Goal: Task Accomplishment & Management: Manage account settings

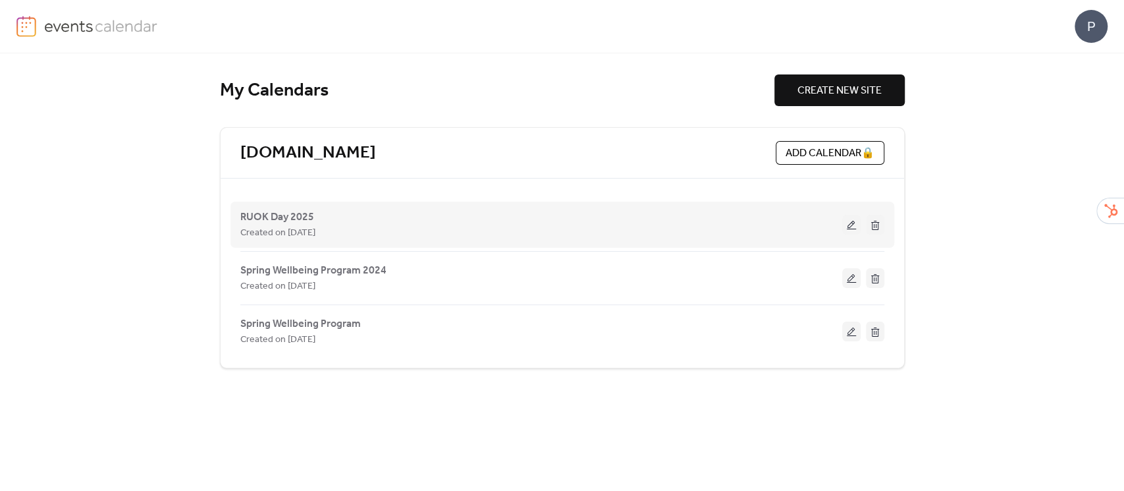
click at [852, 225] on button at bounding box center [851, 225] width 18 height 20
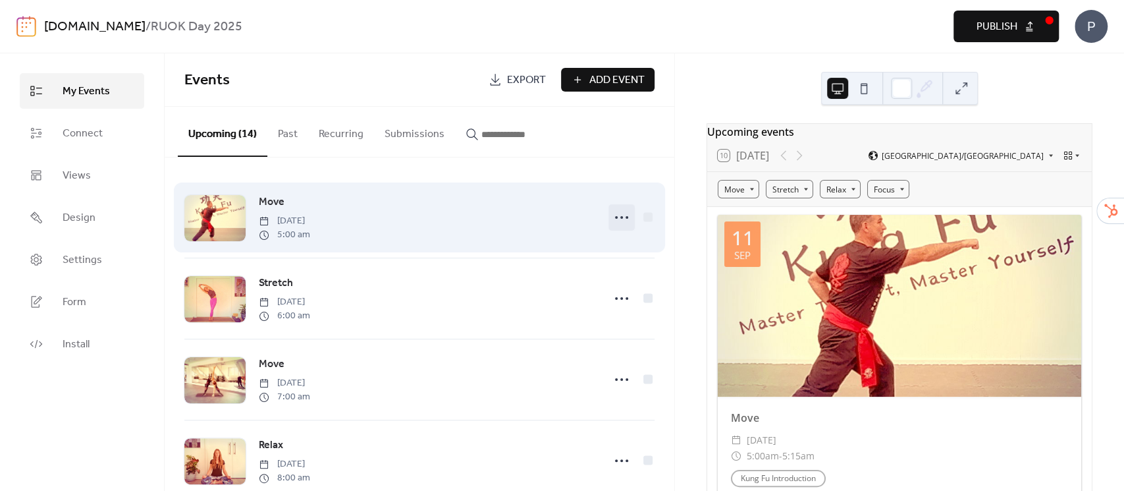
click at [618, 219] on icon at bounding box center [621, 217] width 21 height 21
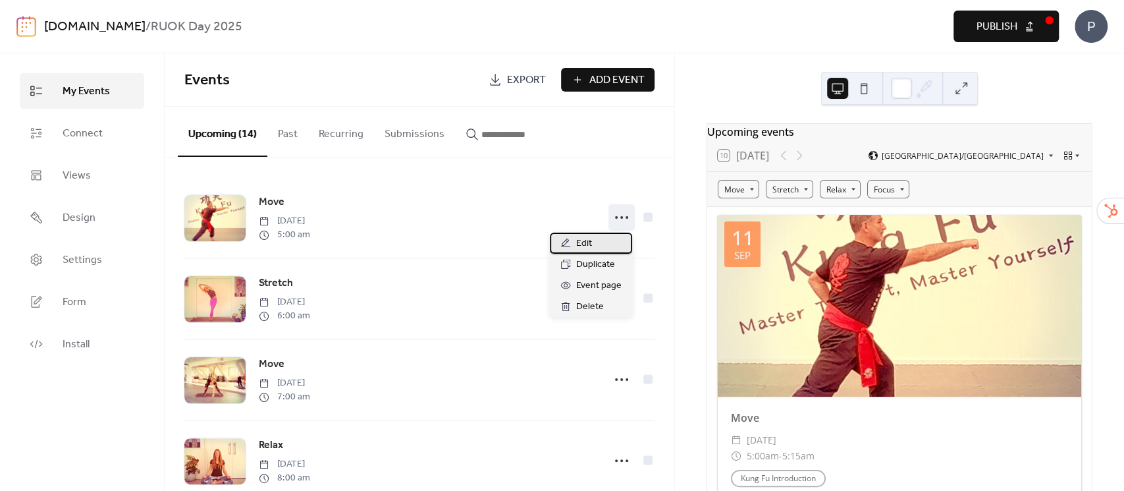
click at [590, 245] on span "Edit" at bounding box center [584, 244] width 16 height 16
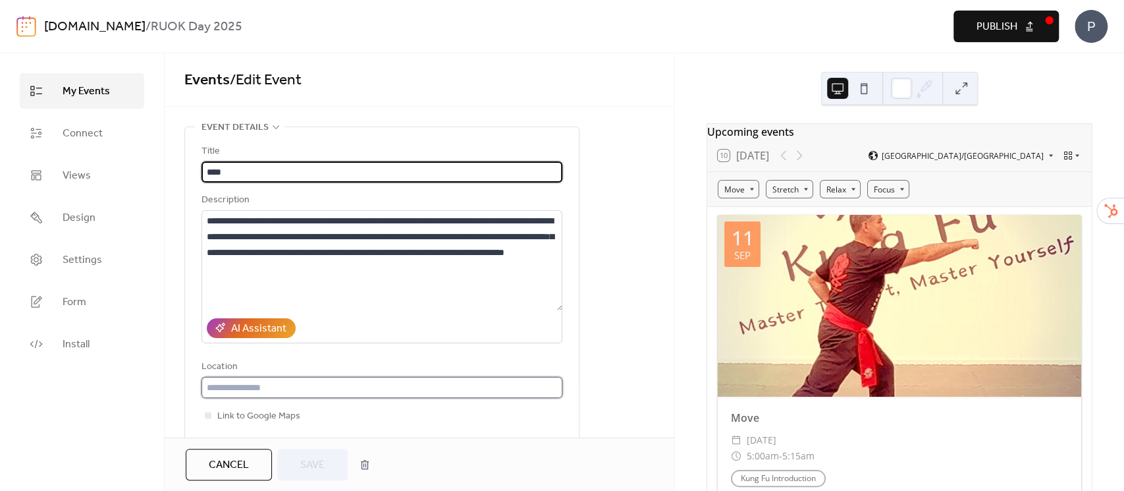
click at [296, 390] on input "text" at bounding box center [382, 387] width 361 height 21
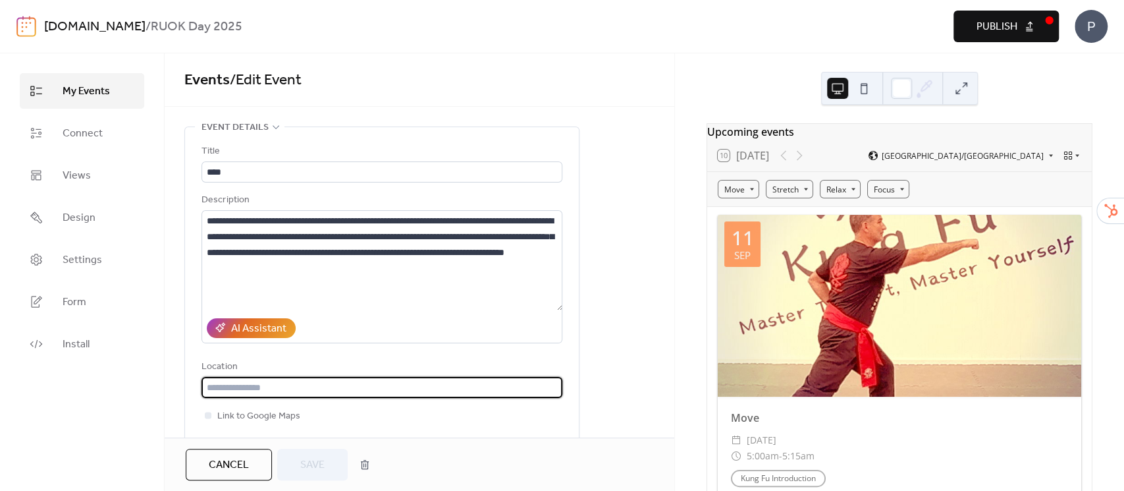
paste input "**********"
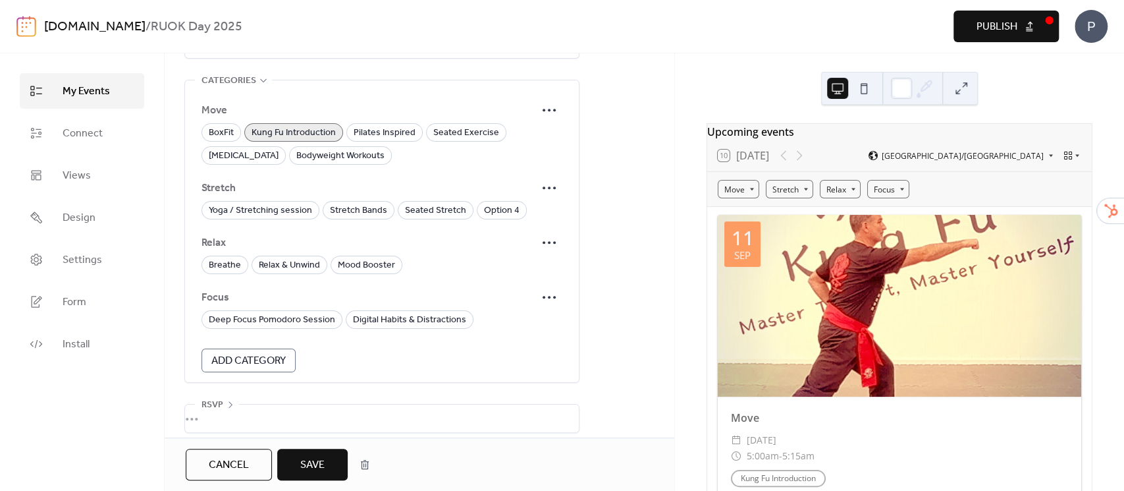
scroll to position [808, 0]
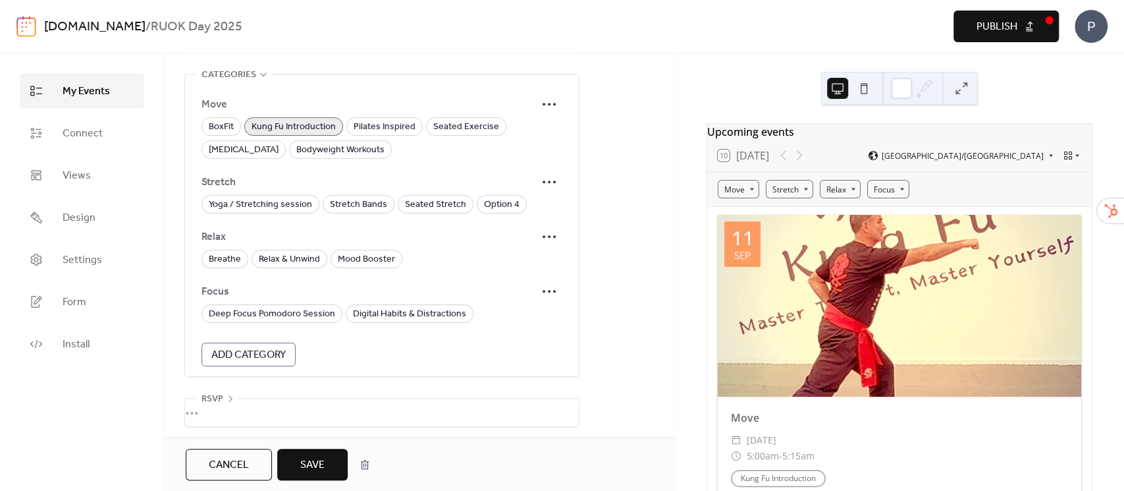
type input "**********"
click at [308, 458] on span "Save" at bounding box center [312, 465] width 24 height 16
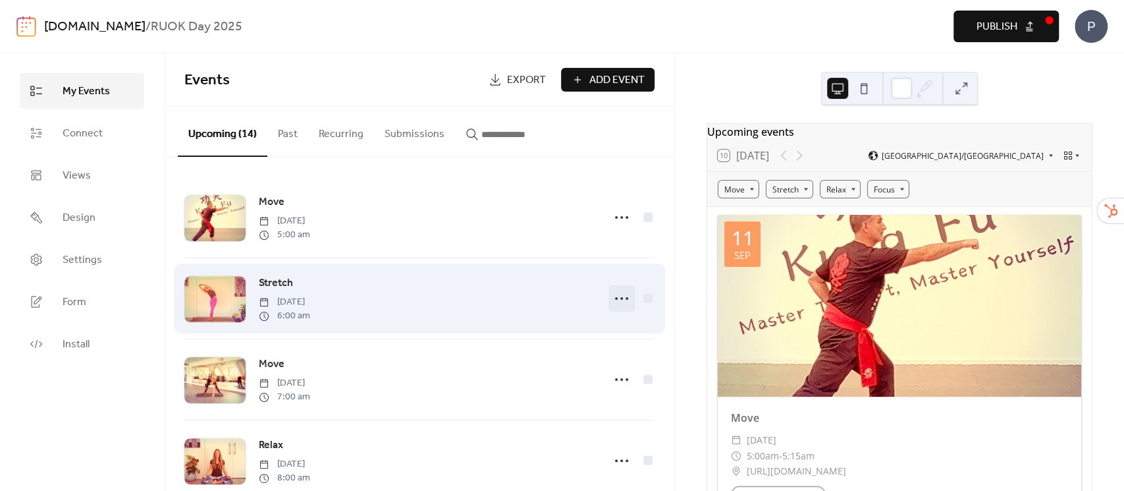
click at [620, 299] on icon at bounding box center [621, 298] width 21 height 21
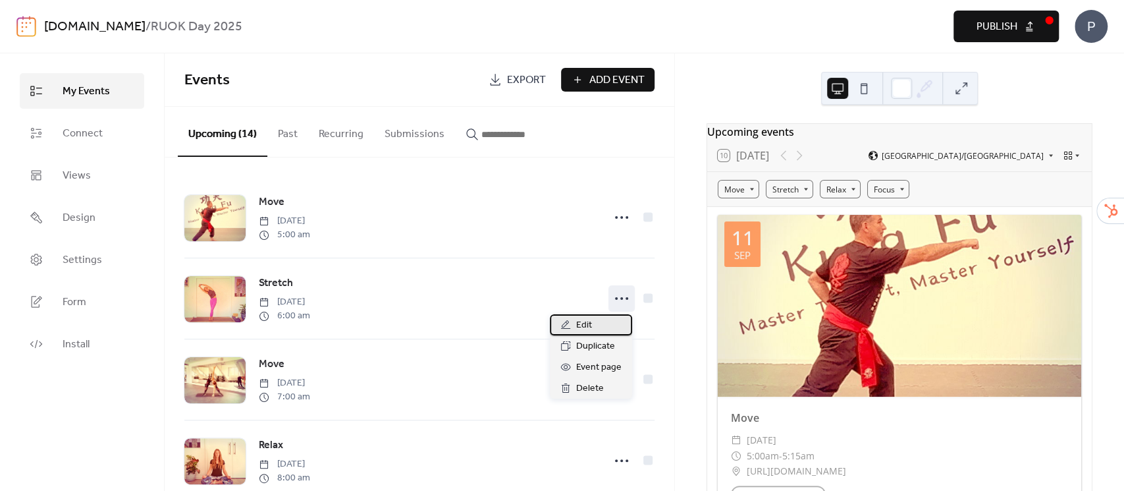
click at [582, 325] on span "Edit" at bounding box center [584, 325] width 16 height 16
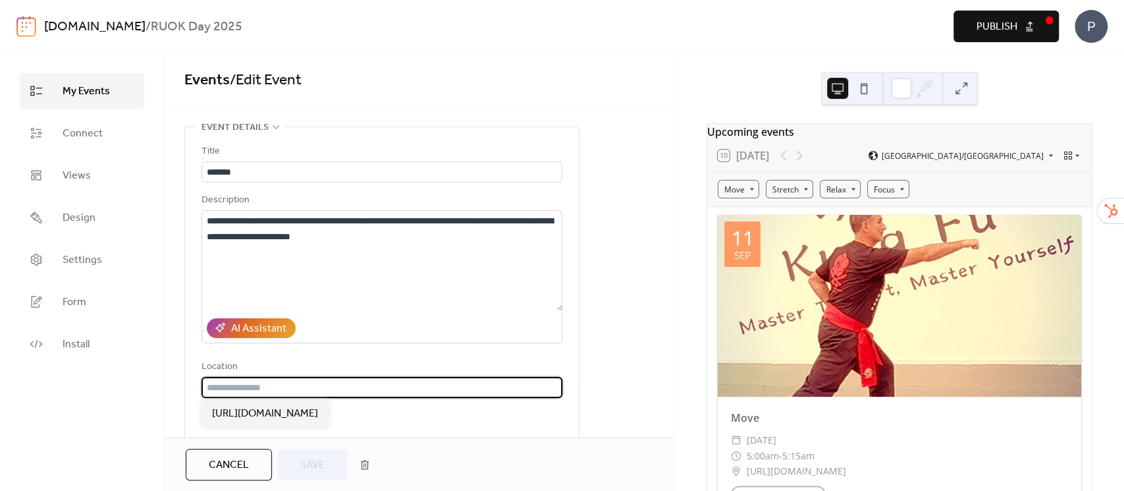
click at [329, 390] on input "text" at bounding box center [382, 387] width 361 height 21
click at [318, 411] on span "[URL][DOMAIN_NAME]" at bounding box center [265, 414] width 106 height 16
type input "**********"
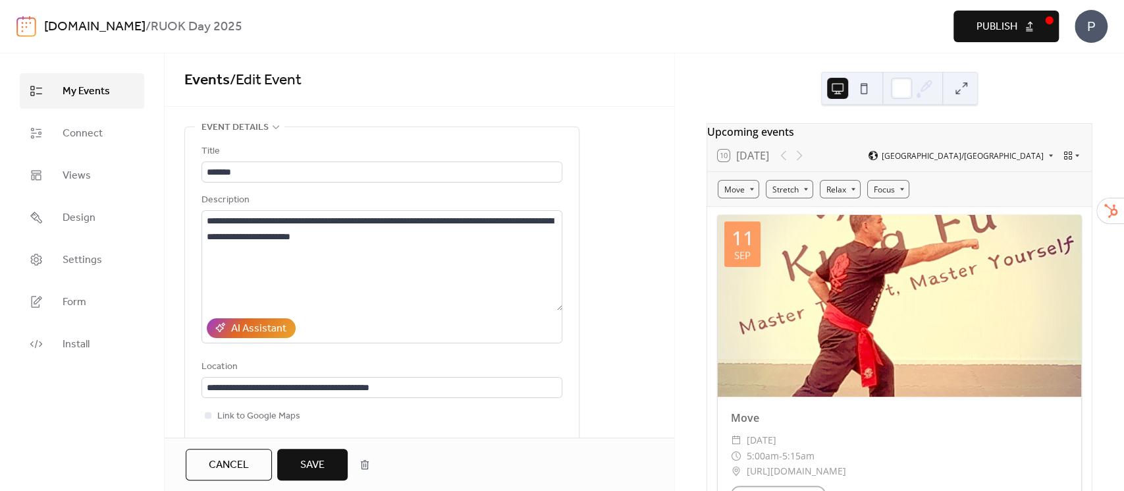
click at [328, 470] on button "Save" at bounding box center [312, 464] width 70 height 32
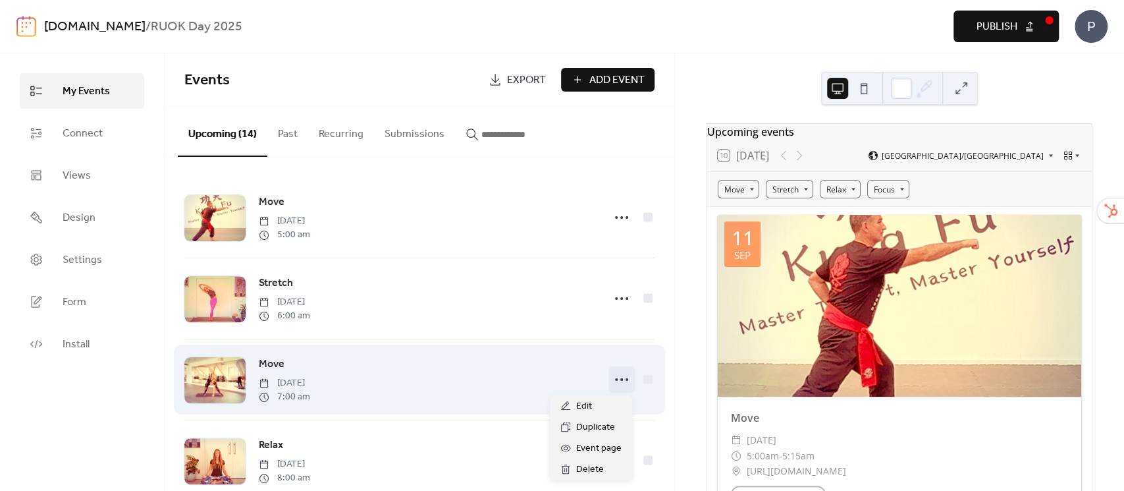
click at [615, 381] on circle at bounding box center [616, 379] width 3 height 3
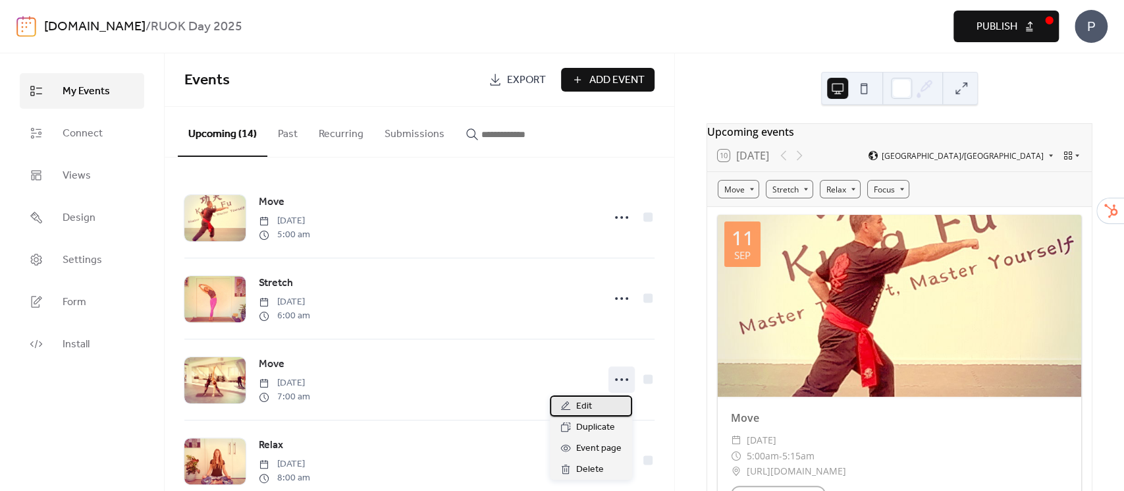
click at [586, 403] on span "Edit" at bounding box center [584, 406] width 16 height 16
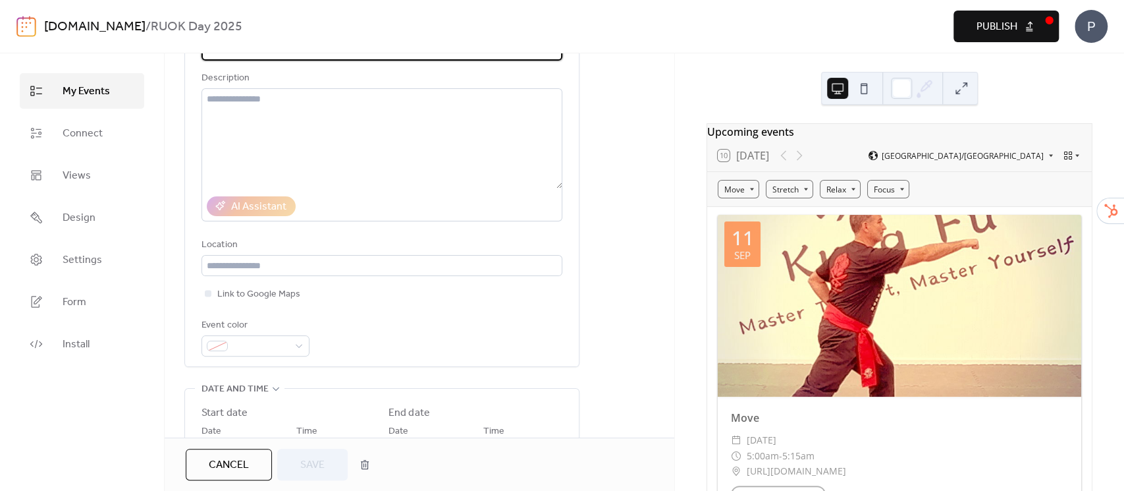
scroll to position [175, 0]
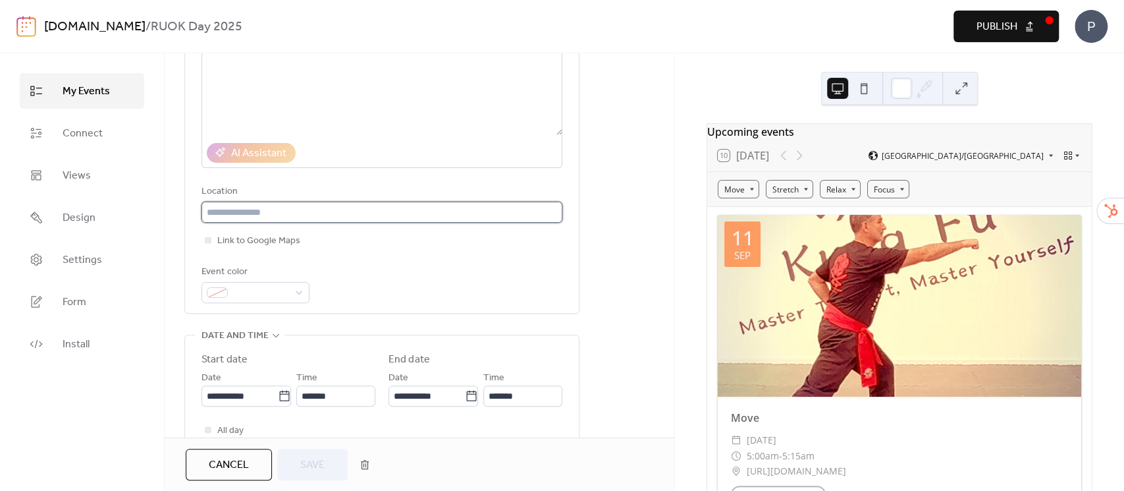
click at [330, 220] on input "text" at bounding box center [382, 212] width 361 height 21
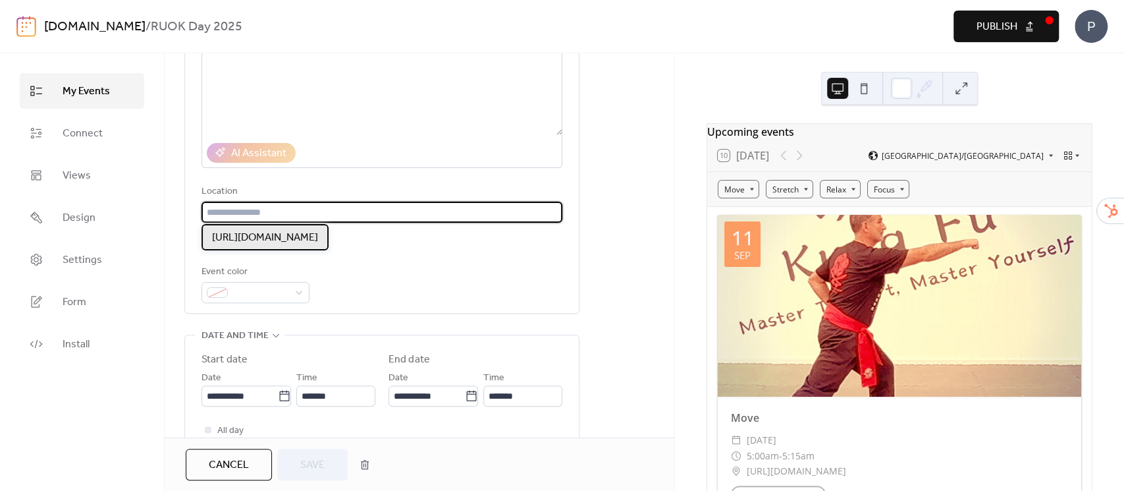
click at [318, 238] on span "[URL][DOMAIN_NAME]" at bounding box center [265, 238] width 106 height 16
type input "**********"
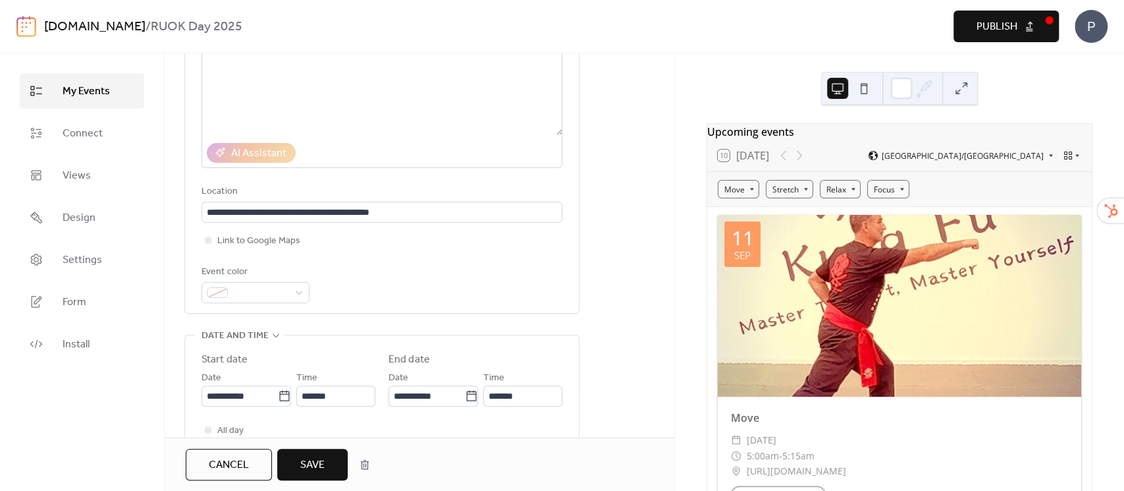
drag, startPoint x: 321, startPoint y: 464, endPoint x: 328, endPoint y: 459, distance: 8.0
click at [321, 464] on span "Save" at bounding box center [312, 465] width 24 height 16
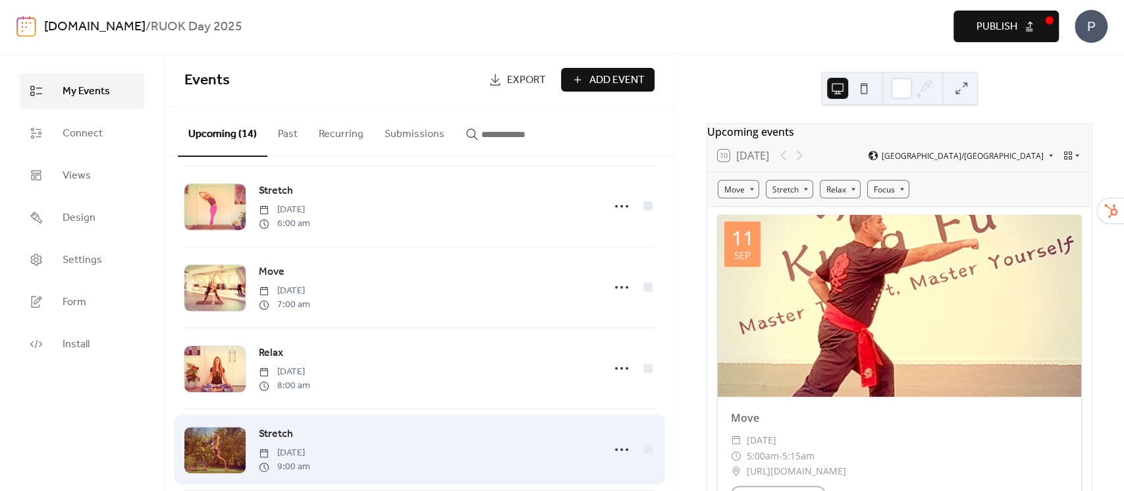
scroll to position [175, 0]
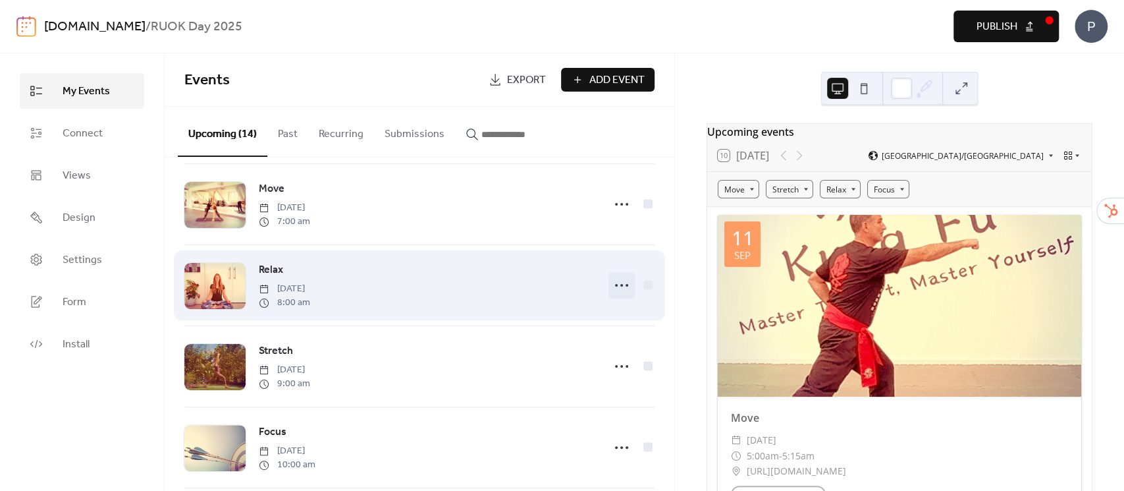
click at [612, 282] on icon at bounding box center [621, 285] width 21 height 21
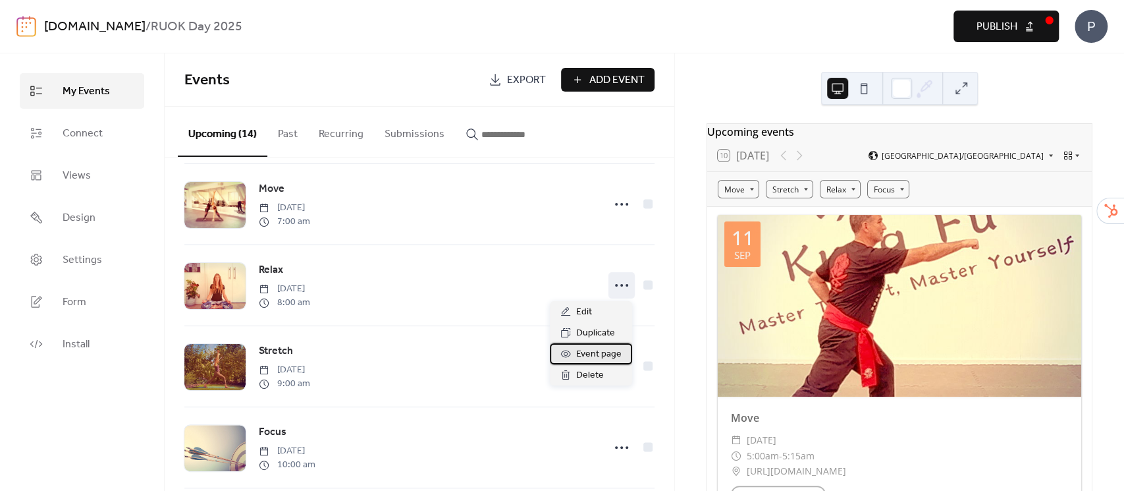
click at [598, 355] on span "Event page" at bounding box center [598, 354] width 45 height 16
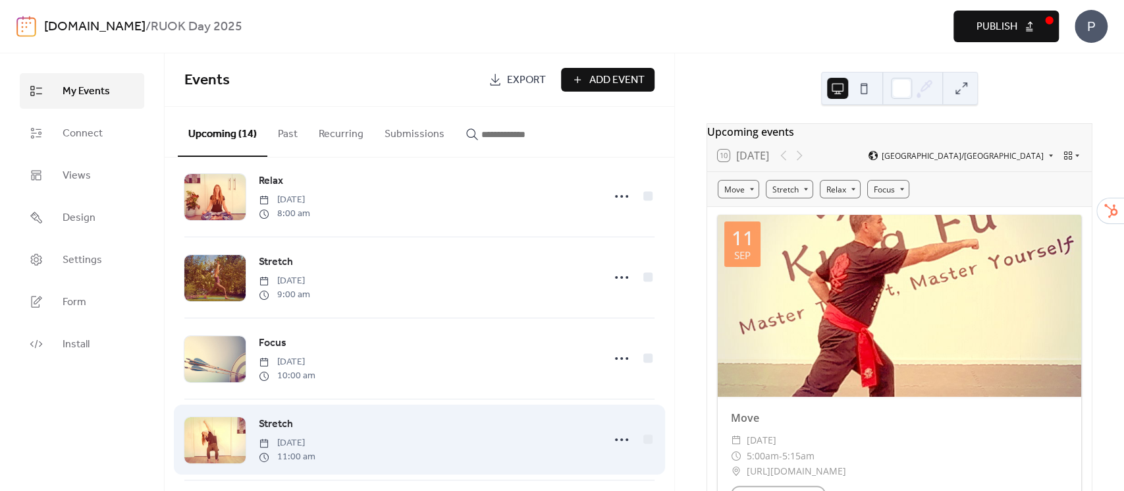
scroll to position [351, 0]
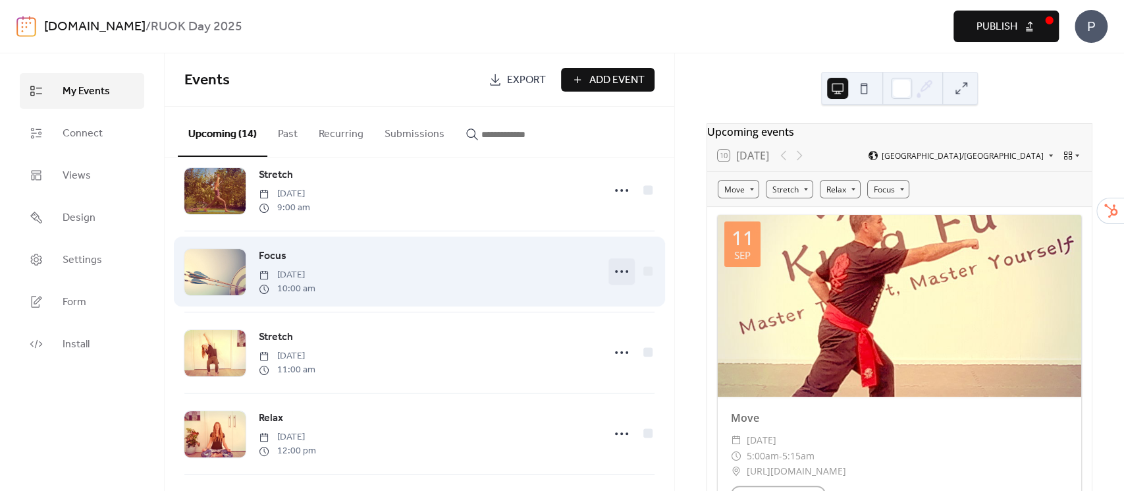
click at [620, 274] on icon at bounding box center [621, 271] width 21 height 21
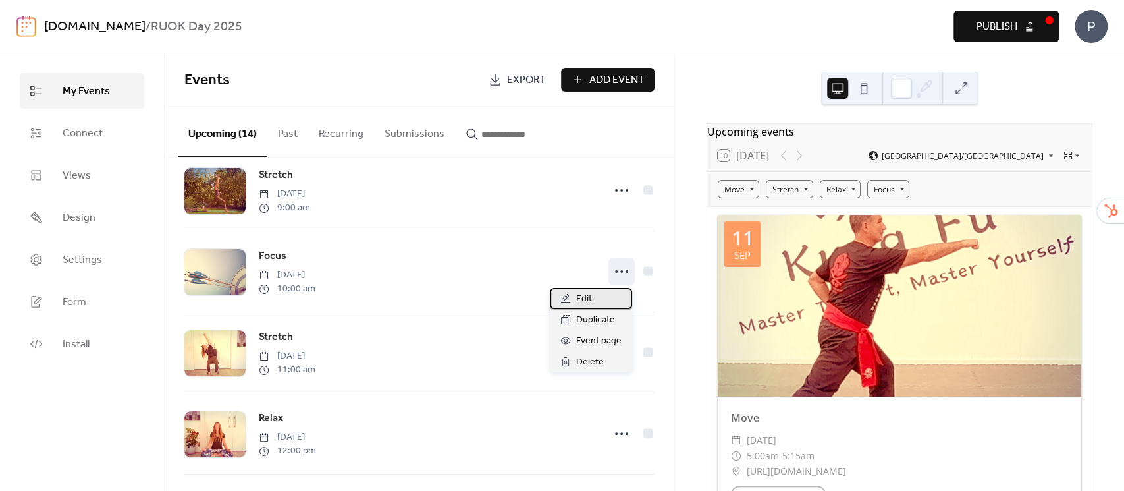
click at [579, 298] on span "Edit" at bounding box center [584, 299] width 16 height 16
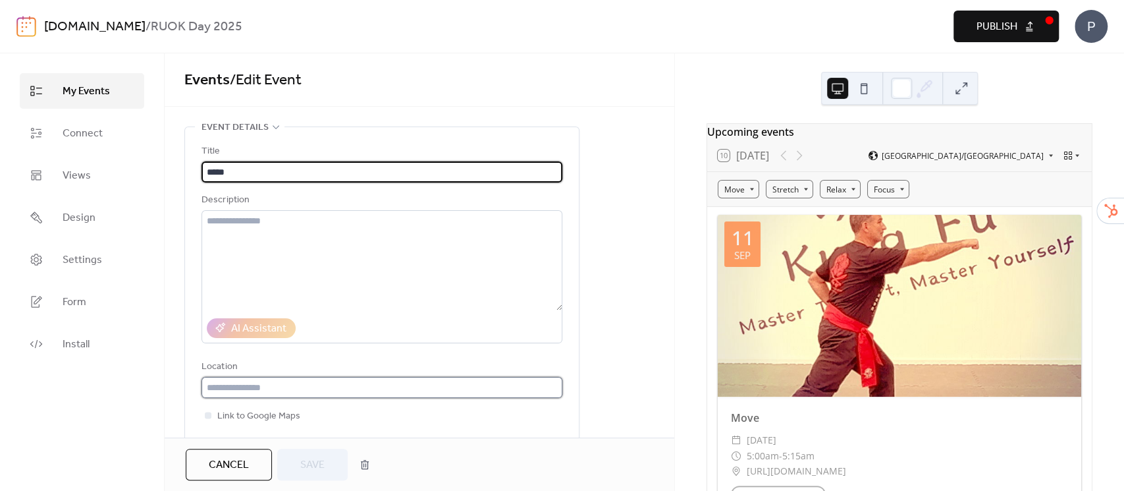
click at [446, 389] on input "text" at bounding box center [382, 387] width 361 height 21
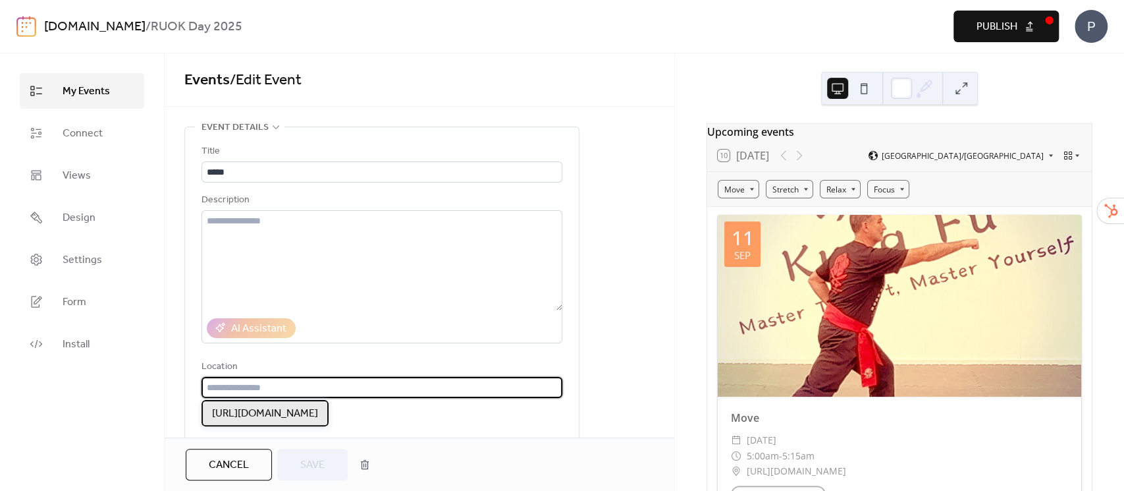
click at [329, 422] on div "[URL][DOMAIN_NAME]" at bounding box center [265, 413] width 127 height 26
type input "**********"
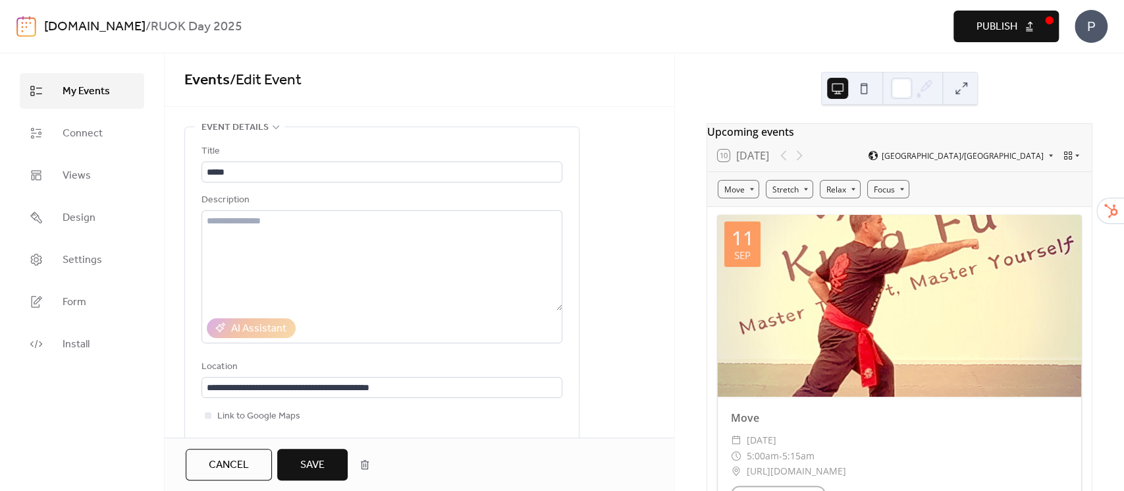
drag, startPoint x: 309, startPoint y: 470, endPoint x: 324, endPoint y: 466, distance: 15.0
click at [313, 470] on span "Save" at bounding box center [312, 465] width 24 height 16
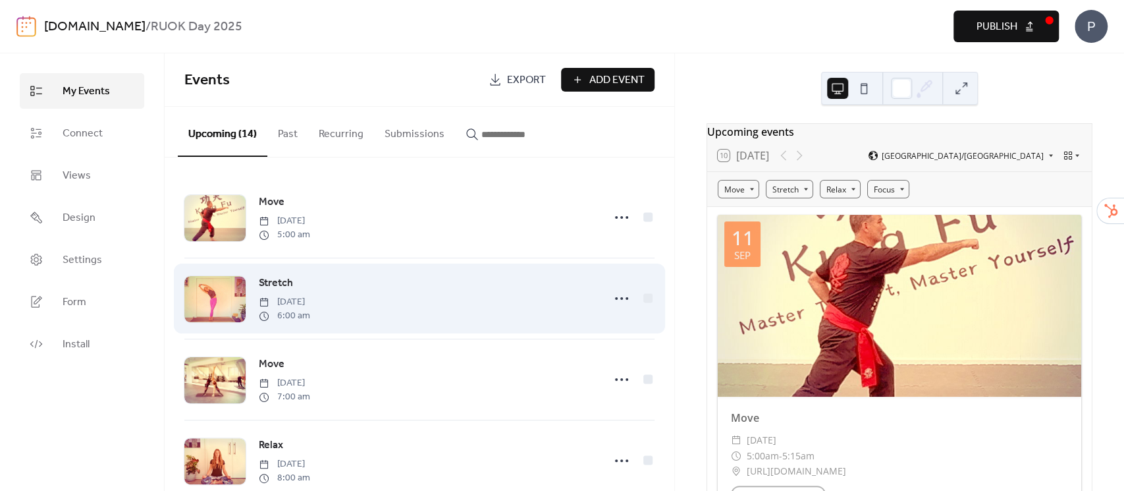
scroll to position [263, 0]
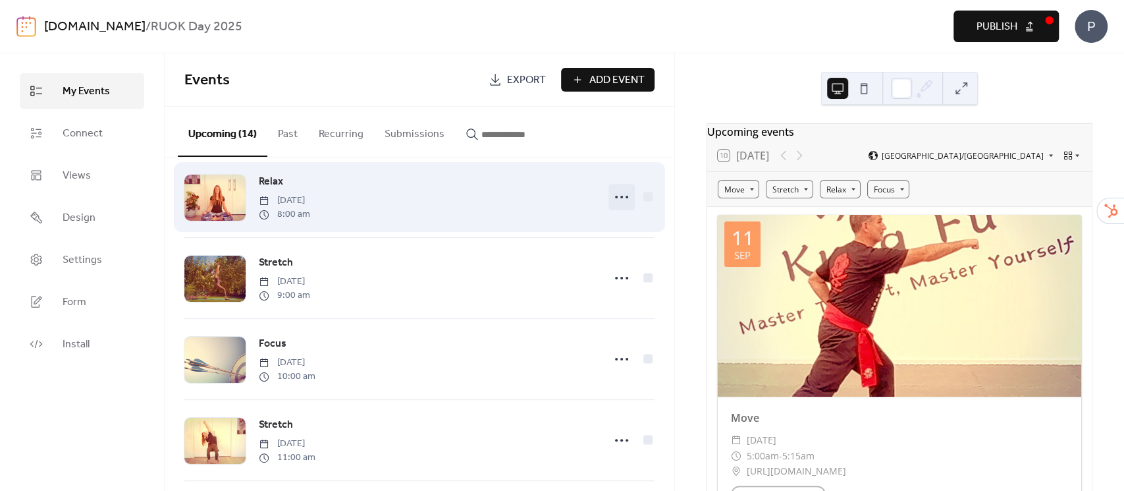
click at [617, 200] on icon at bounding box center [621, 196] width 21 height 21
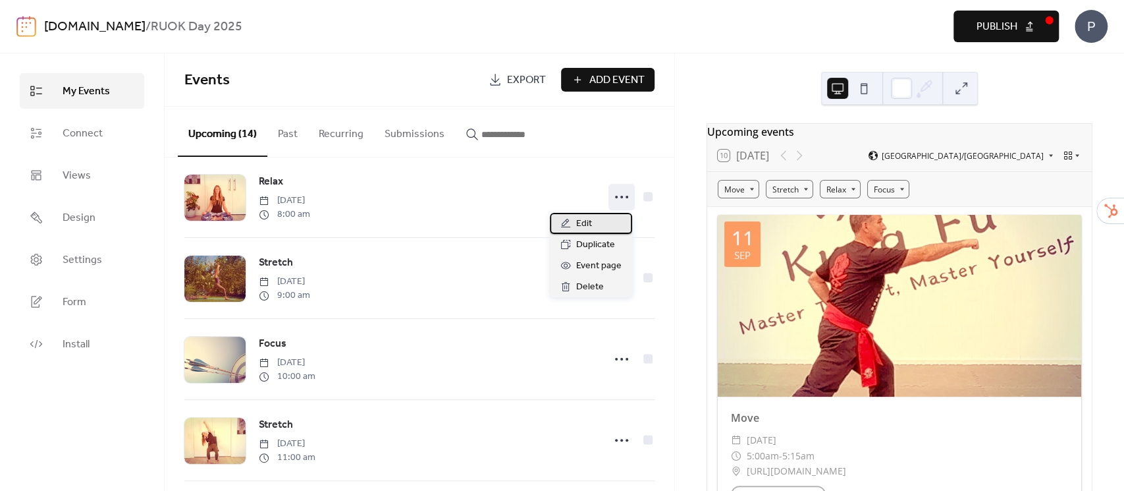
click at [599, 228] on div "Edit" at bounding box center [591, 223] width 82 height 21
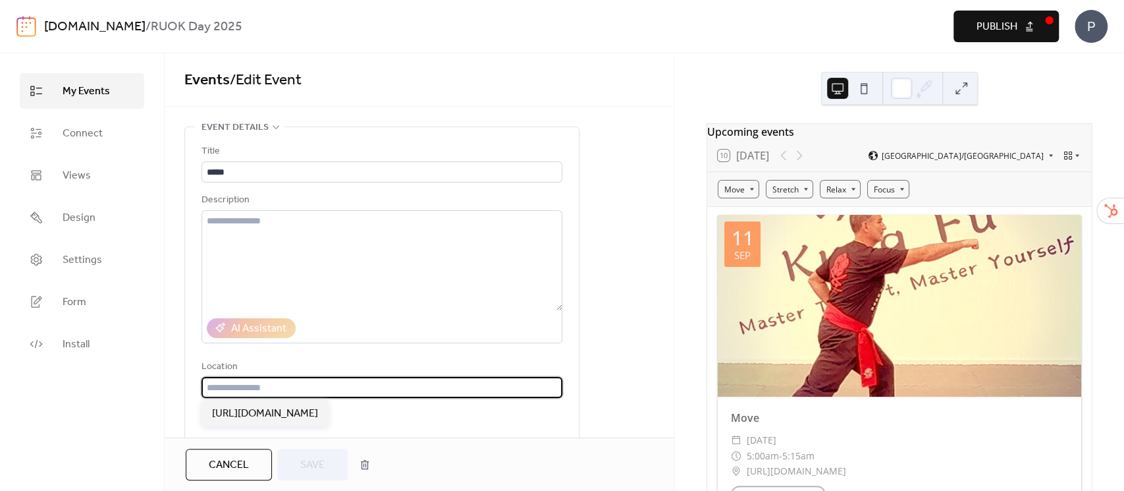
click at [312, 389] on input "text" at bounding box center [382, 387] width 361 height 21
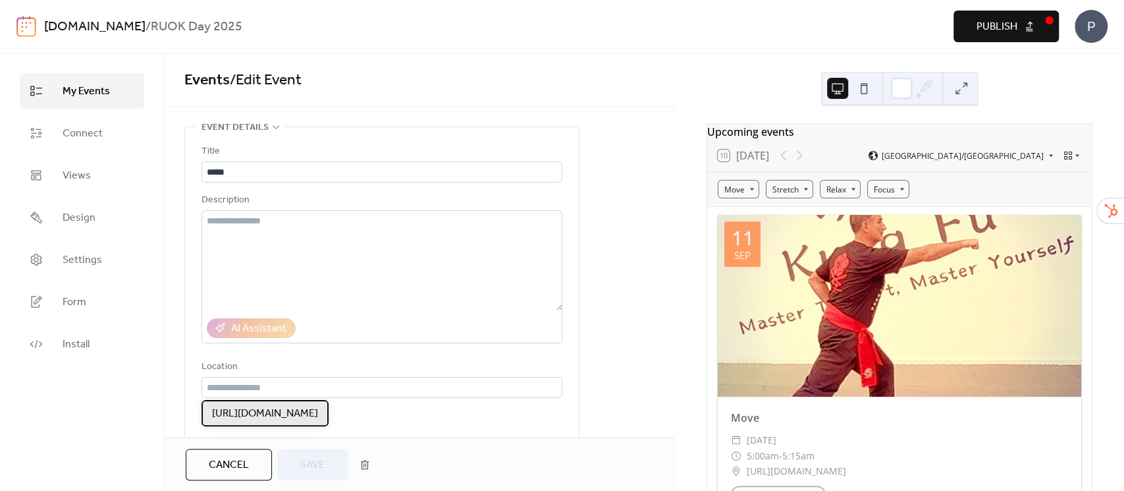
click at [303, 415] on span "[URL][DOMAIN_NAME]" at bounding box center [265, 414] width 106 height 16
type input "**********"
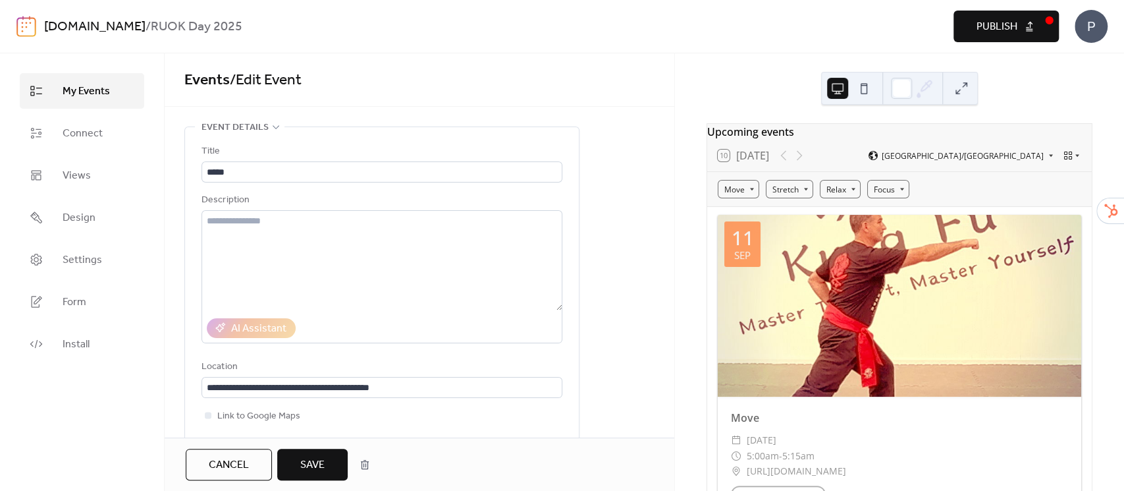
click at [308, 464] on span "Save" at bounding box center [312, 465] width 24 height 16
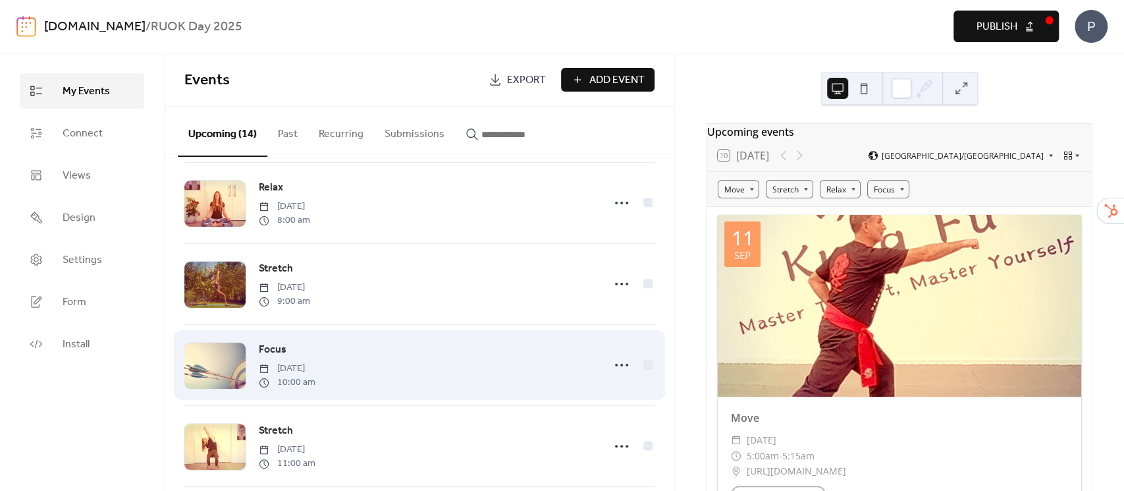
scroll to position [263, 0]
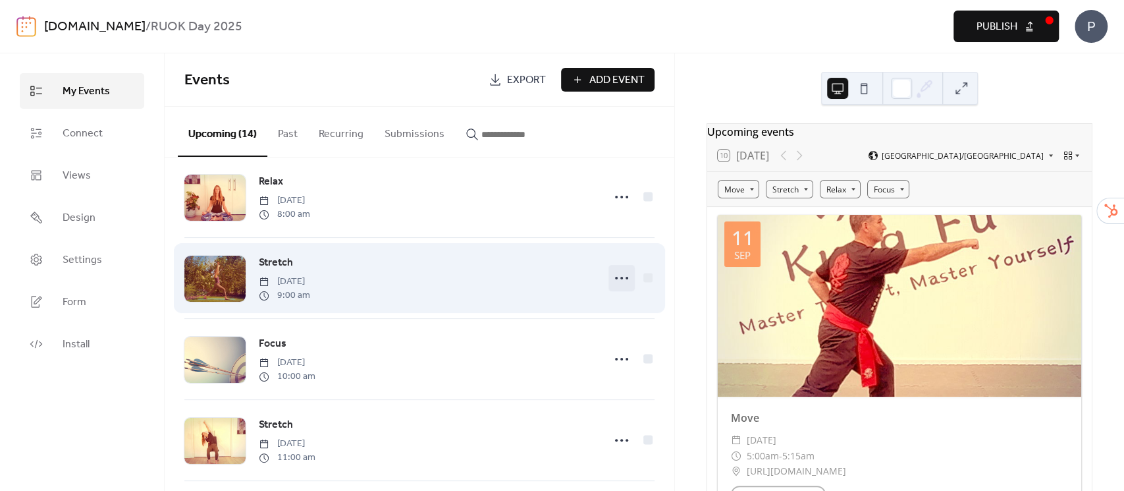
click at [613, 269] on icon at bounding box center [621, 277] width 21 height 21
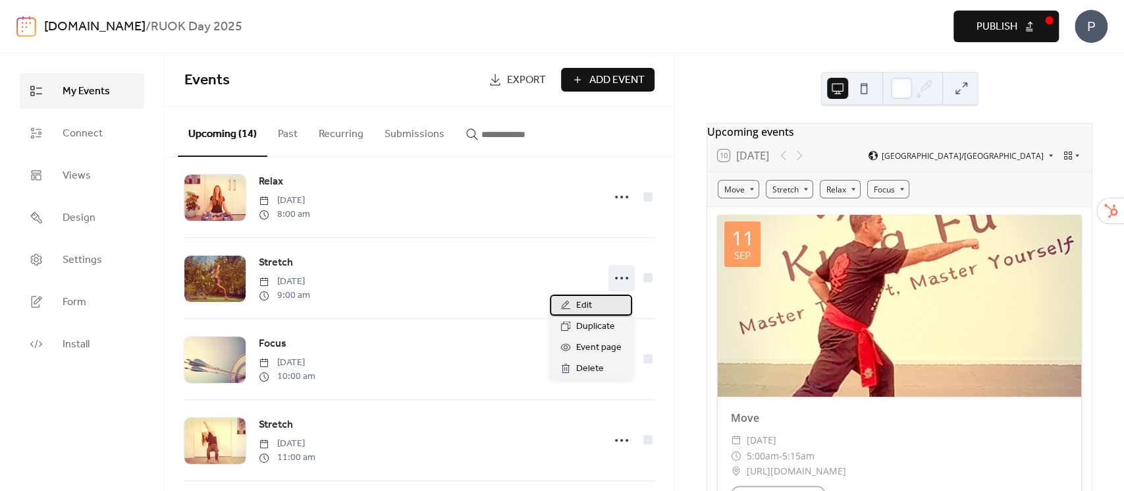
click at [583, 304] on span "Edit" at bounding box center [584, 306] width 16 height 16
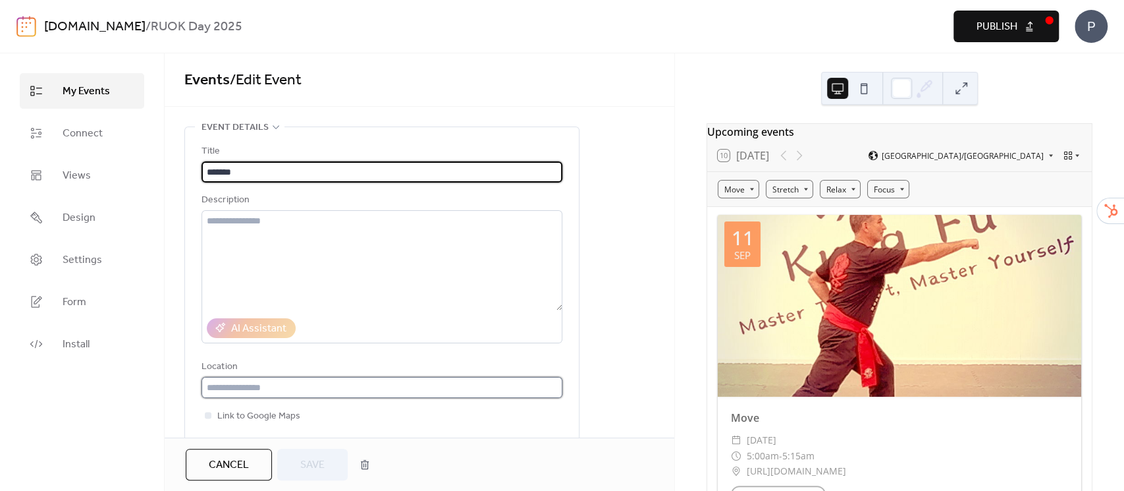
click at [259, 389] on input "text" at bounding box center [382, 387] width 361 height 21
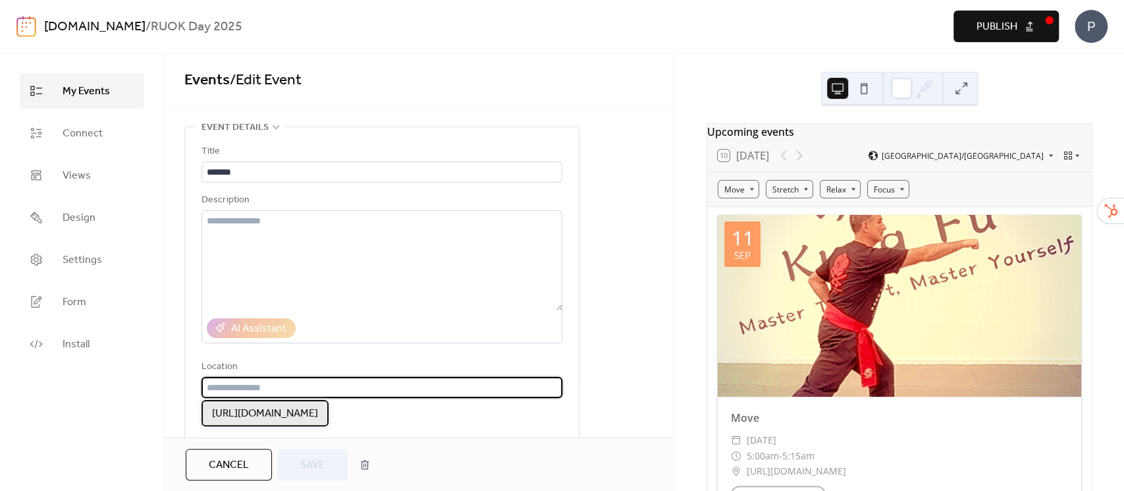
click at [267, 406] on span "[URL][DOMAIN_NAME]" at bounding box center [265, 414] width 106 height 16
type input "**********"
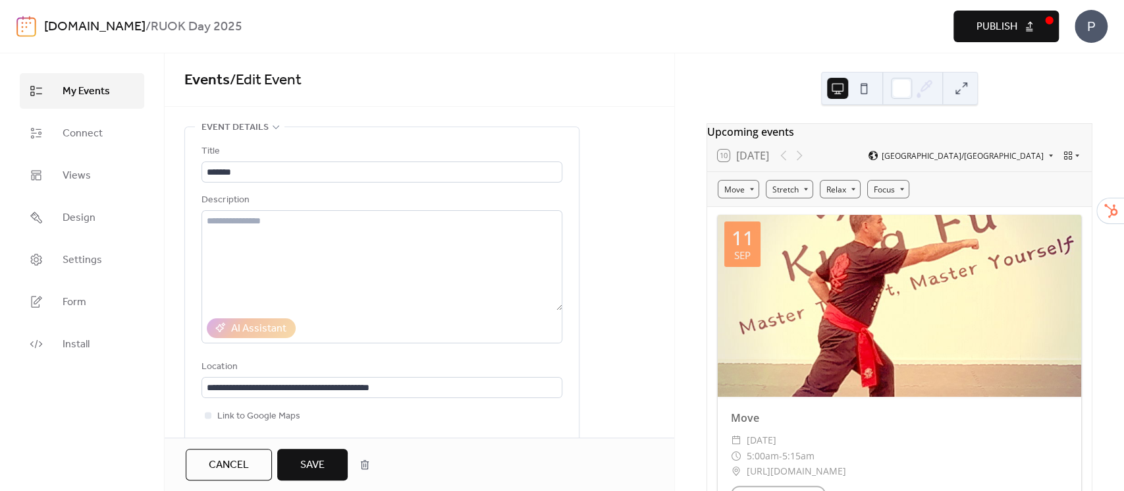
click at [331, 464] on button "Save" at bounding box center [312, 464] width 70 height 32
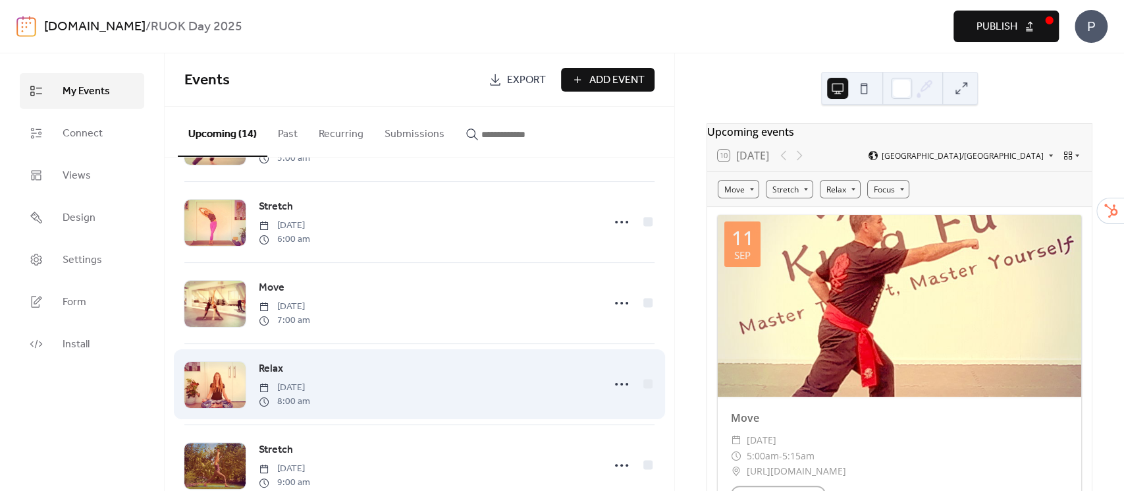
scroll to position [175, 0]
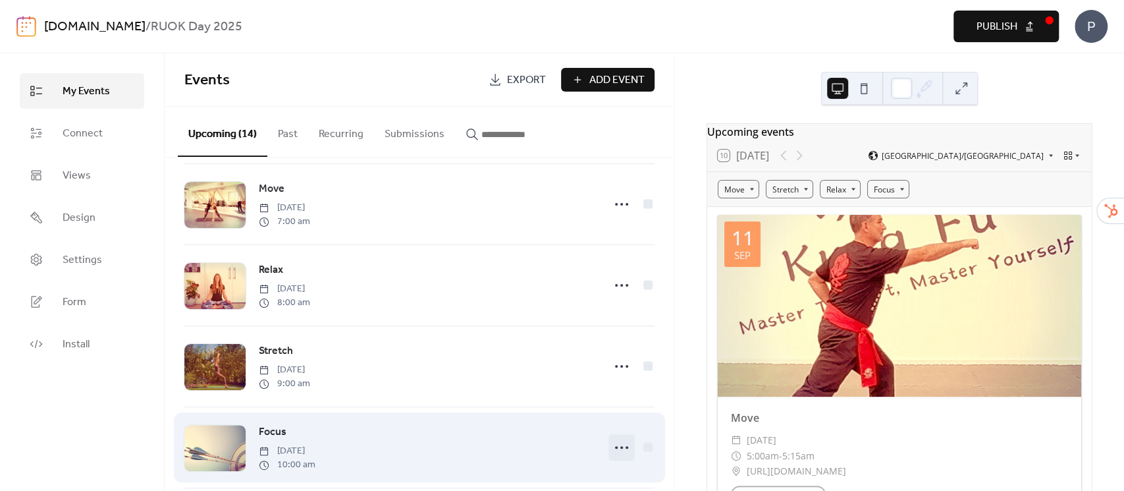
click at [614, 446] on icon at bounding box center [621, 447] width 21 height 21
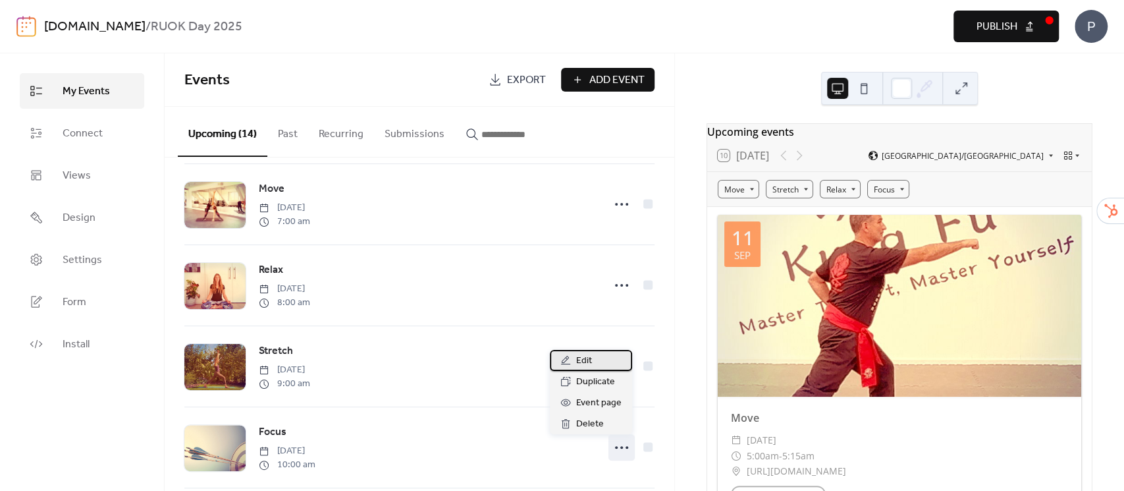
click at [579, 363] on span "Edit" at bounding box center [584, 361] width 16 height 16
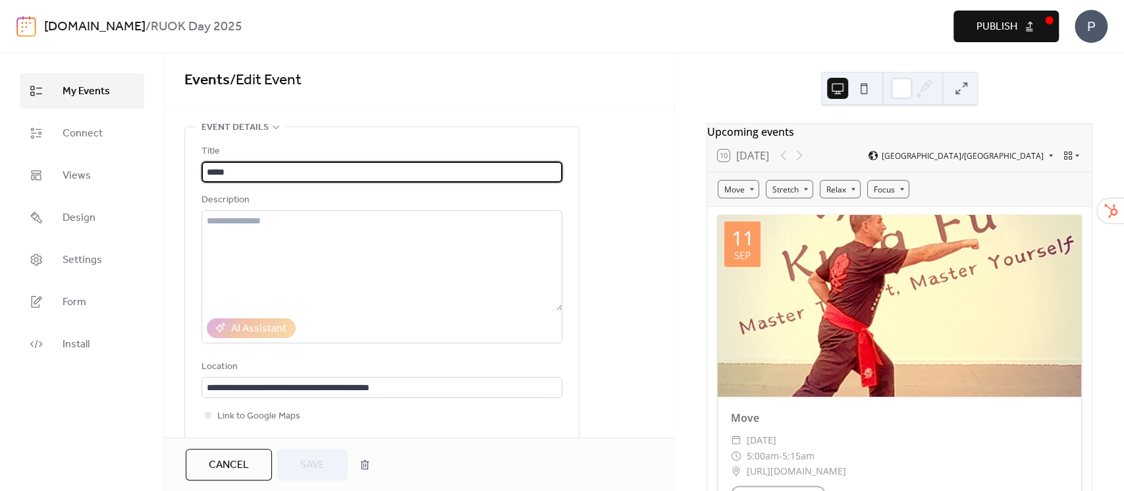
click at [240, 466] on span "Cancel" at bounding box center [229, 465] width 40 height 16
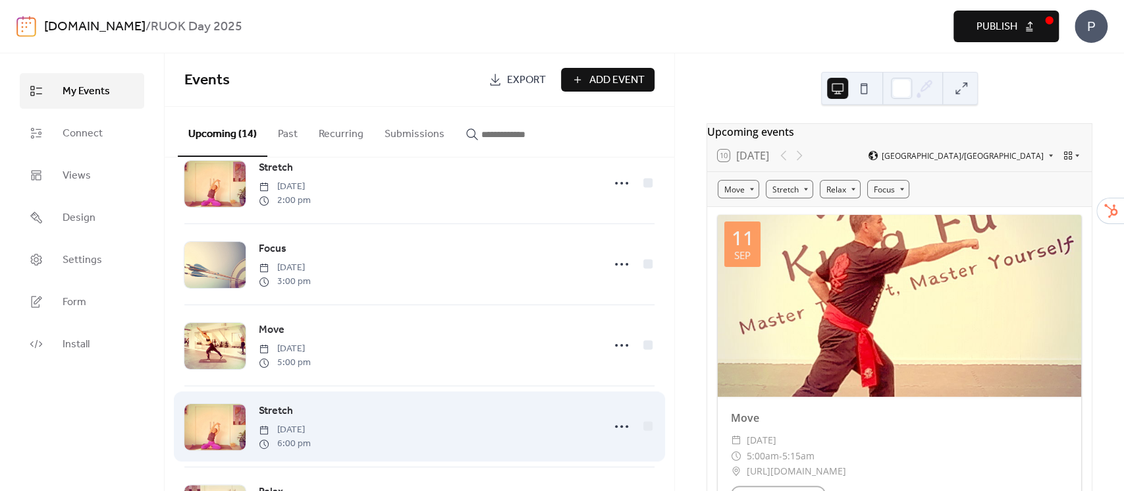
scroll to position [842, 0]
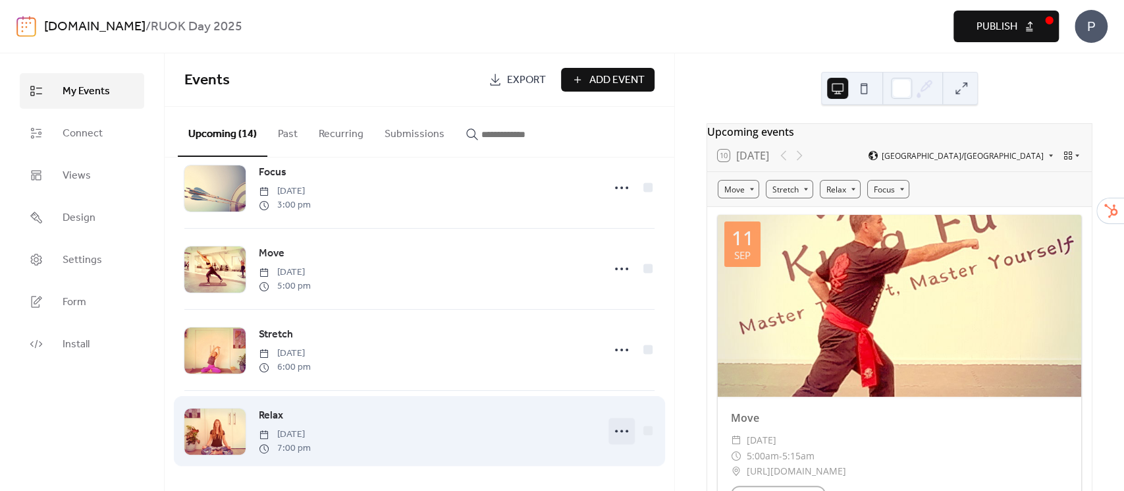
click at [614, 427] on icon at bounding box center [621, 430] width 21 height 21
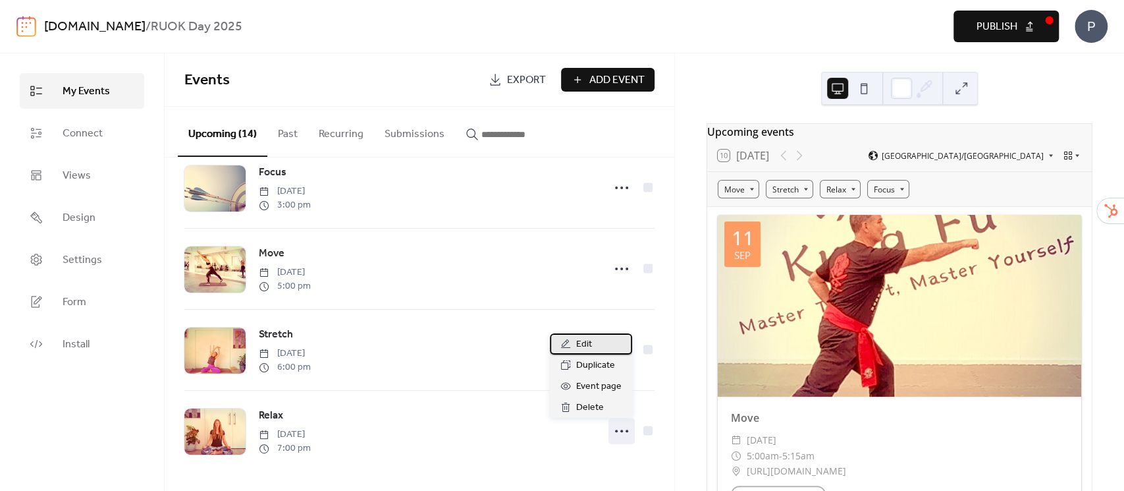
click at [580, 346] on span "Edit" at bounding box center [584, 344] width 16 height 16
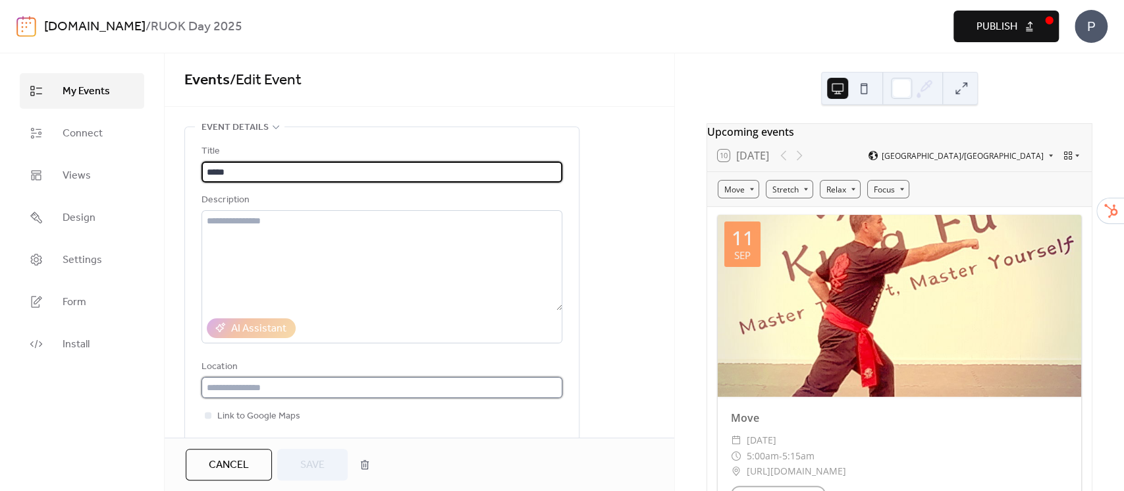
click at [377, 384] on input "text" at bounding box center [382, 387] width 361 height 21
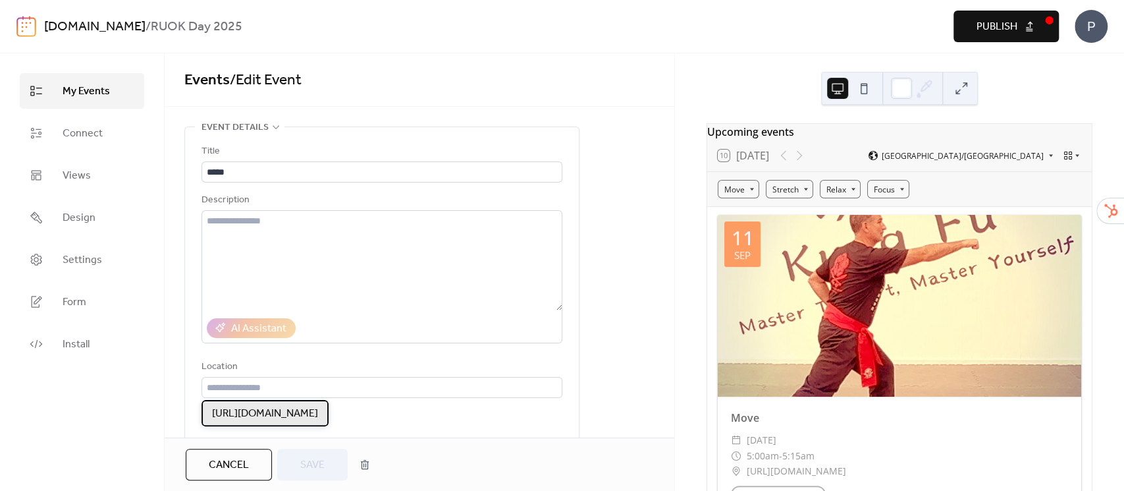
click at [318, 415] on span "[URL][DOMAIN_NAME]" at bounding box center [265, 414] width 106 height 16
type input "**********"
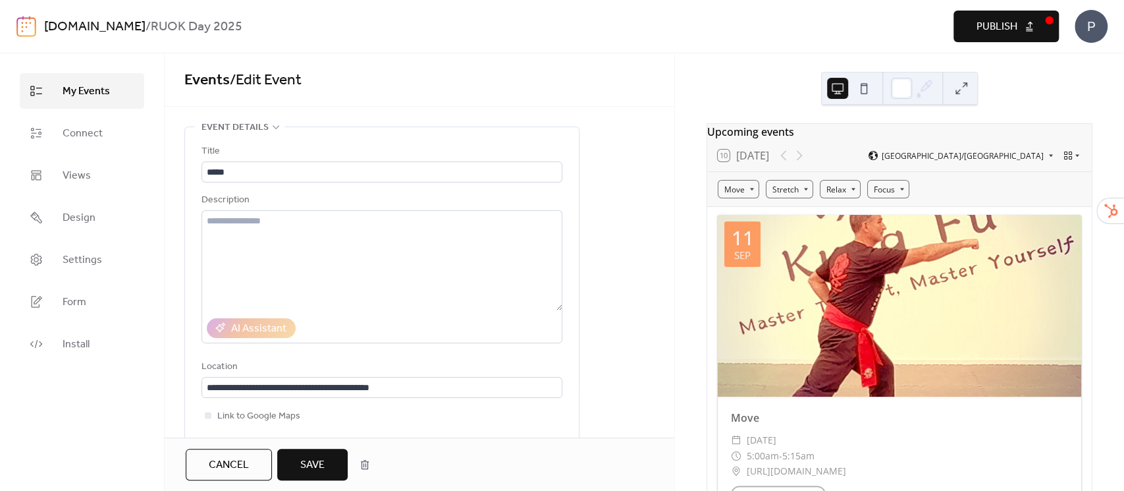
click at [312, 466] on span "Save" at bounding box center [312, 465] width 24 height 16
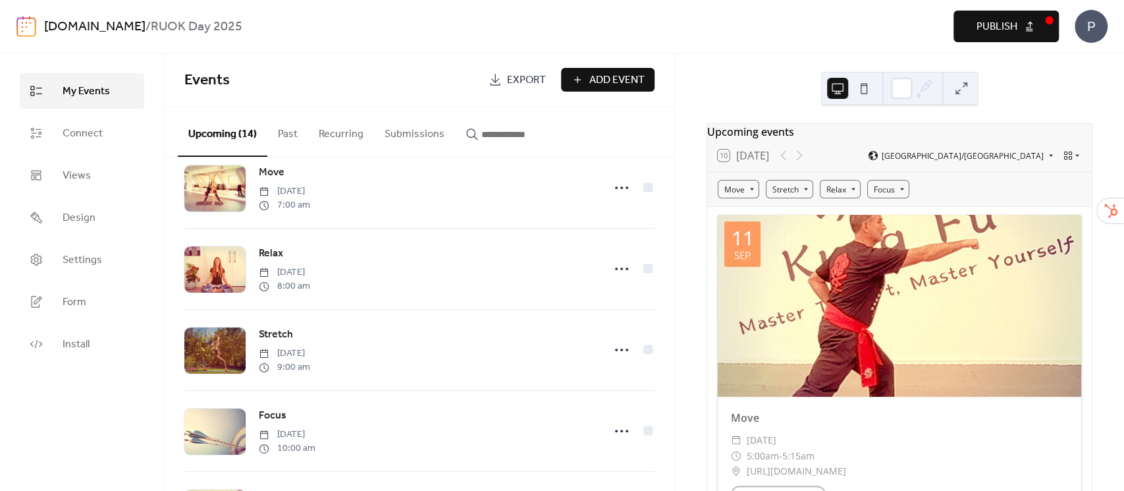
scroll to position [351, 0]
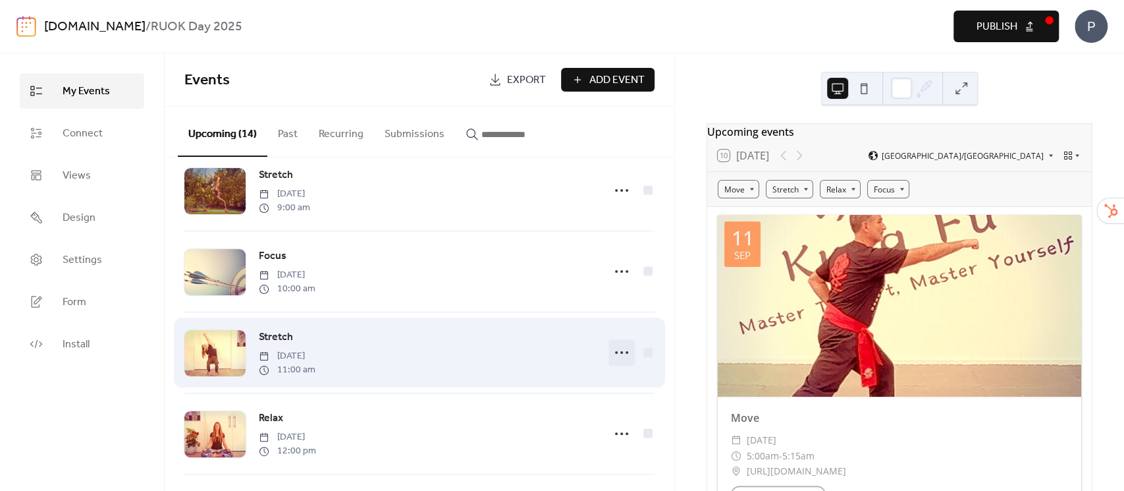
click at [612, 358] on icon at bounding box center [621, 352] width 21 height 21
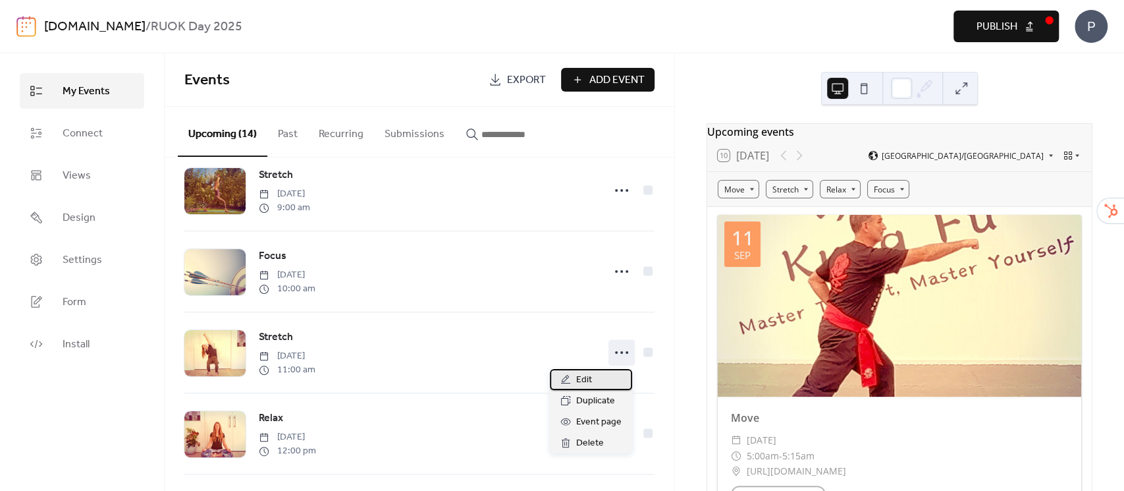
click at [586, 379] on span "Edit" at bounding box center [584, 380] width 16 height 16
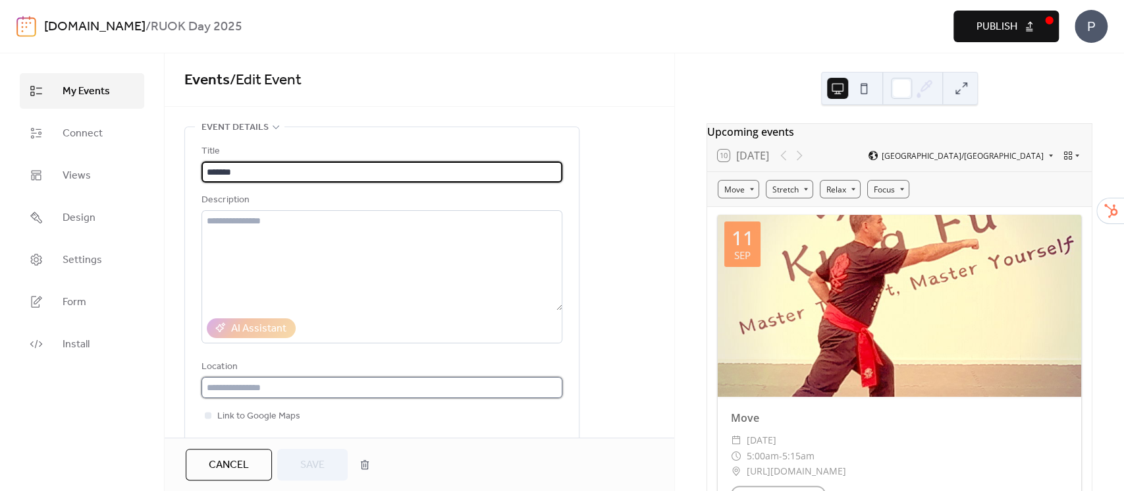
click at [479, 387] on input "text" at bounding box center [382, 387] width 361 height 21
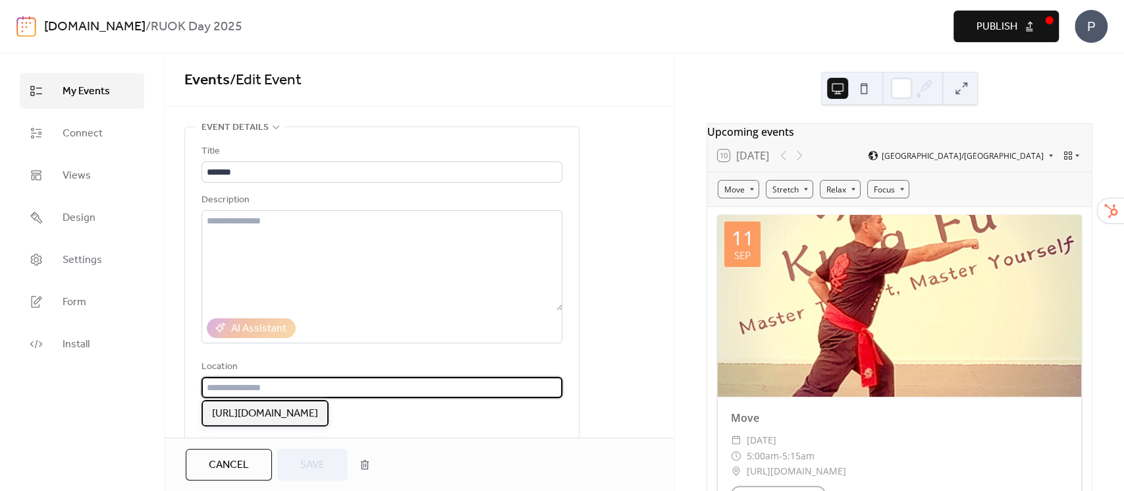
click at [318, 412] on span "[URL][DOMAIN_NAME]" at bounding box center [265, 414] width 106 height 16
type input "**********"
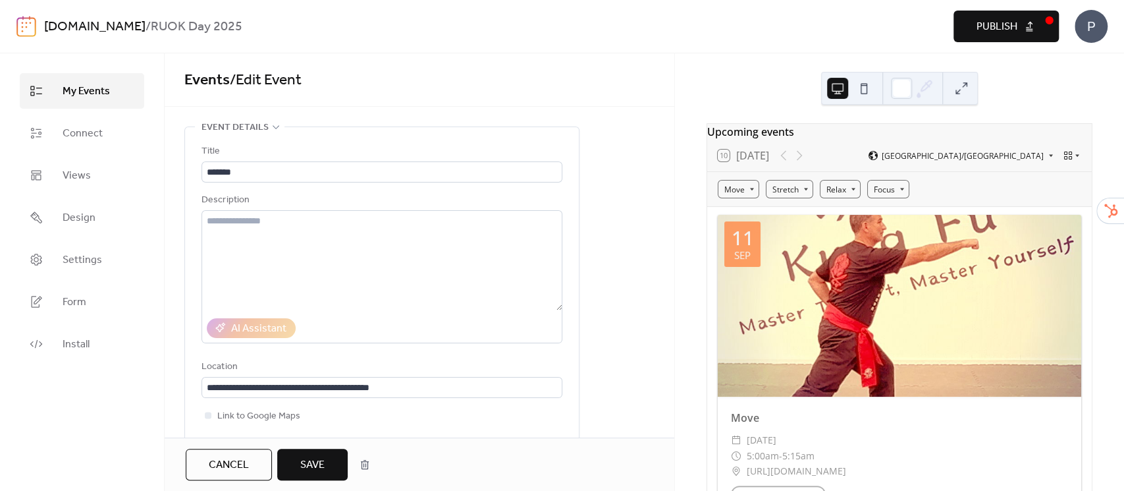
click at [316, 473] on span "Save" at bounding box center [312, 465] width 24 height 16
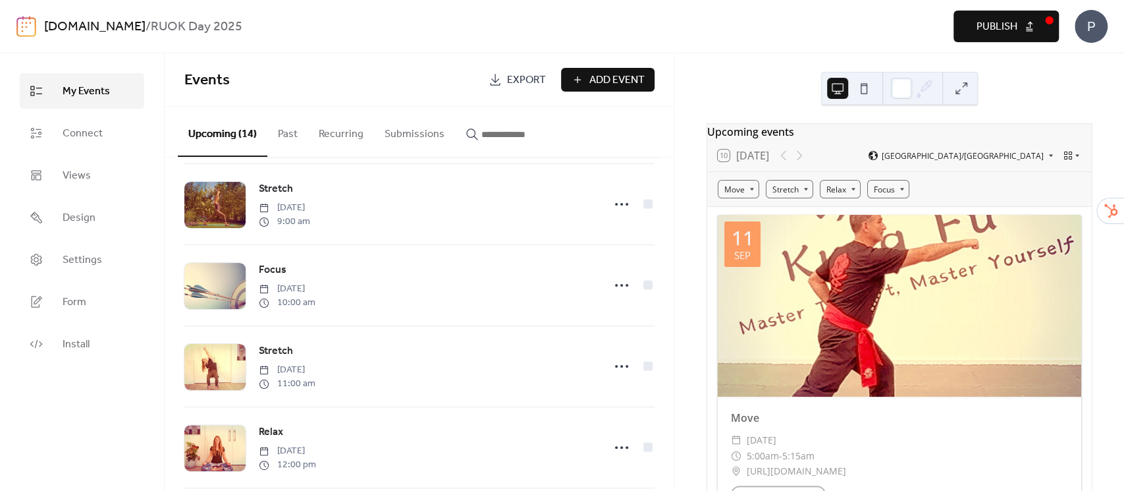
scroll to position [351, 0]
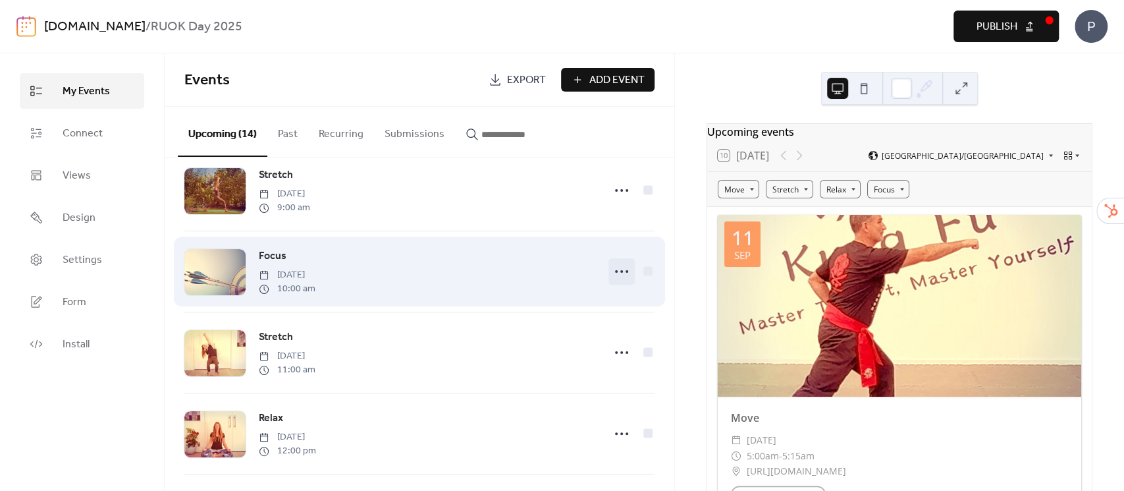
click at [612, 277] on icon at bounding box center [621, 271] width 21 height 21
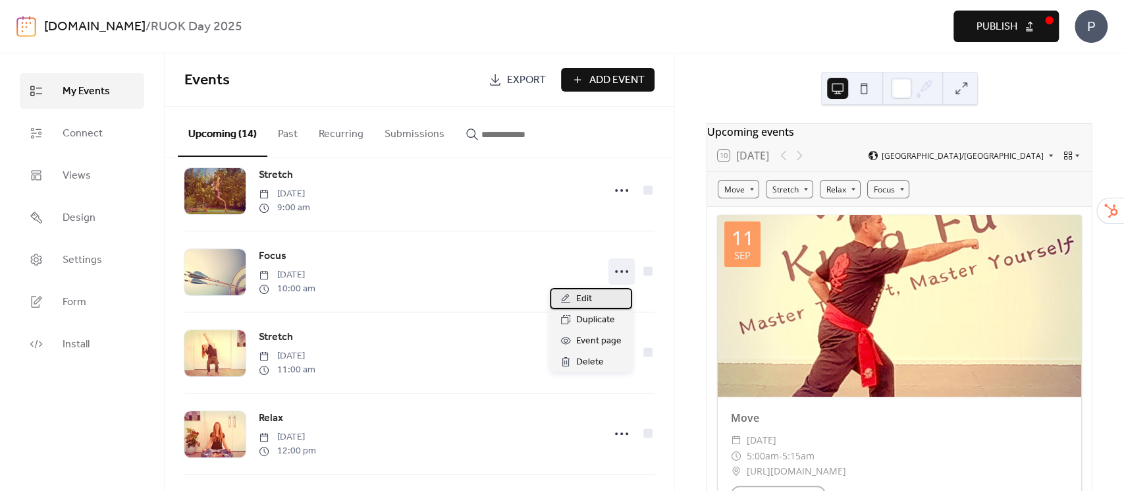
click at [601, 298] on div "Edit" at bounding box center [591, 298] width 82 height 21
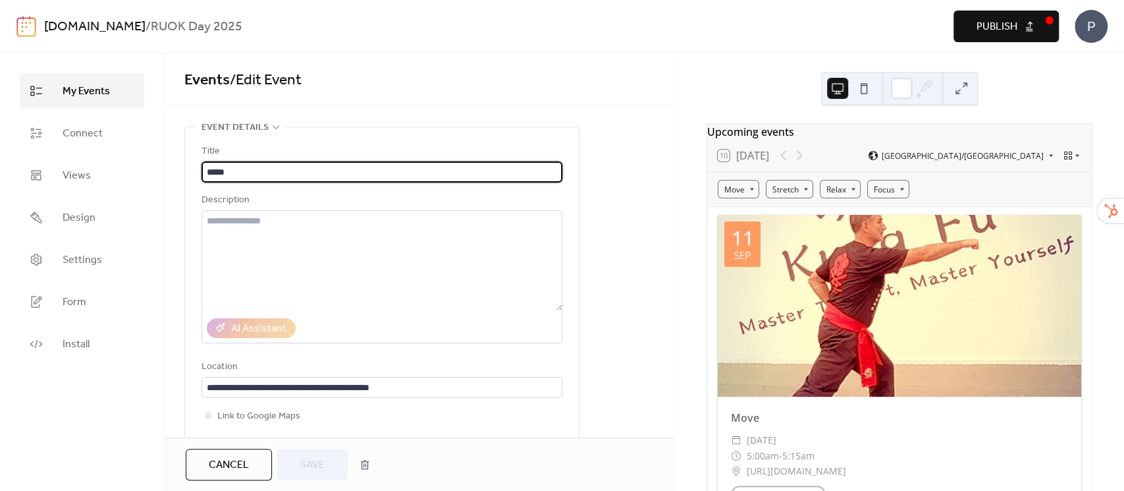
click at [213, 460] on span "Cancel" at bounding box center [229, 465] width 40 height 16
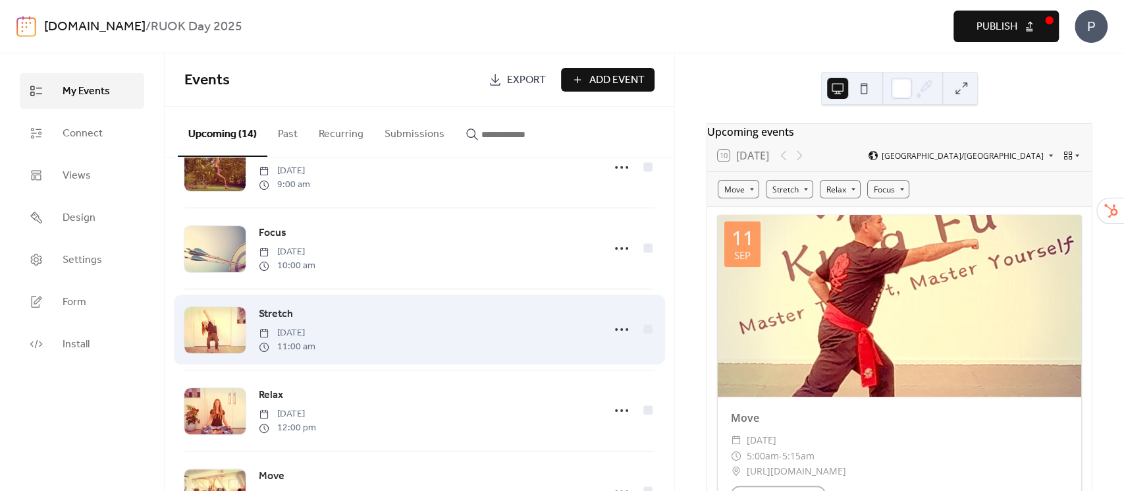
scroll to position [439, 0]
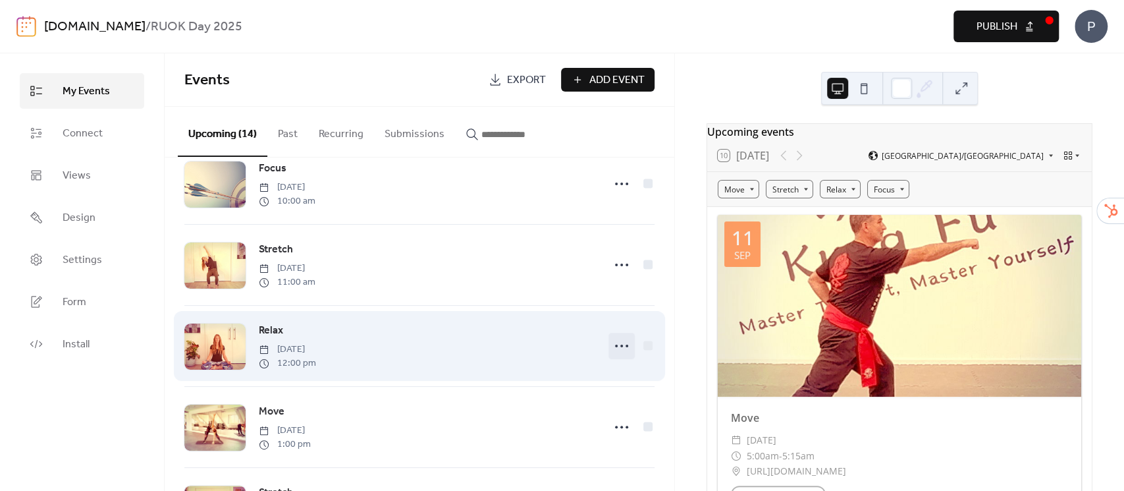
click at [615, 347] on circle at bounding box center [616, 345] width 3 height 3
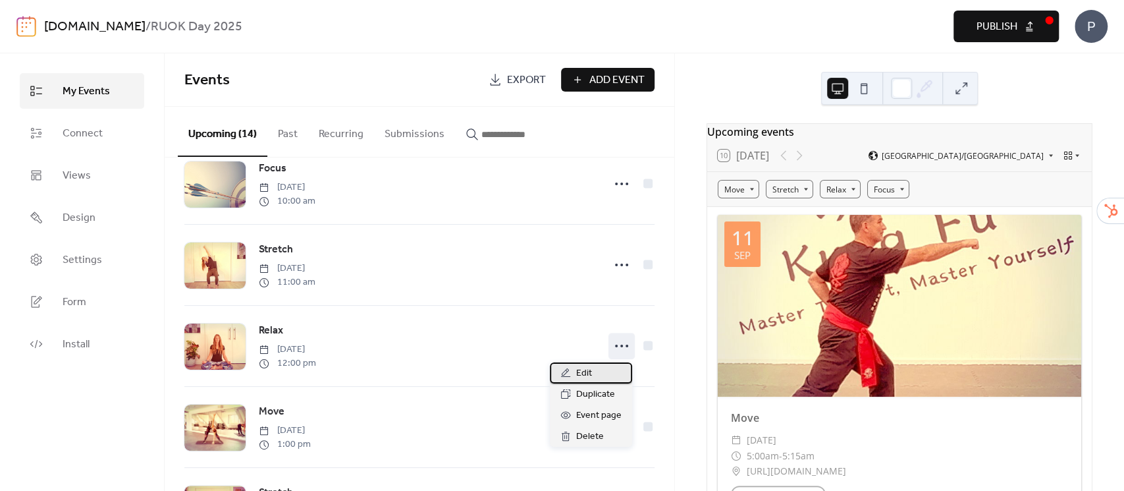
click at [605, 374] on div "Edit" at bounding box center [591, 372] width 82 height 21
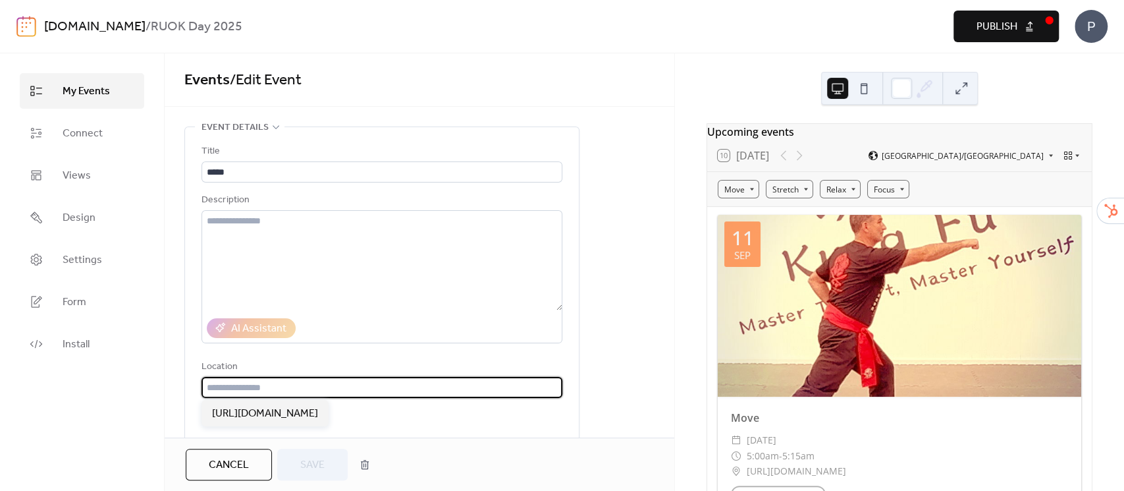
click at [445, 385] on input "text" at bounding box center [382, 387] width 361 height 21
click at [318, 414] on span "[URL][DOMAIN_NAME]" at bounding box center [265, 414] width 106 height 16
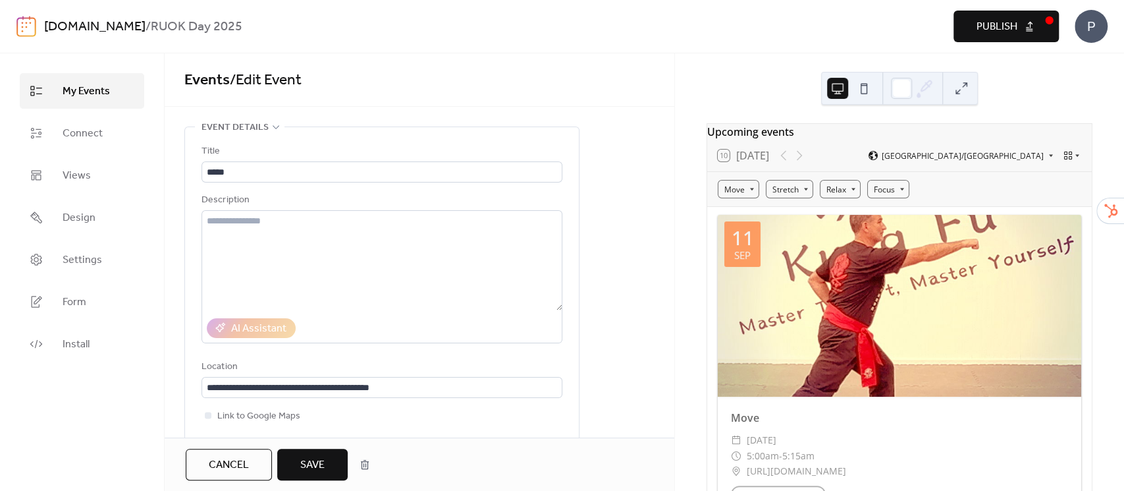
type input "**********"
click at [319, 465] on span "Save" at bounding box center [312, 465] width 24 height 16
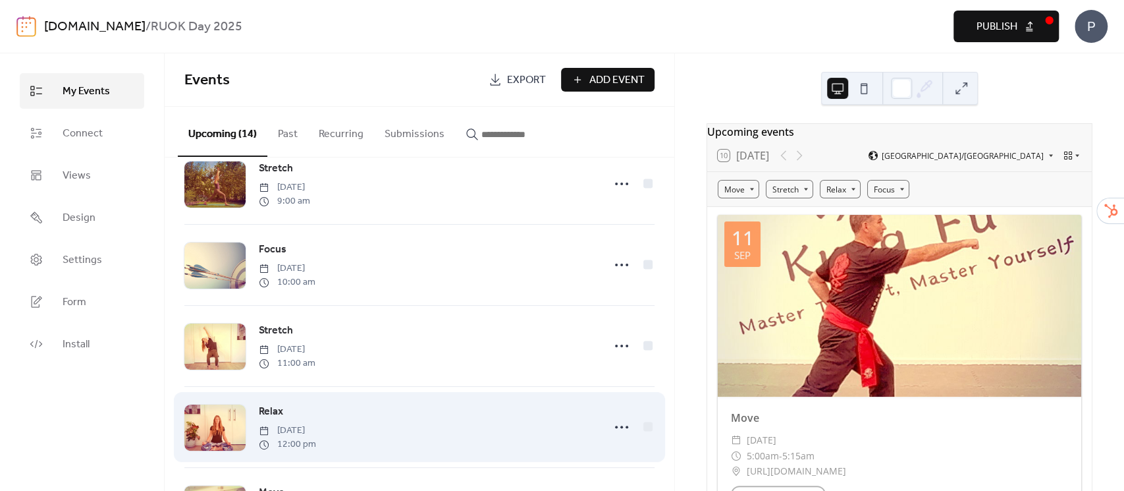
scroll to position [439, 0]
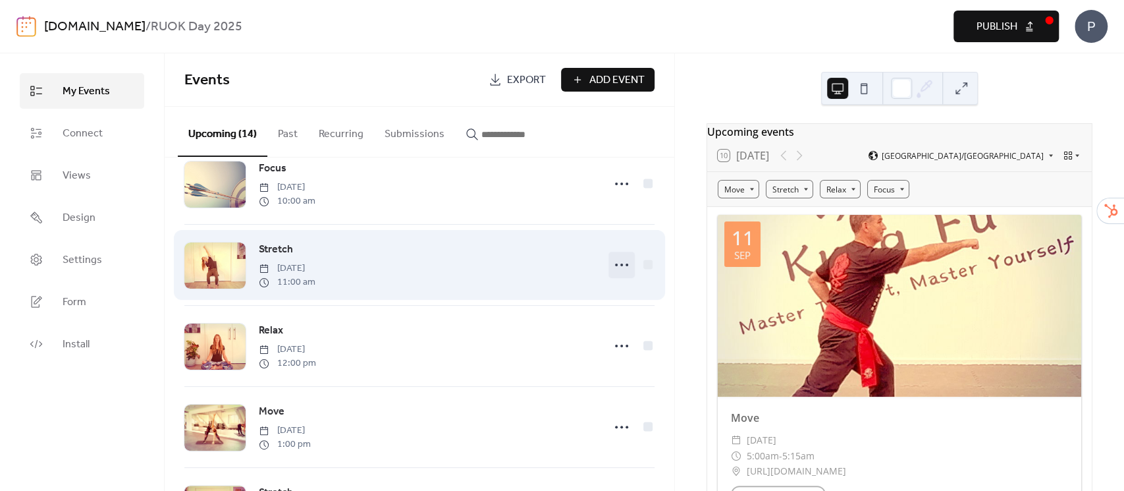
click at [612, 261] on icon at bounding box center [621, 264] width 21 height 21
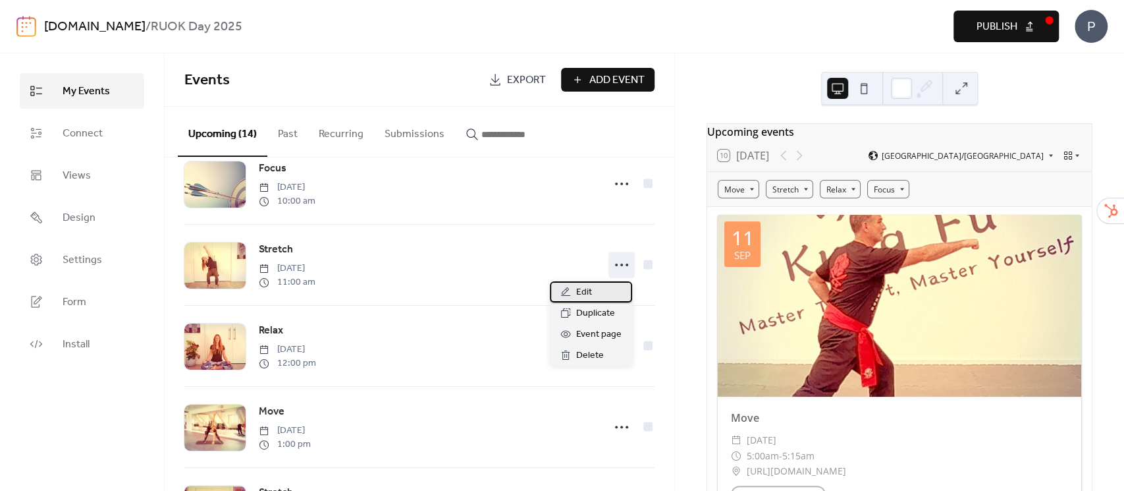
click at [591, 294] on span "Edit" at bounding box center [584, 292] width 16 height 16
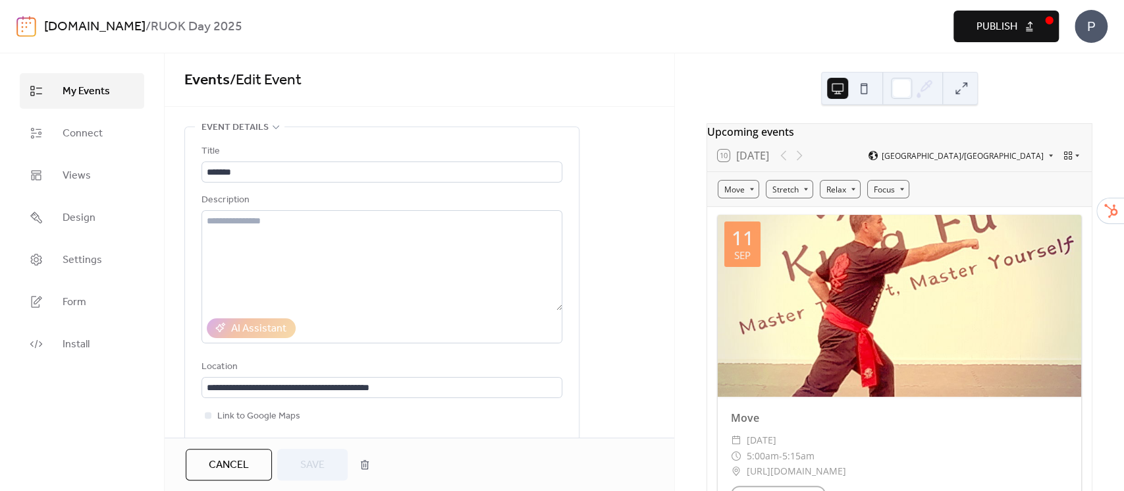
click at [243, 460] on span "Cancel" at bounding box center [229, 465] width 40 height 16
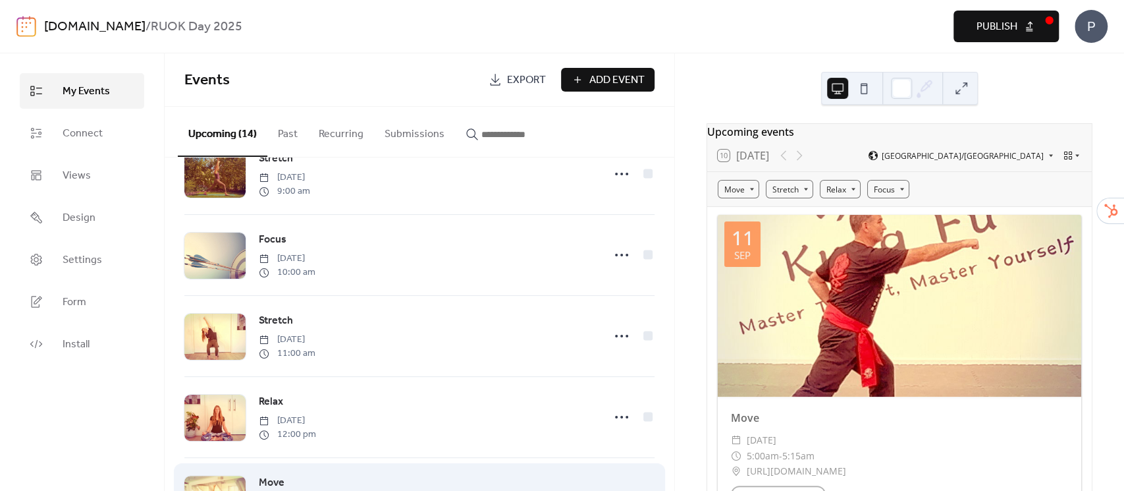
scroll to position [527, 0]
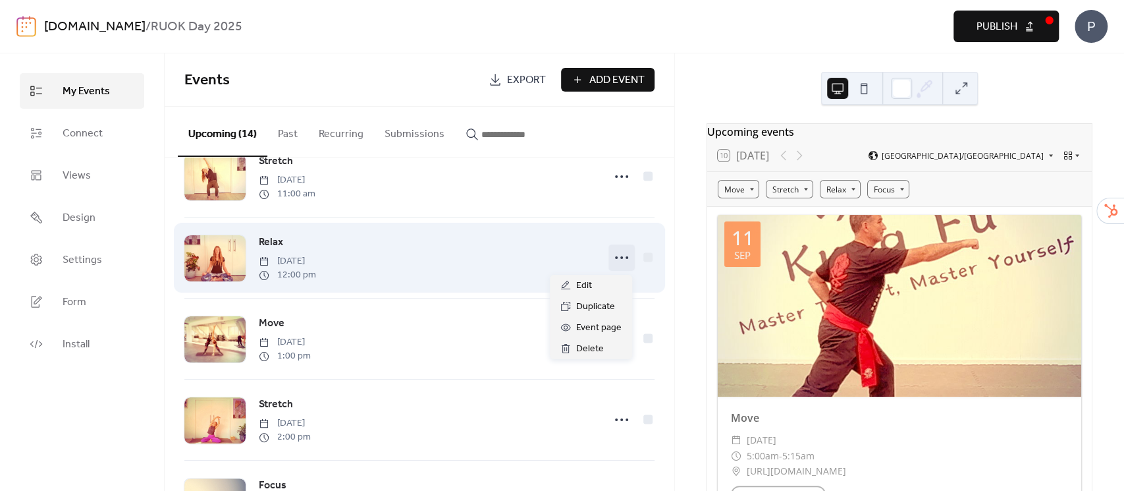
click at [624, 254] on icon at bounding box center [621, 257] width 21 height 21
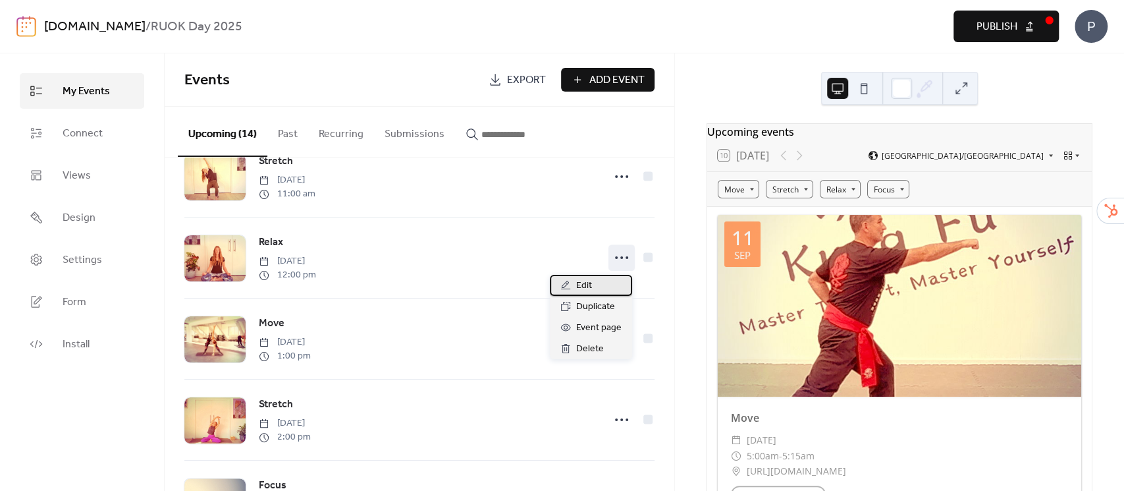
click at [583, 286] on span "Edit" at bounding box center [584, 286] width 16 height 16
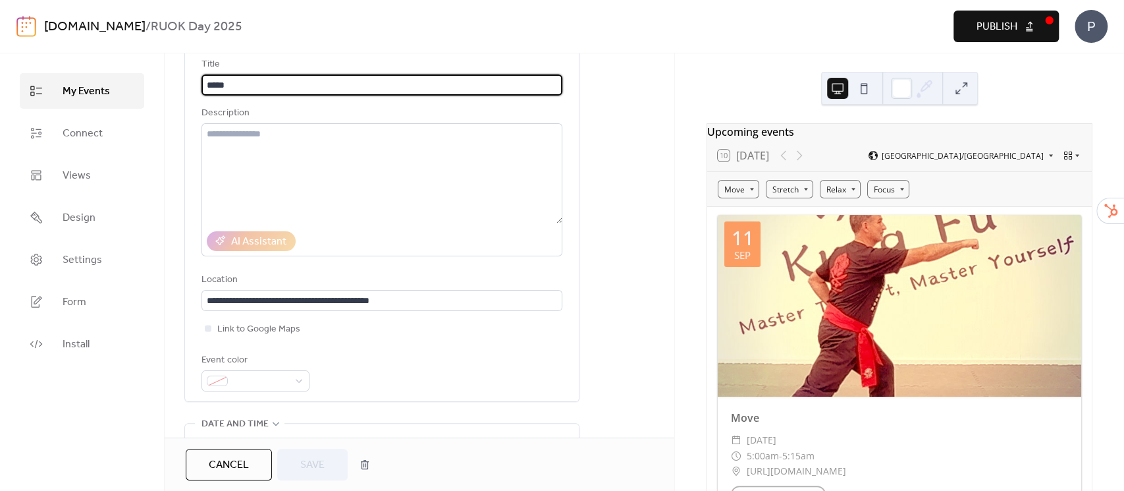
scroll to position [88, 0]
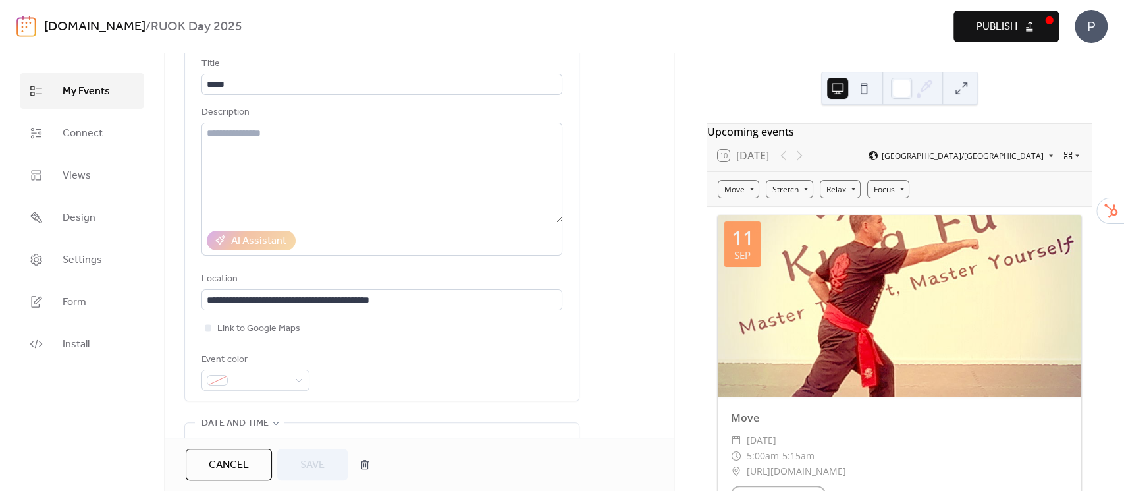
click at [236, 475] on button "Cancel" at bounding box center [229, 464] width 86 height 32
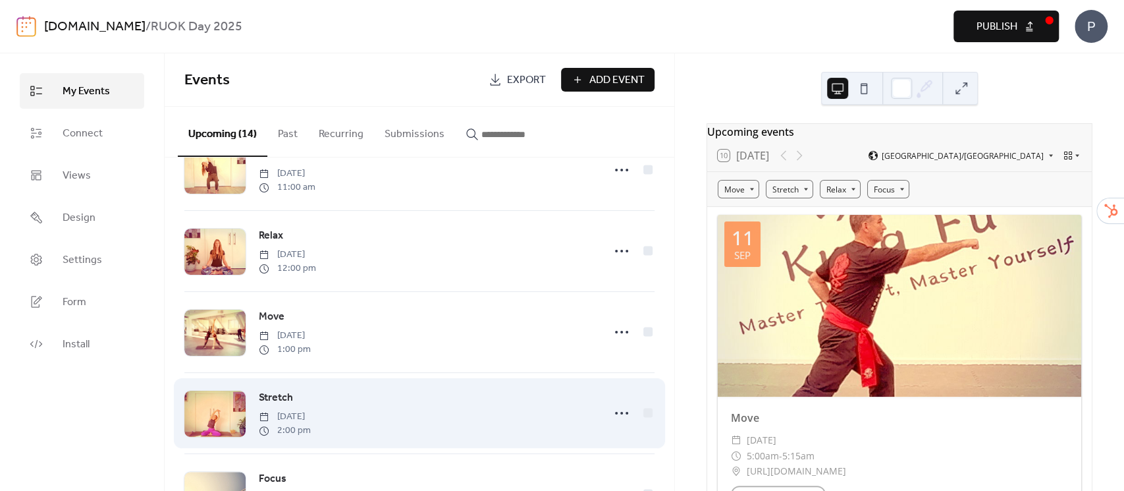
scroll to position [614, 0]
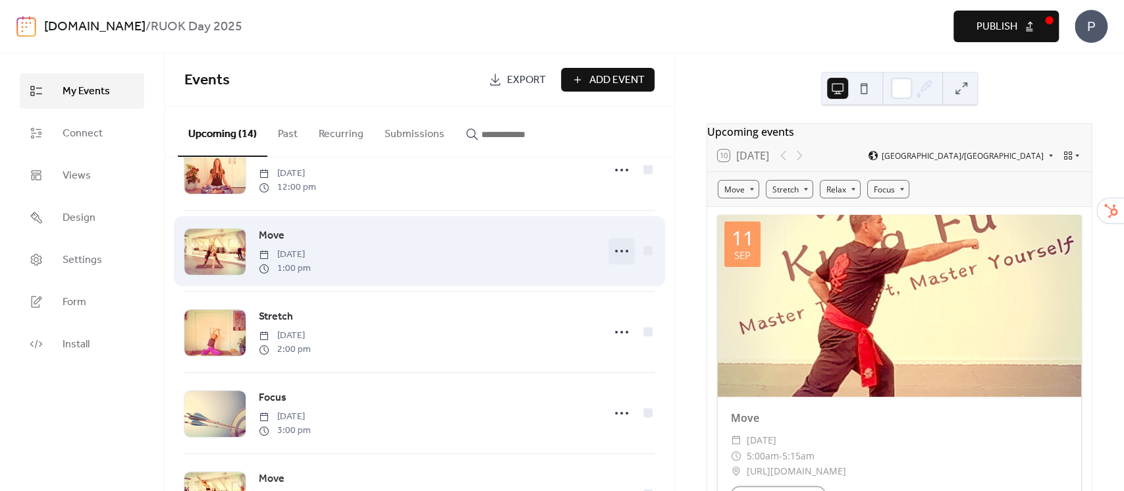
click at [620, 252] on circle at bounding box center [621, 251] width 3 height 3
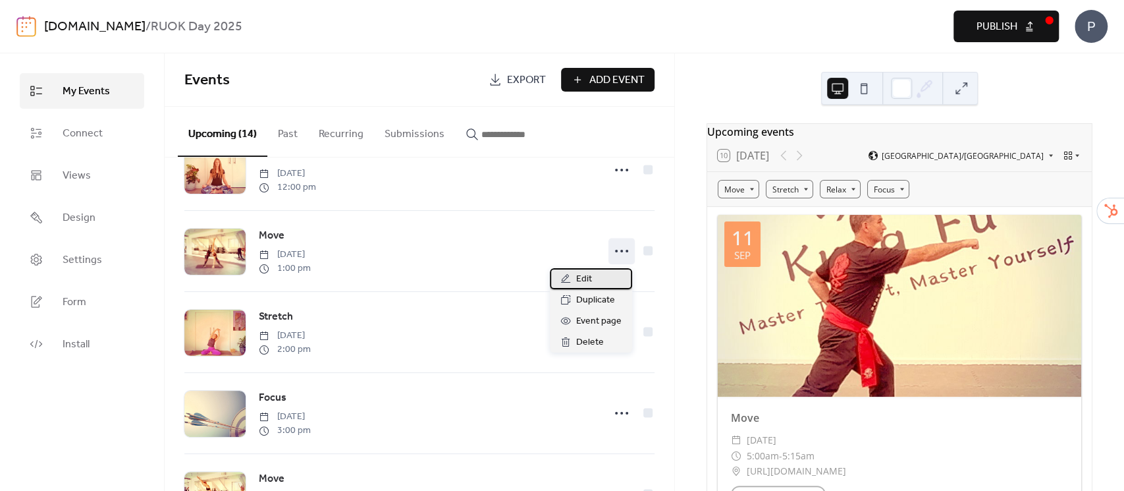
click at [603, 274] on div "Edit" at bounding box center [591, 278] width 82 height 21
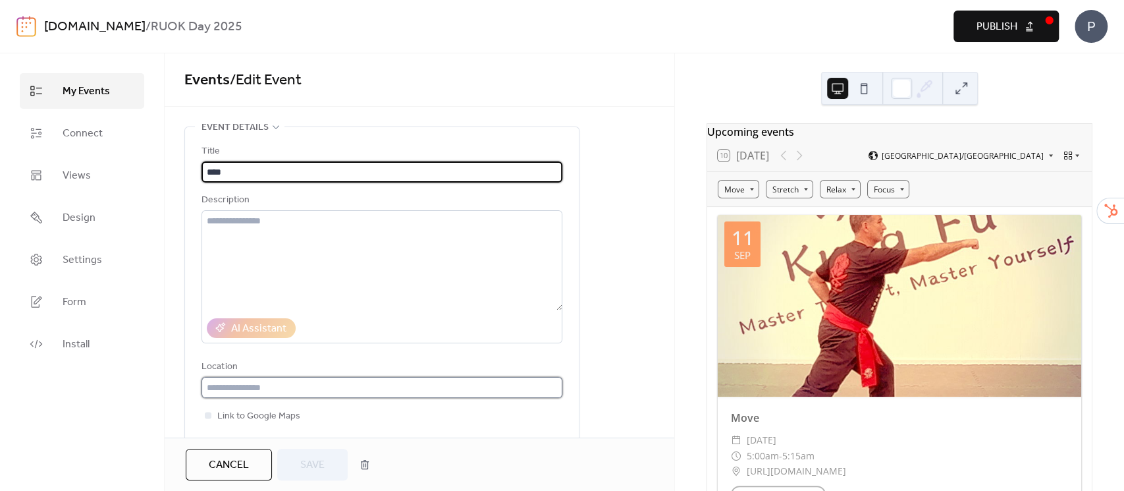
click at [398, 387] on input "text" at bounding box center [382, 387] width 361 height 21
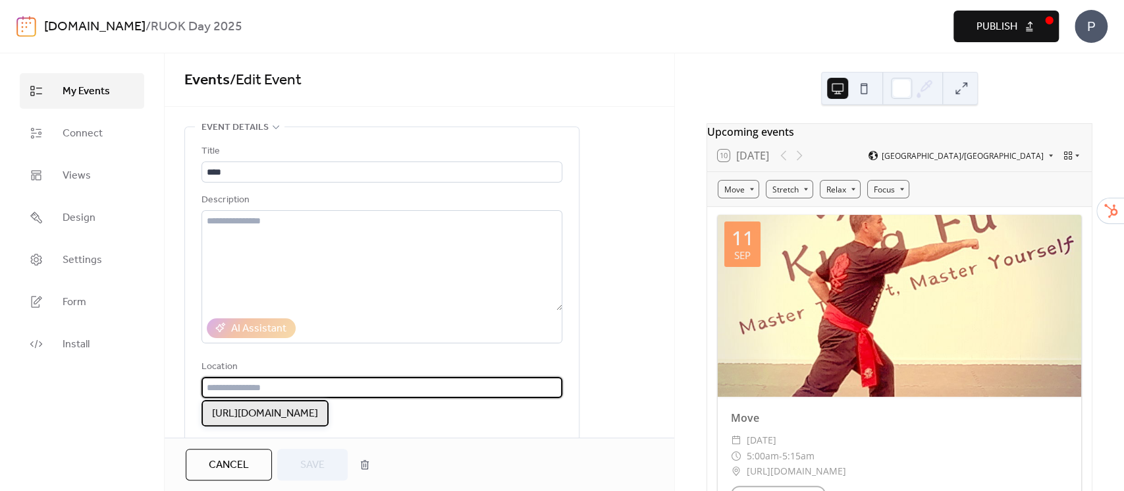
click at [318, 410] on span "[URL][DOMAIN_NAME]" at bounding box center [265, 414] width 106 height 16
type input "**********"
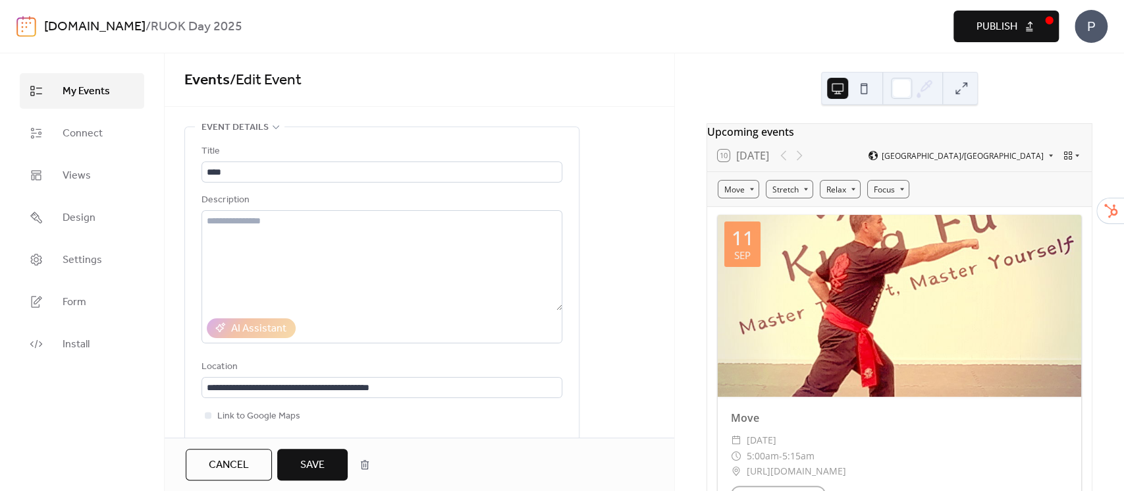
click at [321, 464] on span "Save" at bounding box center [312, 465] width 24 height 16
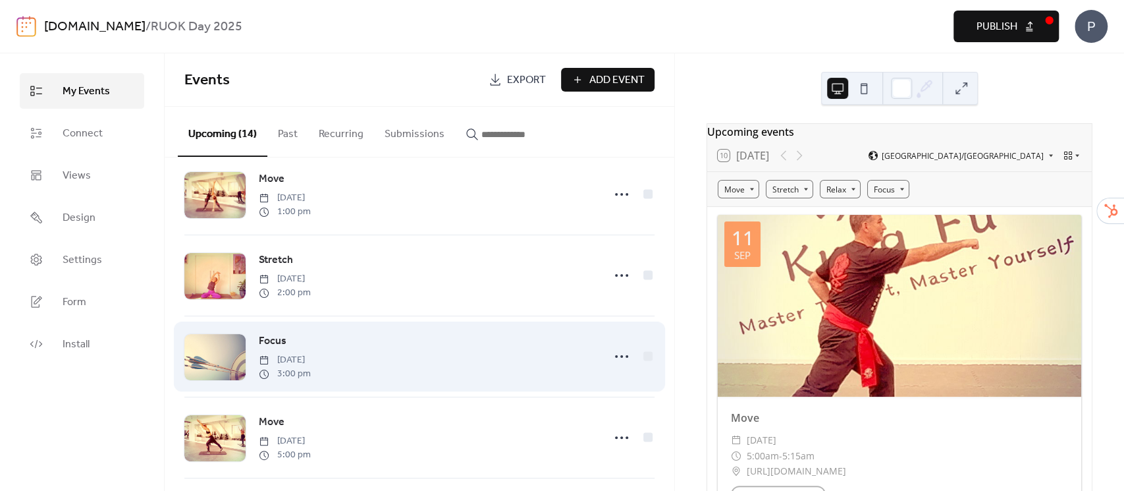
scroll to position [702, 0]
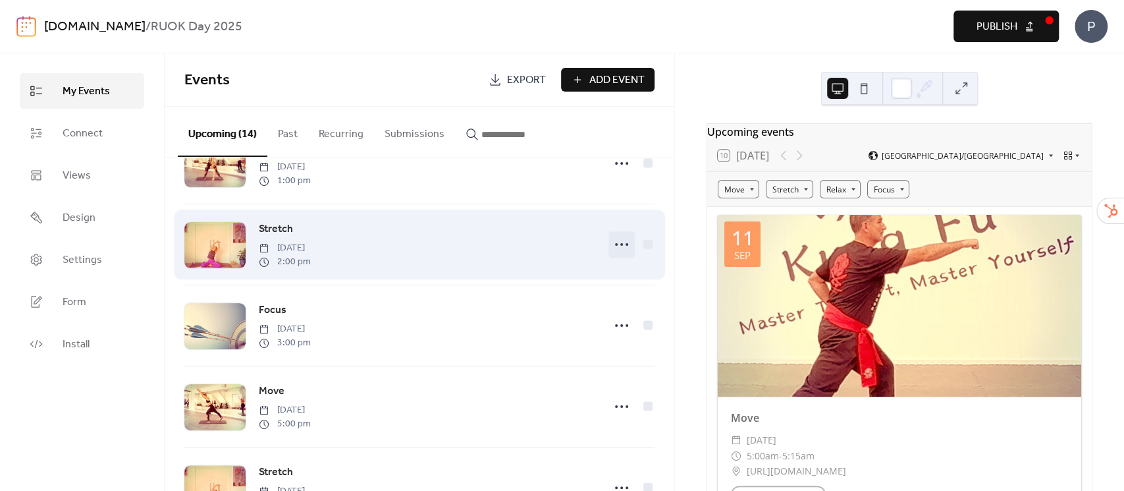
click at [614, 240] on icon at bounding box center [621, 244] width 21 height 21
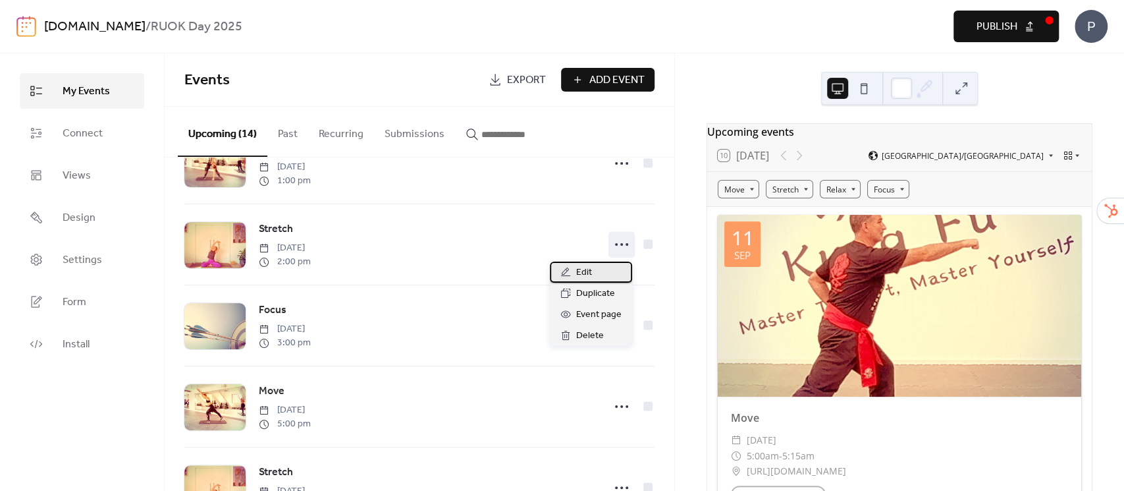
click at [585, 273] on span "Edit" at bounding box center [584, 273] width 16 height 16
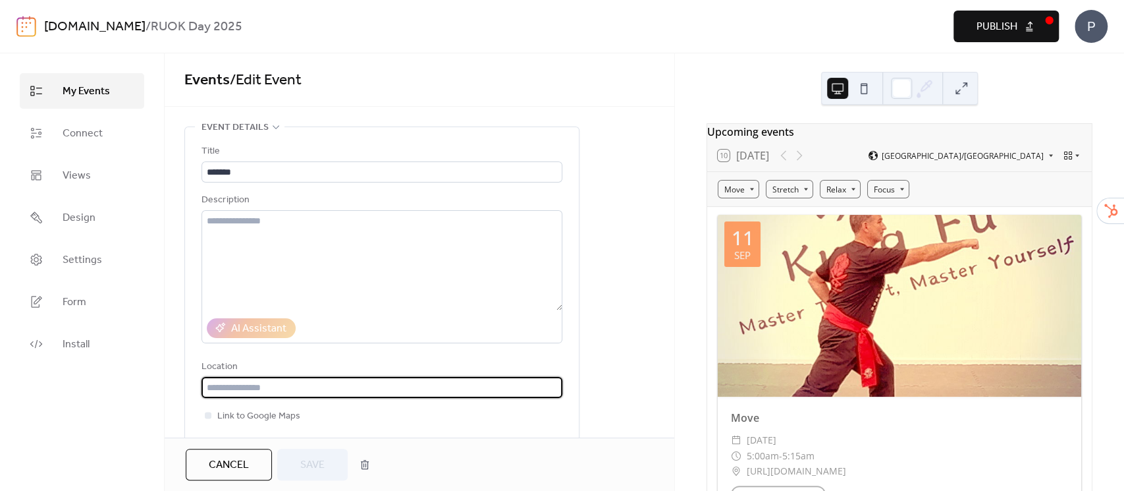
click at [458, 387] on input "text" at bounding box center [382, 387] width 361 height 21
click at [318, 415] on span "[URL][DOMAIN_NAME]" at bounding box center [265, 414] width 106 height 16
type input "**********"
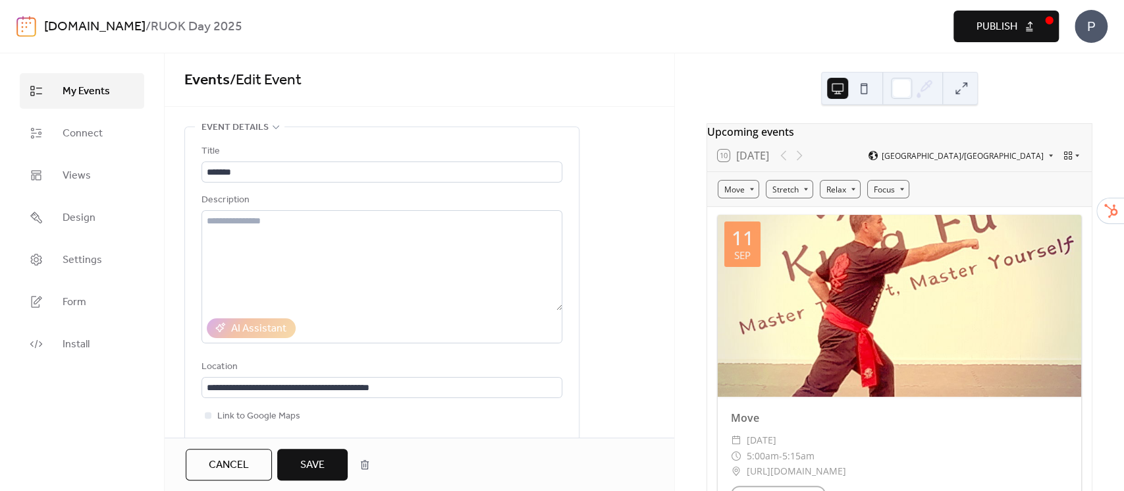
click at [315, 469] on span "Save" at bounding box center [312, 465] width 24 height 16
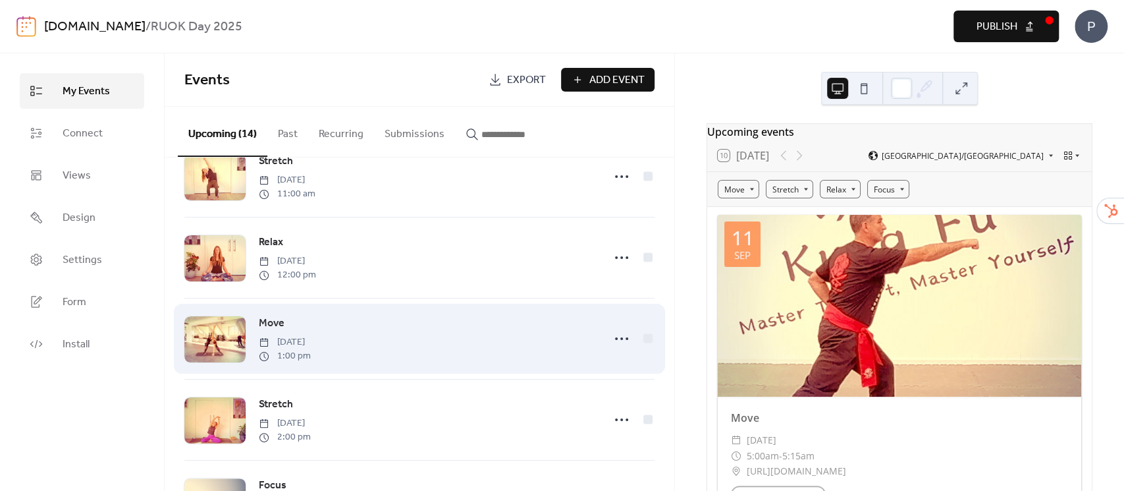
scroll to position [702, 0]
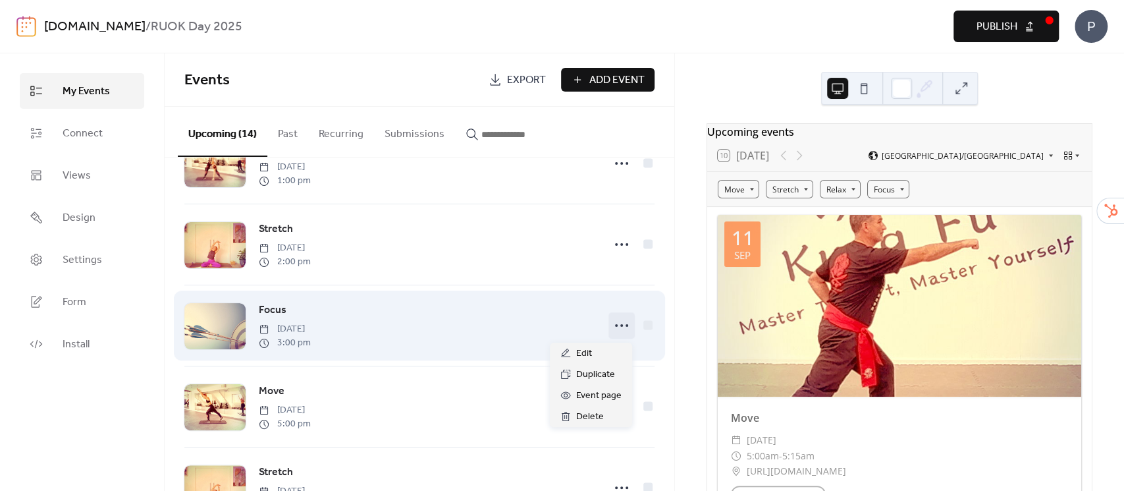
click at [615, 326] on circle at bounding box center [616, 325] width 3 height 3
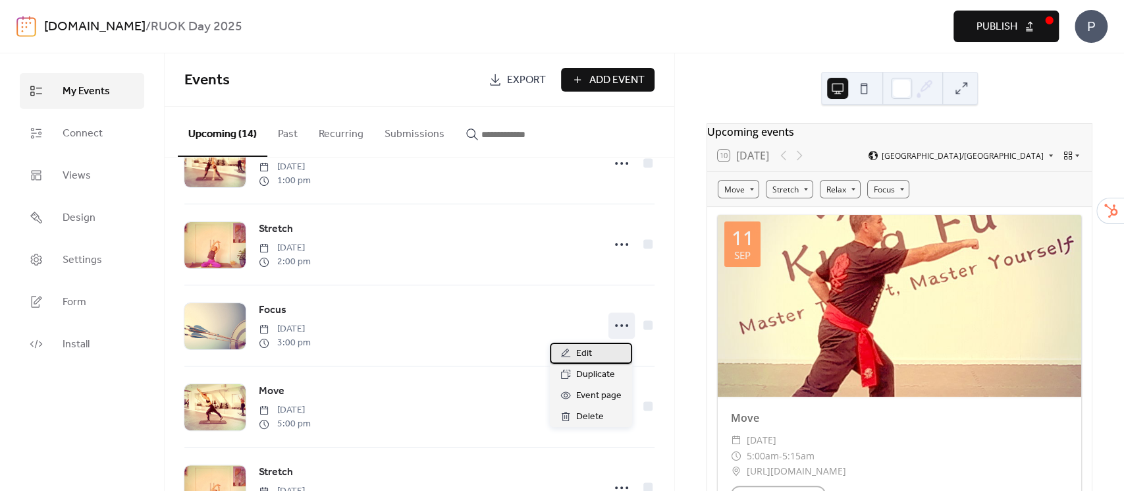
click at [578, 349] on span "Edit" at bounding box center [584, 354] width 16 height 16
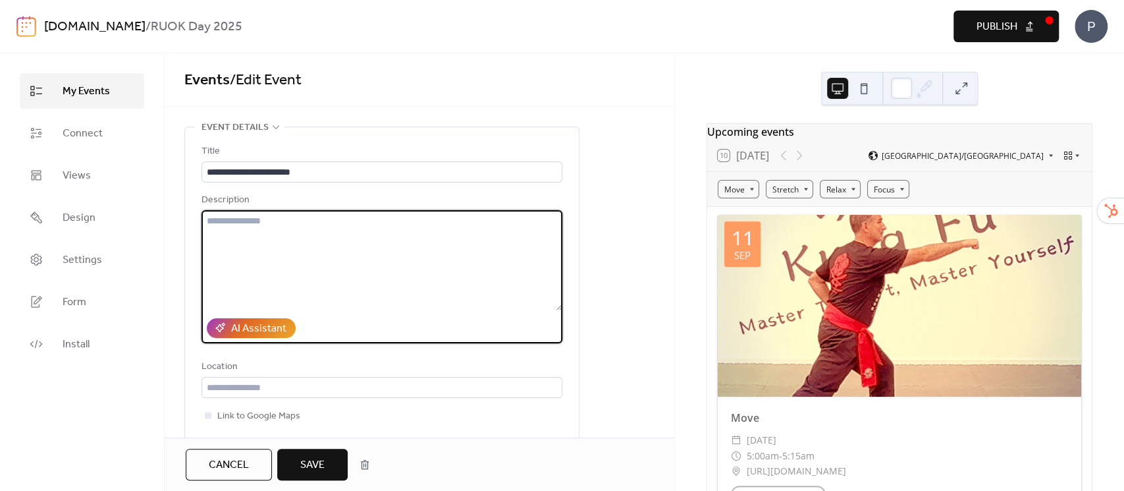
click at [236, 221] on textarea at bounding box center [382, 260] width 361 height 100
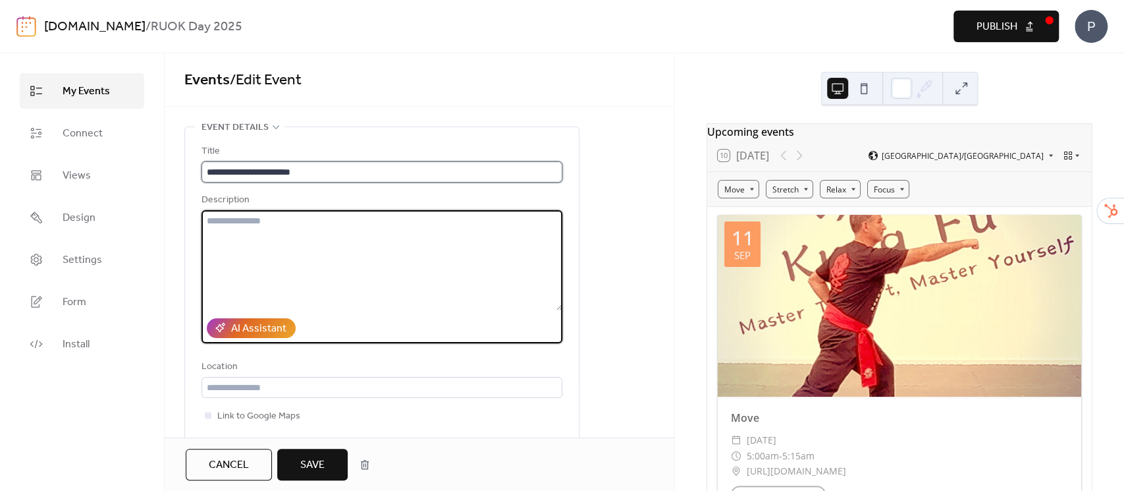
click at [321, 167] on input "**********" at bounding box center [382, 171] width 361 height 21
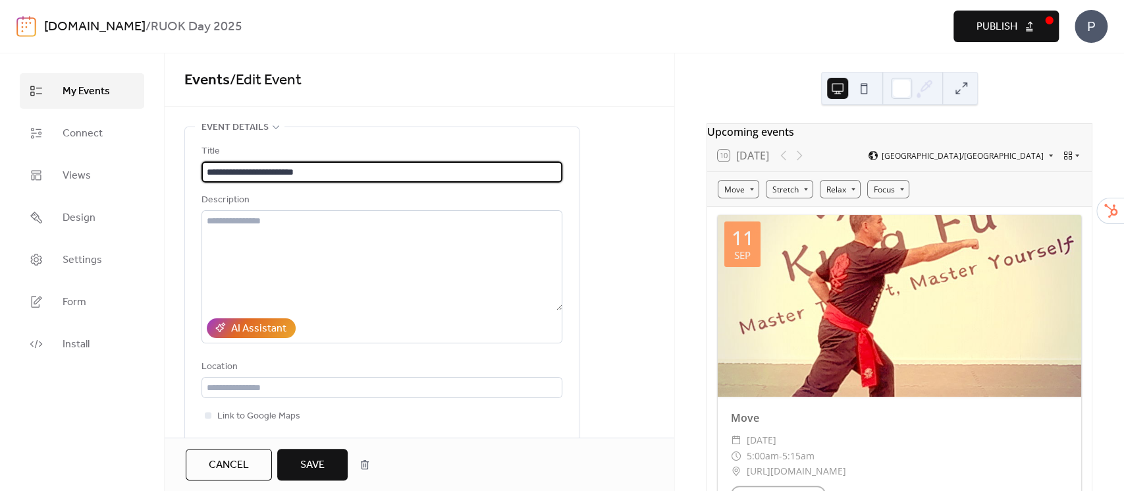
type input "**********"
click at [300, 448] on button "Save" at bounding box center [312, 464] width 70 height 32
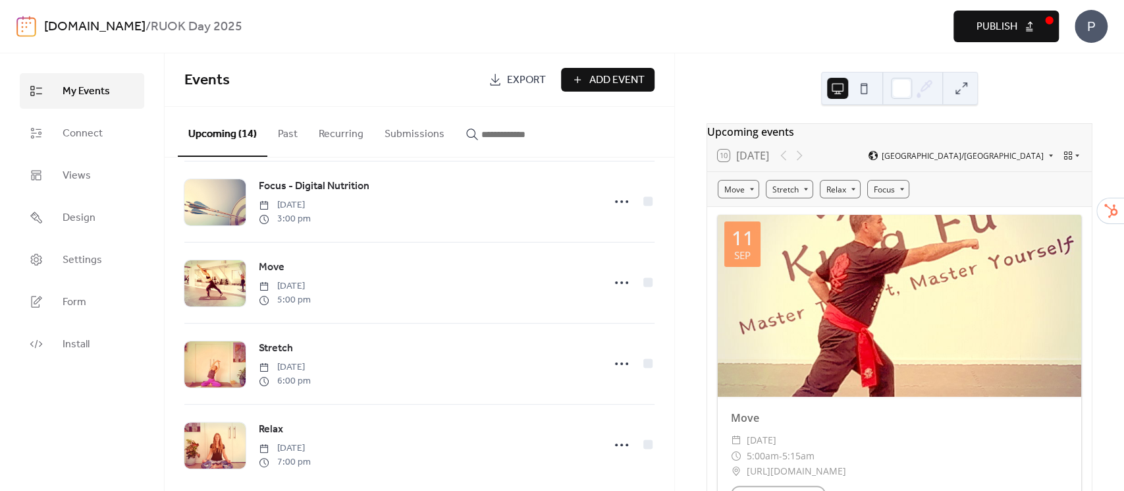
scroll to position [842, 0]
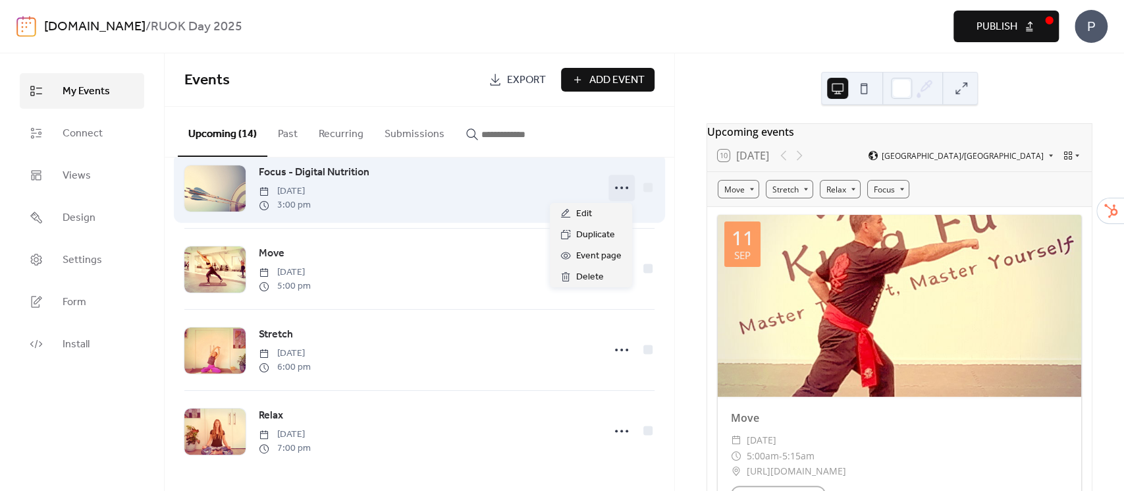
click at [616, 185] on icon at bounding box center [621, 187] width 21 height 21
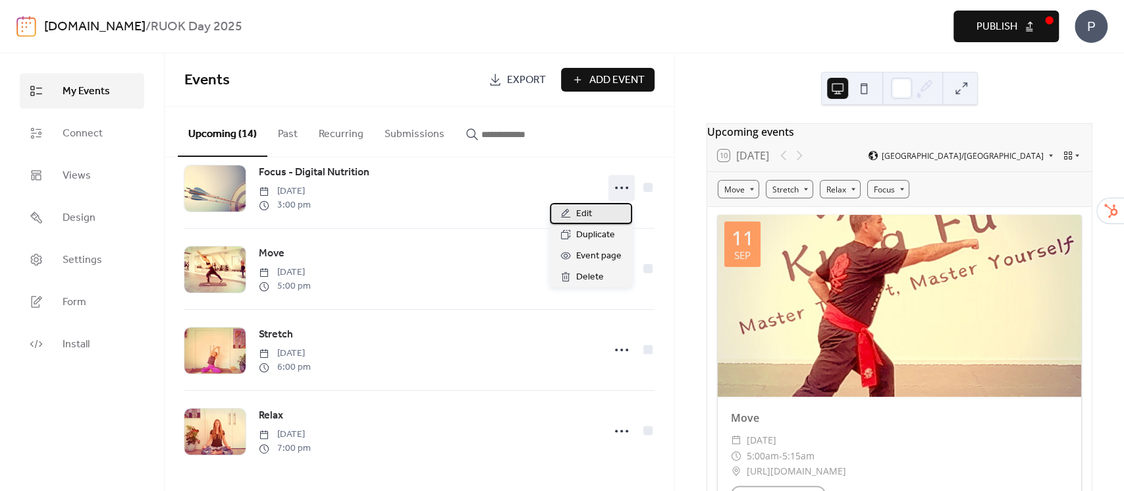
click at [589, 217] on span "Edit" at bounding box center [584, 214] width 16 height 16
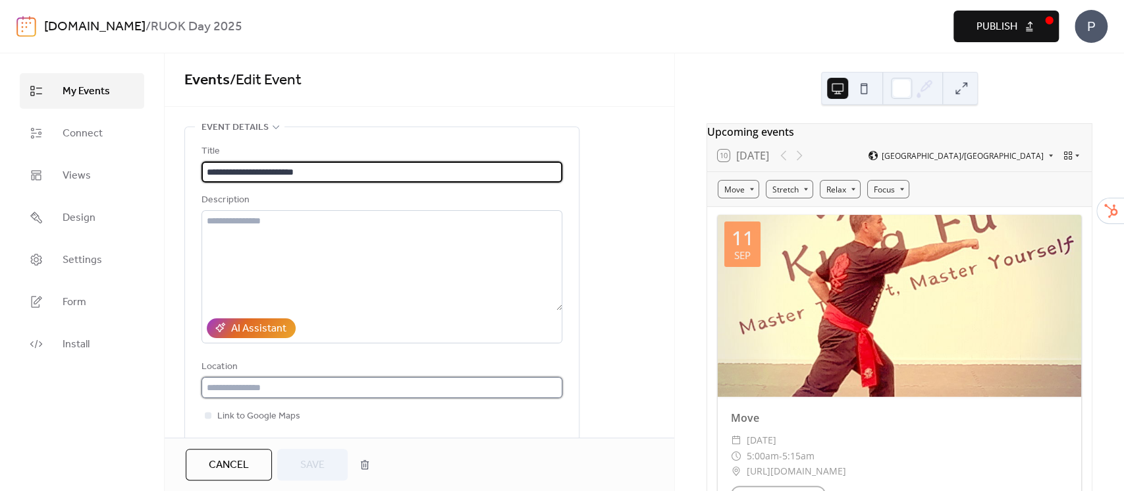
click at [333, 385] on input "text" at bounding box center [382, 387] width 361 height 21
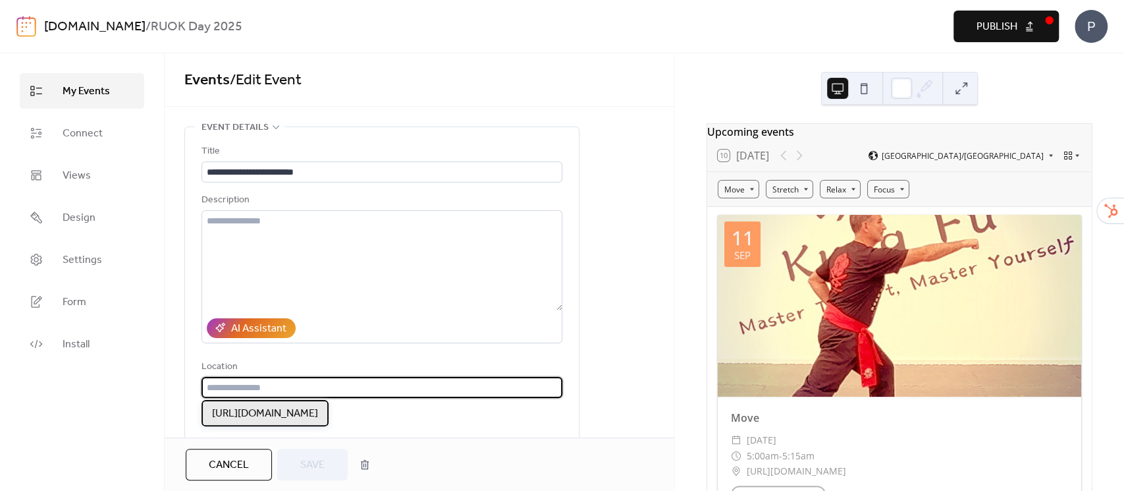
click at [318, 410] on span "[URL][DOMAIN_NAME]" at bounding box center [265, 414] width 106 height 16
type input "**********"
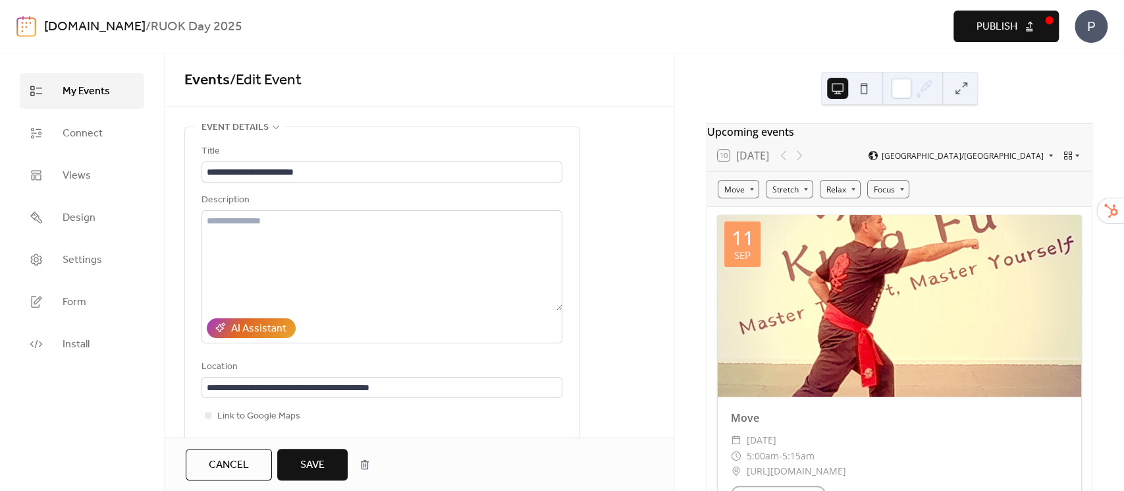
click at [309, 467] on span "Save" at bounding box center [312, 465] width 24 height 16
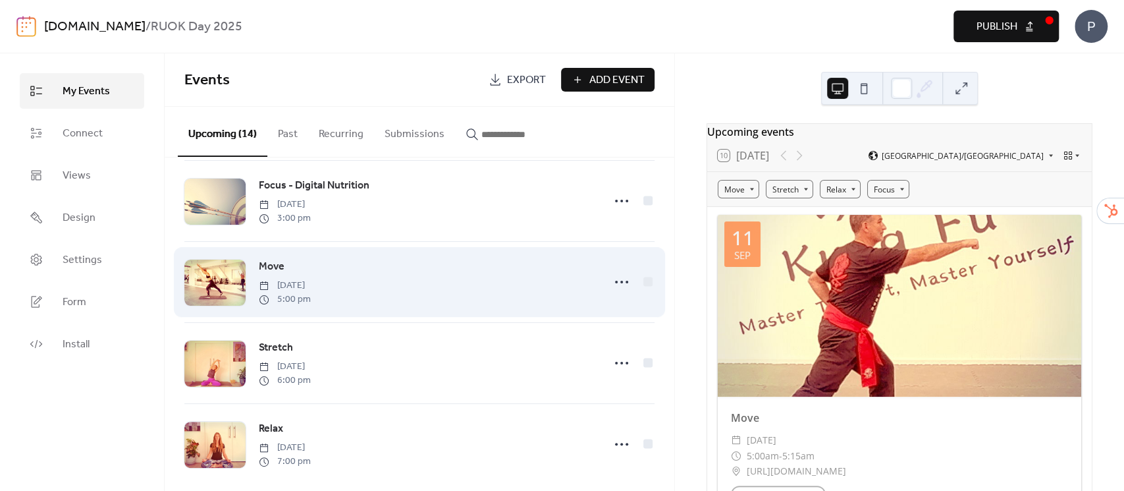
scroll to position [842, 0]
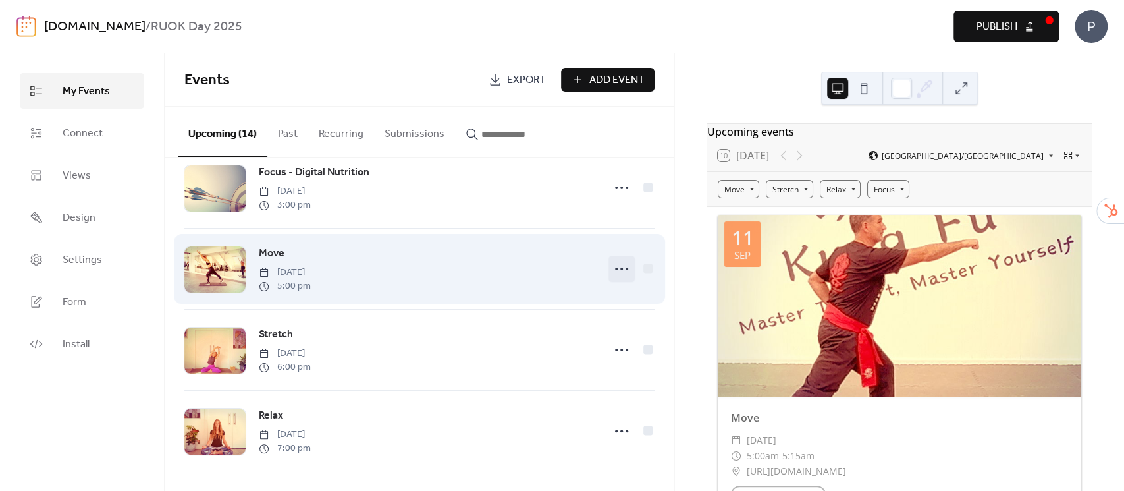
click at [618, 269] on icon at bounding box center [621, 268] width 21 height 21
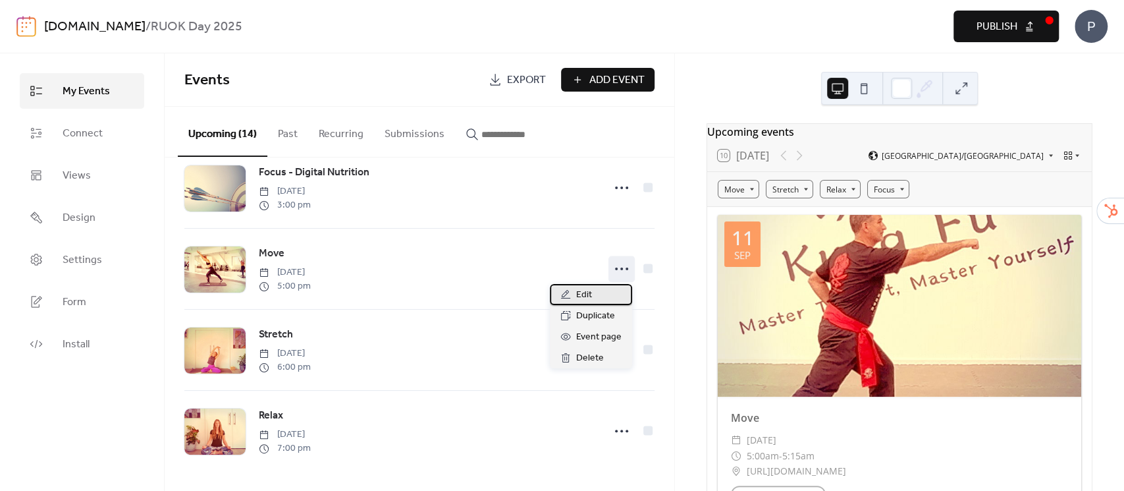
click at [594, 292] on div "Edit" at bounding box center [591, 294] width 82 height 21
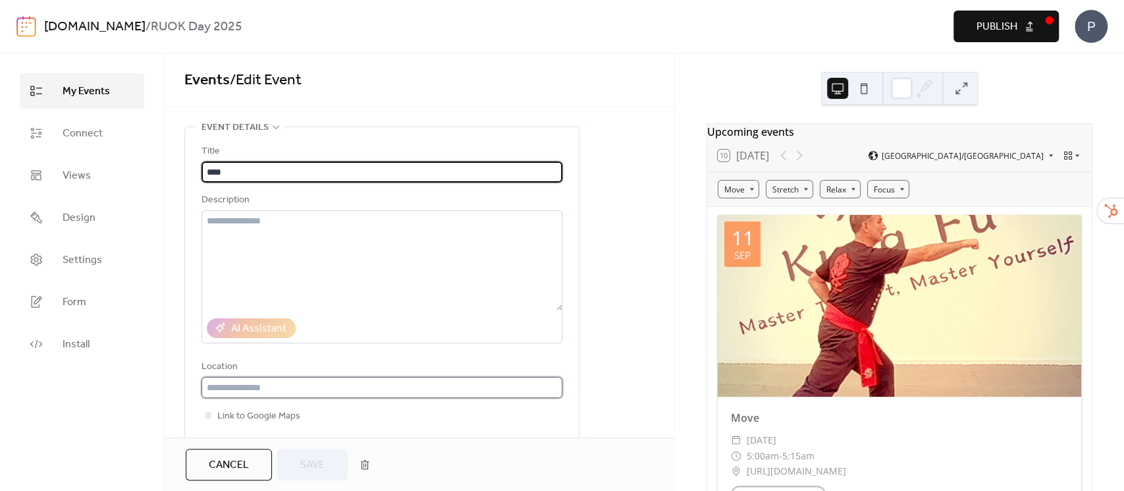
click at [429, 385] on input "text" at bounding box center [382, 387] width 361 height 21
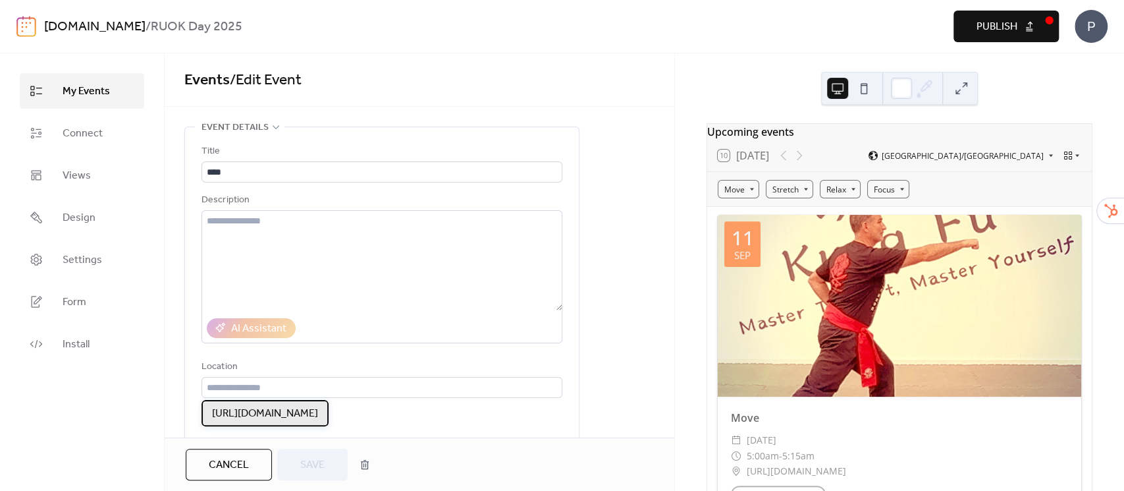
click at [318, 411] on span "[URL][DOMAIN_NAME]" at bounding box center [265, 414] width 106 height 16
type input "**********"
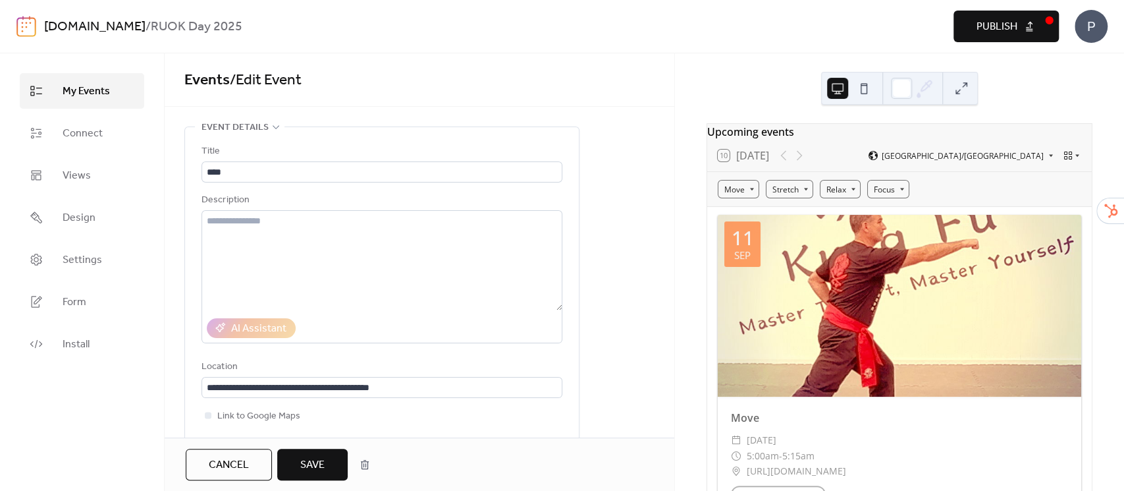
click at [306, 464] on span "Save" at bounding box center [312, 465] width 24 height 16
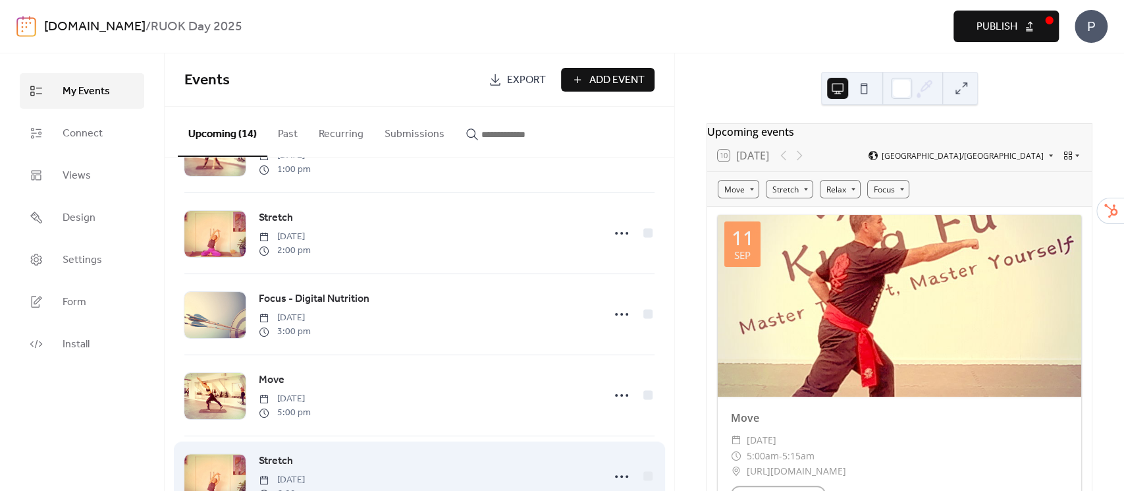
scroll to position [842, 0]
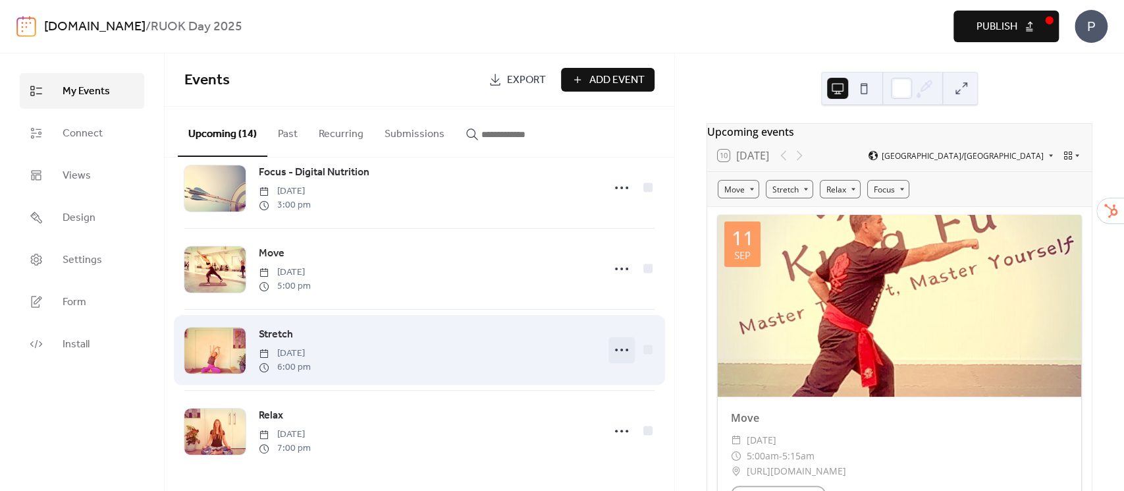
click at [614, 349] on icon at bounding box center [621, 349] width 21 height 21
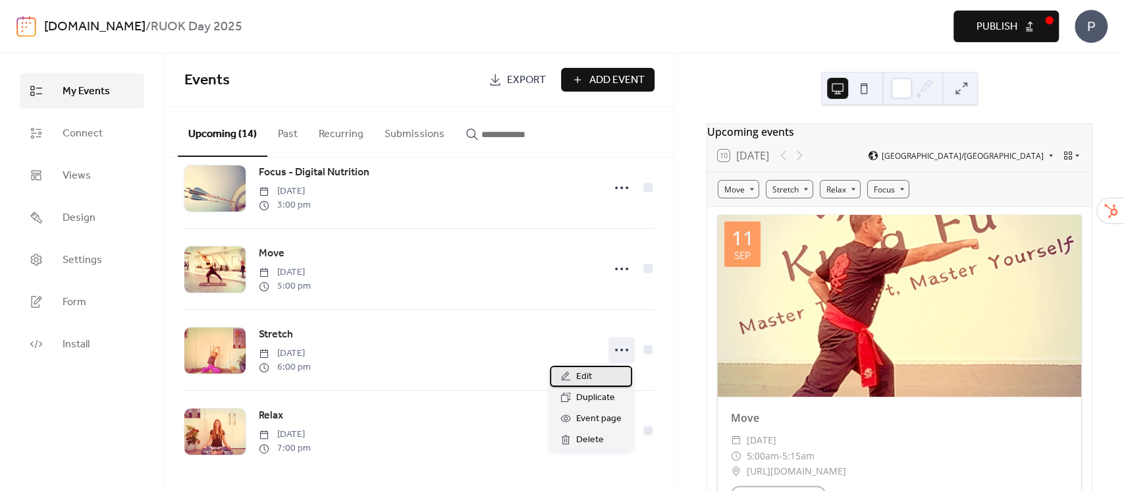
click at [585, 378] on span "Edit" at bounding box center [584, 377] width 16 height 16
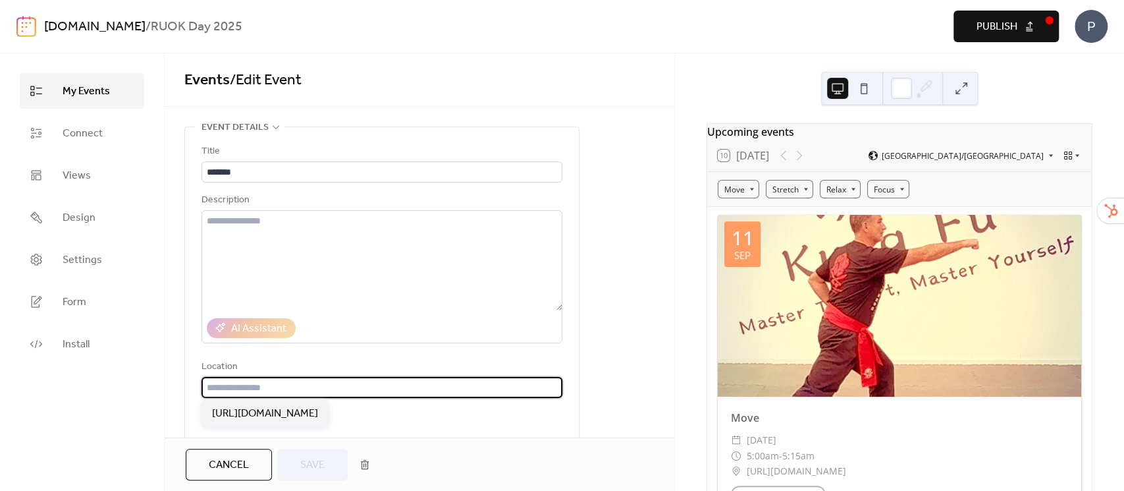
click at [436, 383] on input "text" at bounding box center [382, 387] width 361 height 21
click at [318, 417] on span "[URL][DOMAIN_NAME]" at bounding box center [265, 414] width 106 height 16
type input "**********"
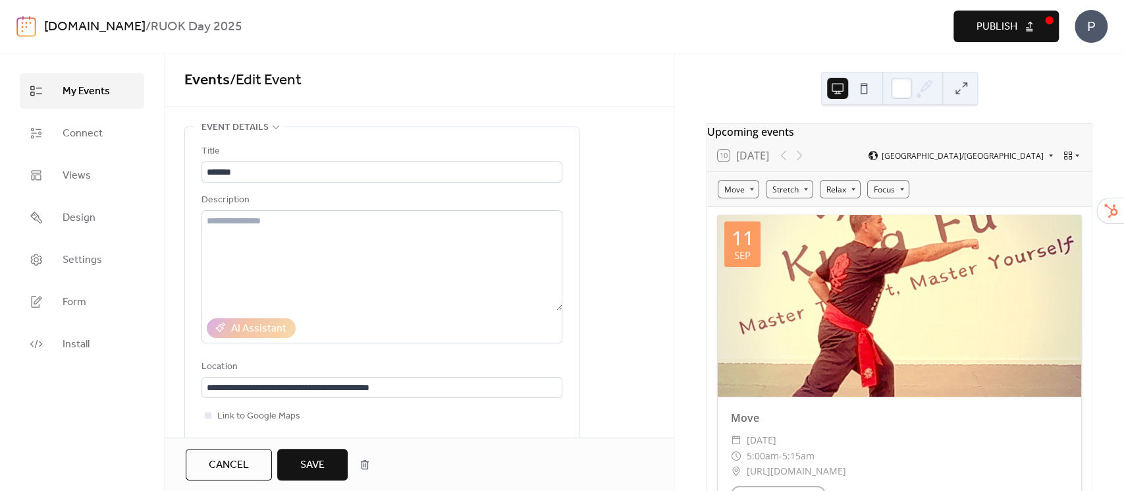
click at [311, 464] on span "Save" at bounding box center [312, 465] width 24 height 16
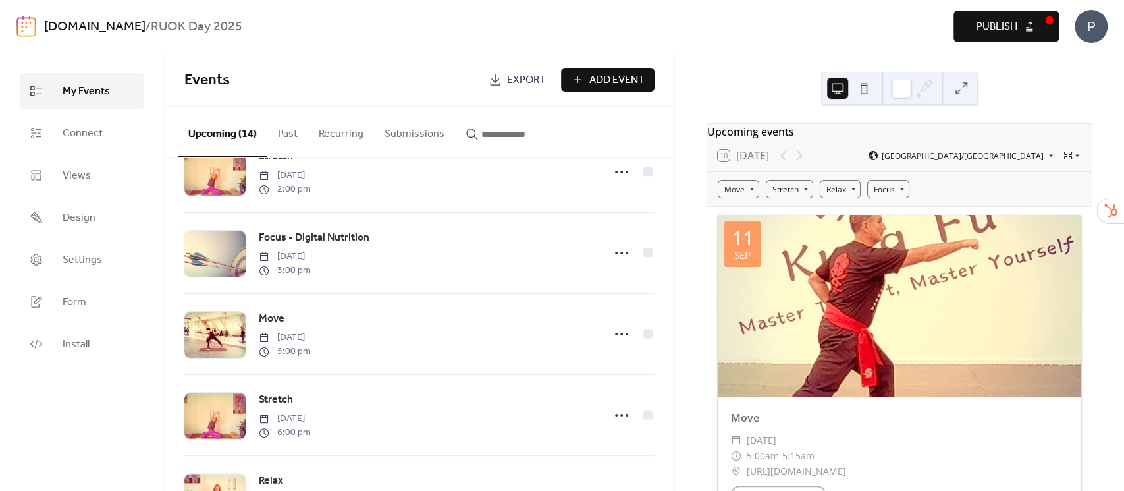
scroll to position [842, 0]
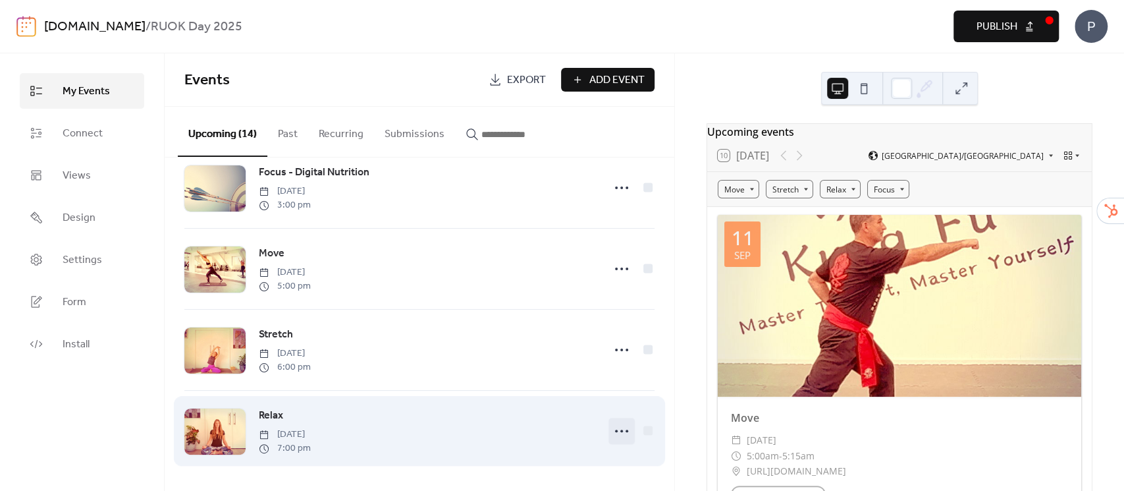
click at [611, 427] on icon at bounding box center [621, 430] width 21 height 21
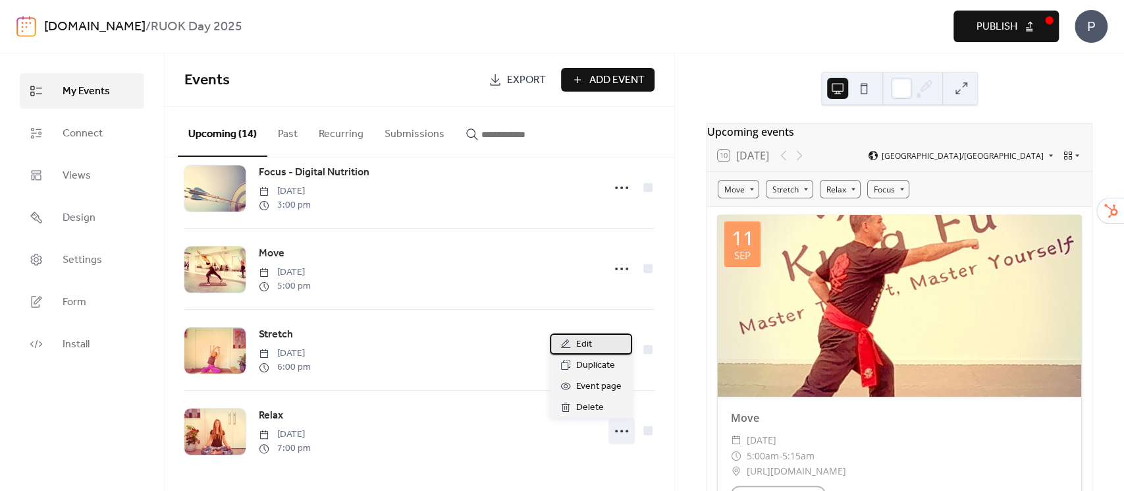
click at [580, 342] on span "Edit" at bounding box center [584, 344] width 16 height 16
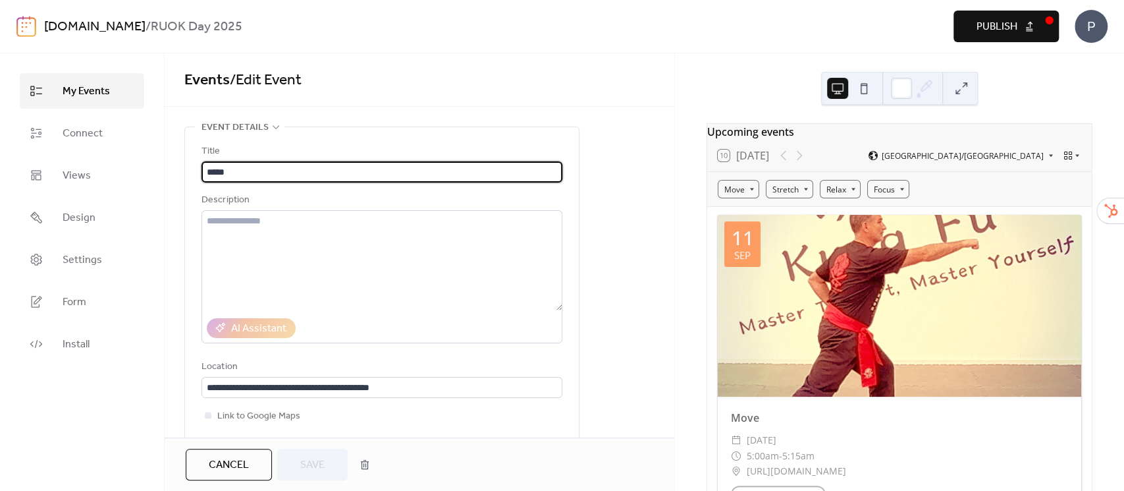
click at [242, 469] on span "Cancel" at bounding box center [229, 465] width 40 height 16
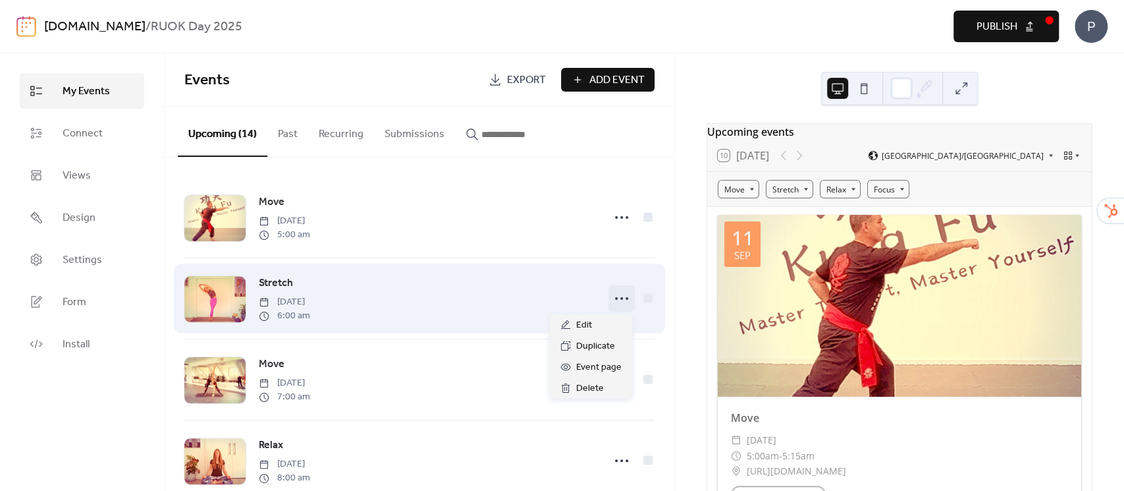
click at [620, 299] on icon at bounding box center [621, 298] width 21 height 21
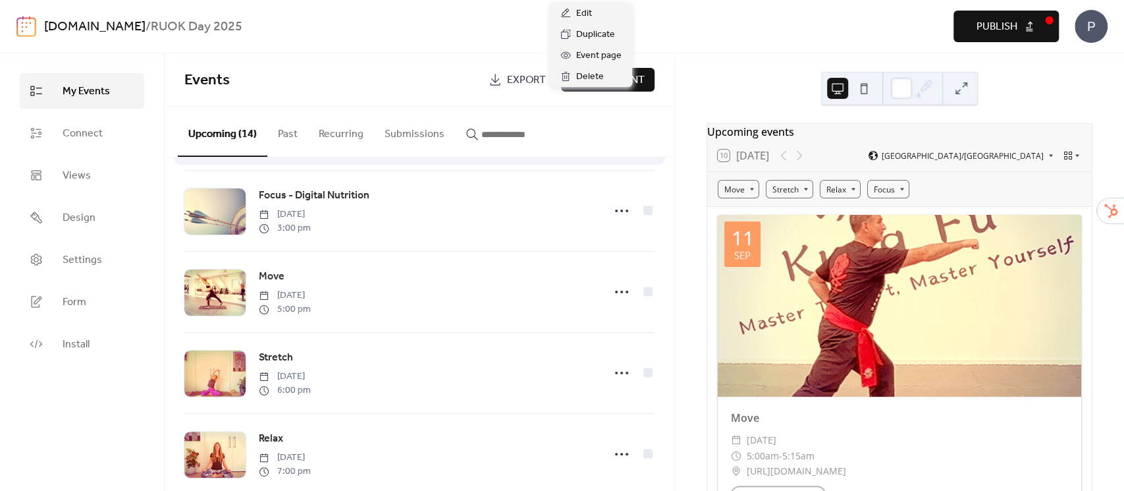
scroll to position [842, 0]
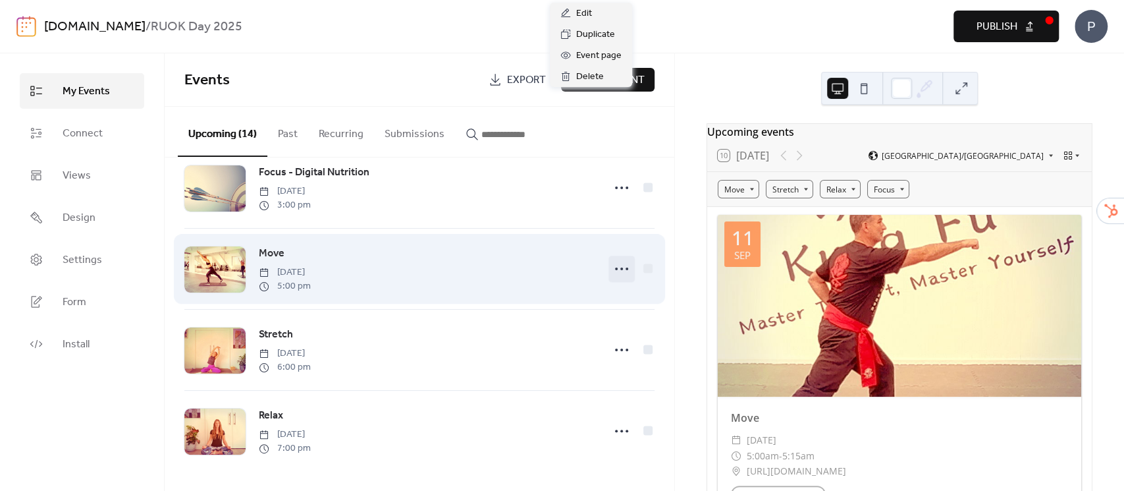
click at [613, 265] on icon at bounding box center [621, 268] width 21 height 21
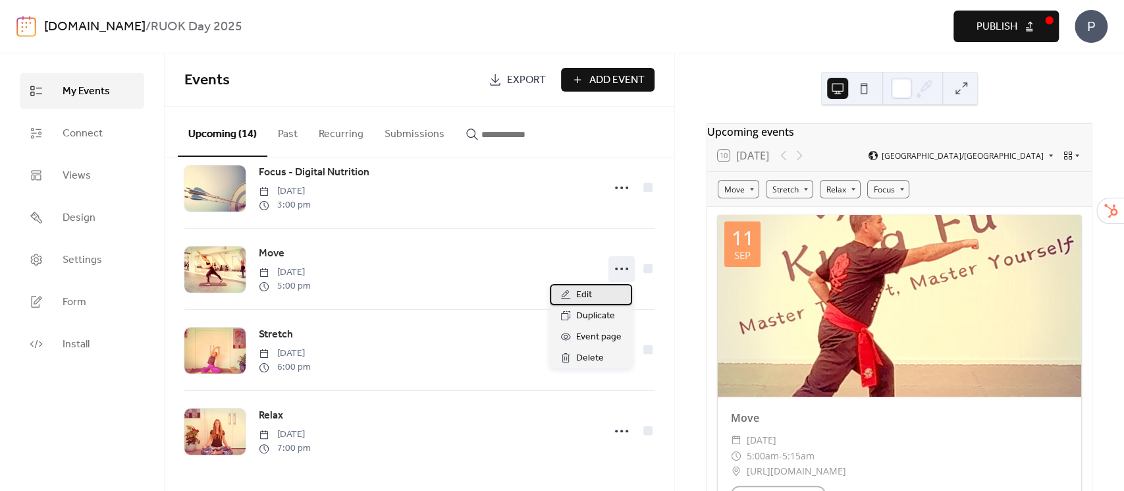
click at [595, 291] on div "Edit" at bounding box center [591, 294] width 82 height 21
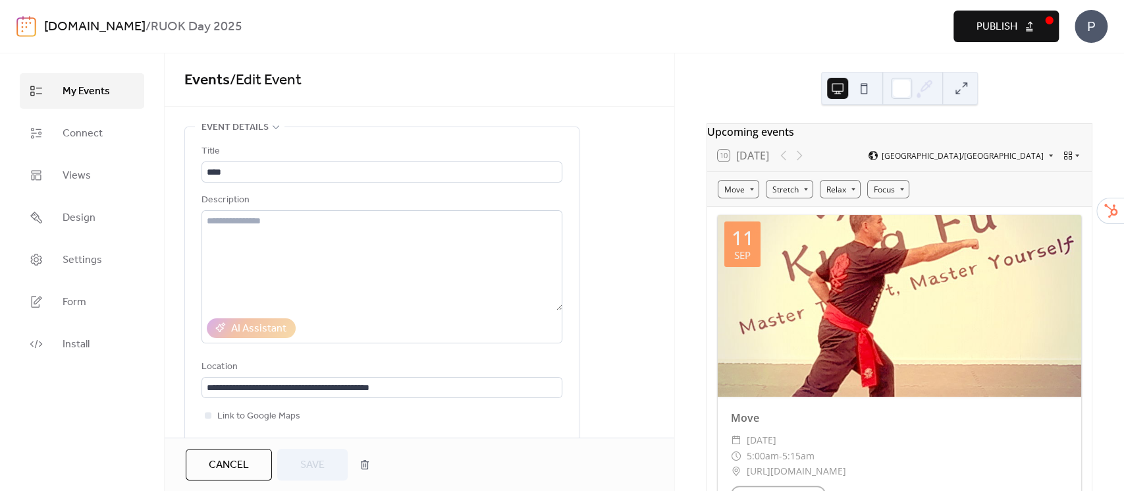
click at [233, 464] on span "Cancel" at bounding box center [229, 465] width 40 height 16
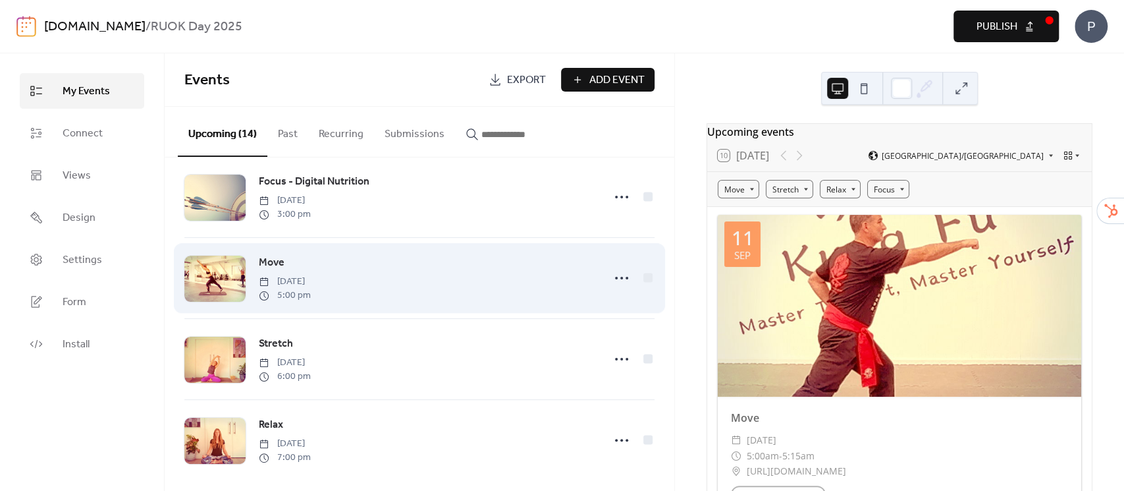
scroll to position [842, 0]
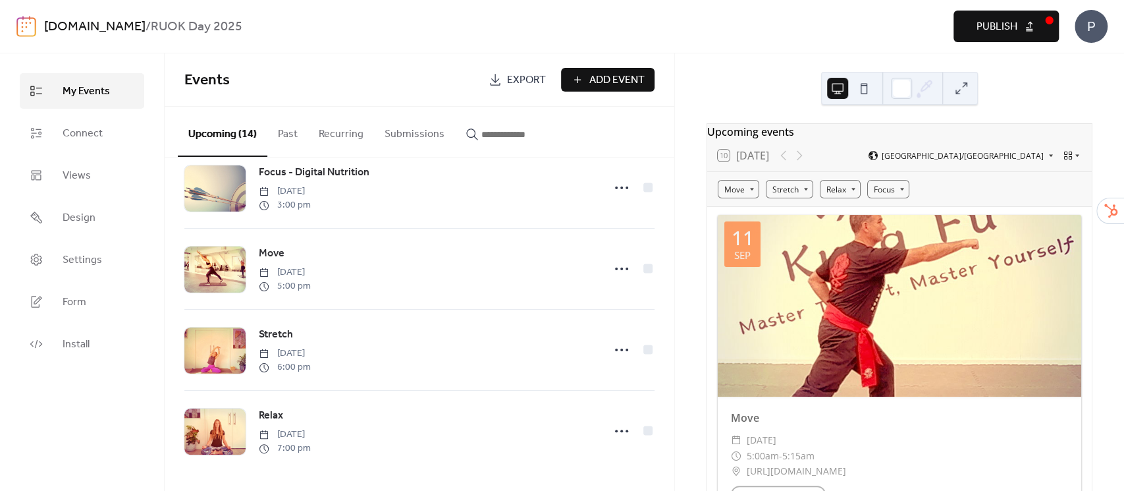
click at [620, 82] on span "Add Event" at bounding box center [616, 80] width 55 height 16
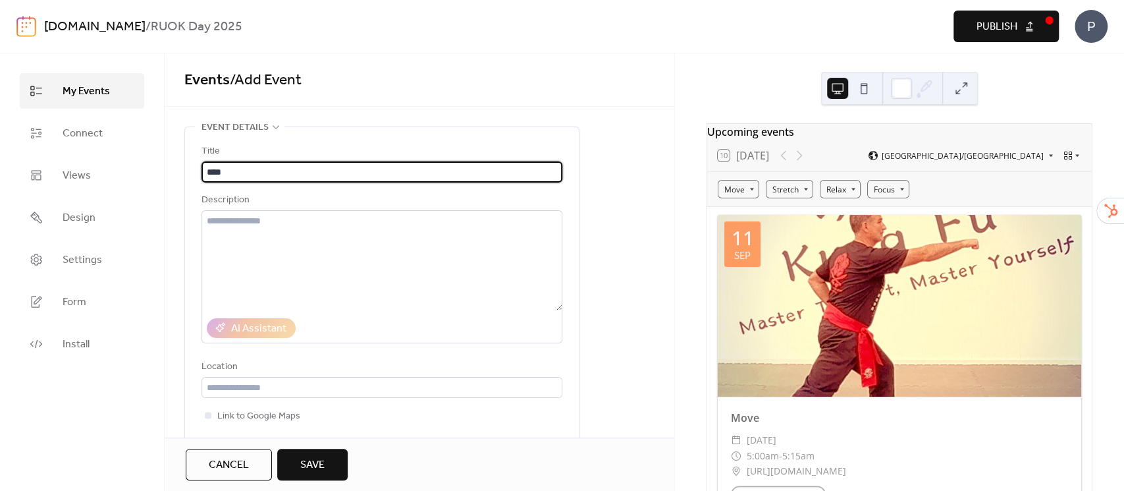
scroll to position [263, 0]
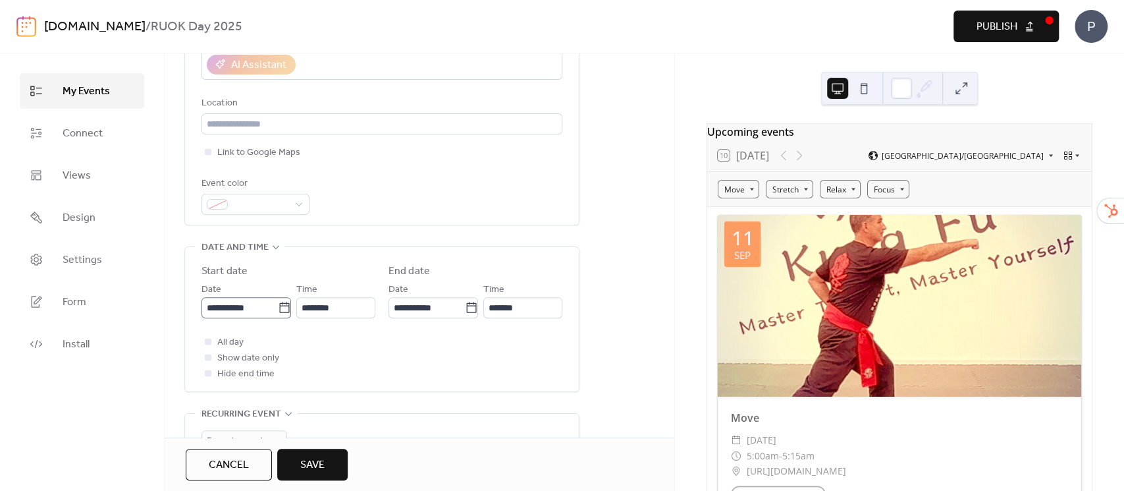
type input "****"
click at [280, 306] on icon at bounding box center [284, 307] width 13 height 13
click at [278, 306] on input "**********" at bounding box center [240, 307] width 76 height 21
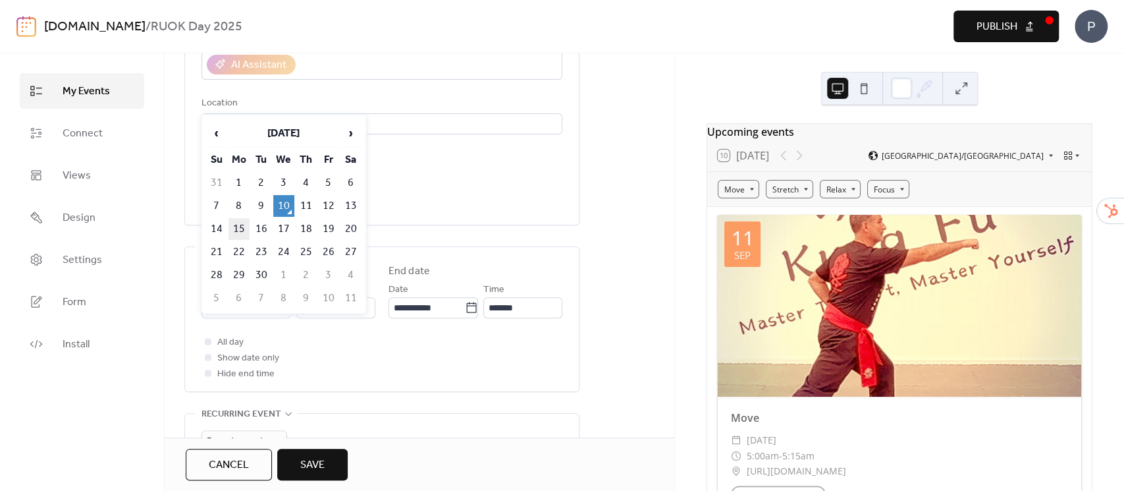
click at [233, 229] on td "15" at bounding box center [239, 229] width 21 height 22
type input "**********"
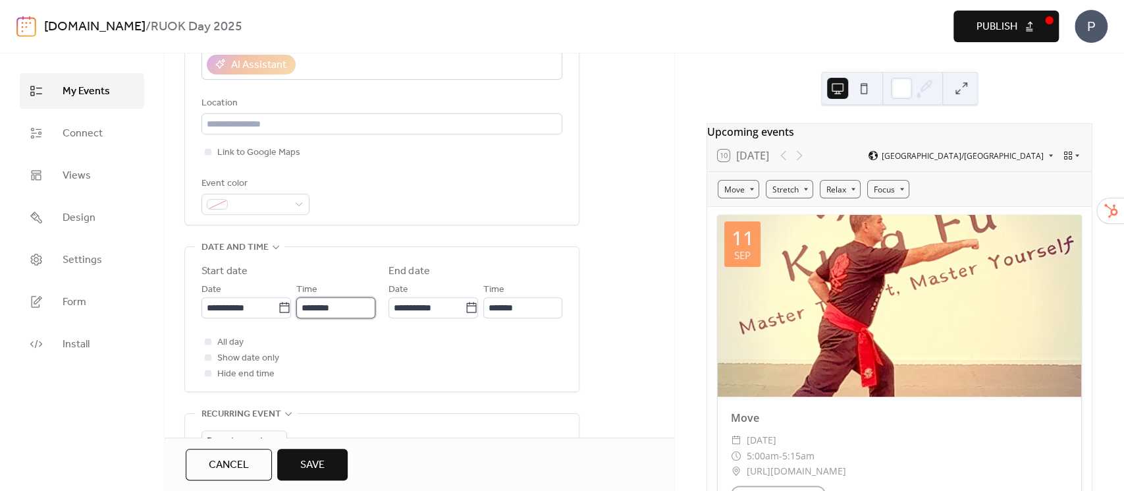
click at [358, 301] on input "********" at bounding box center [335, 307] width 79 height 21
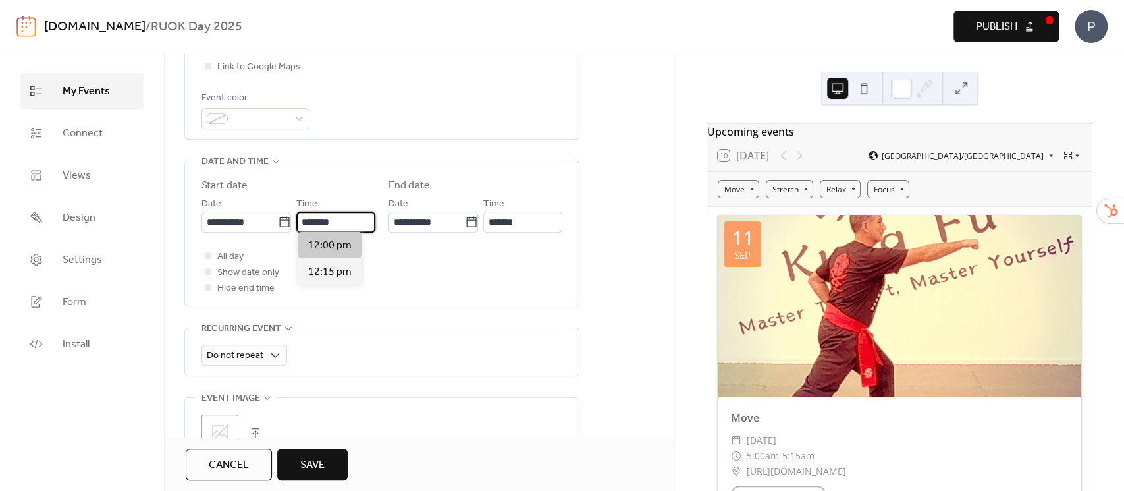
scroll to position [351, 0]
click at [278, 220] on icon at bounding box center [284, 219] width 13 height 13
click at [277, 220] on input "**********" at bounding box center [240, 219] width 76 height 21
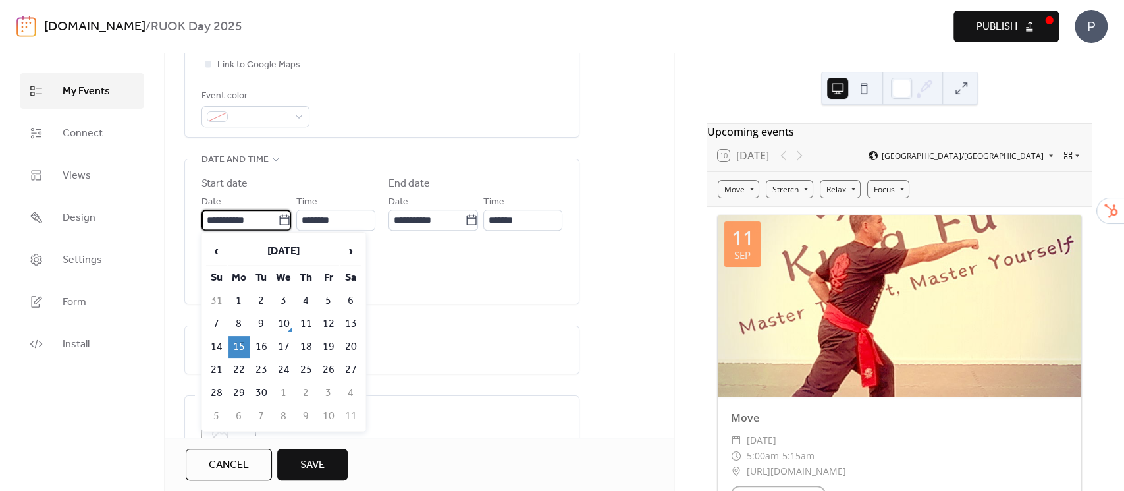
click at [239, 344] on td "15" at bounding box center [239, 347] width 21 height 22
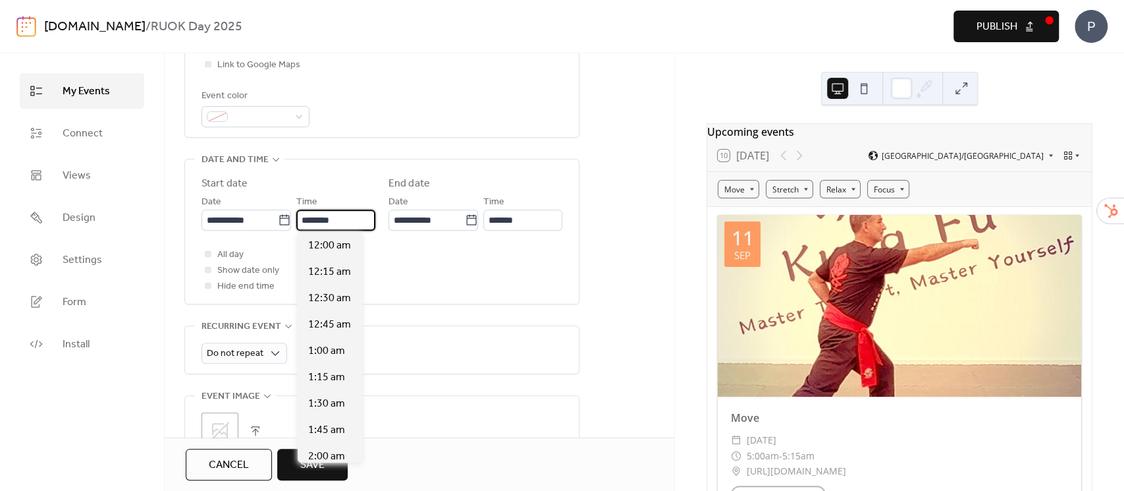
click at [354, 213] on input "********" at bounding box center [335, 219] width 79 height 21
type input "*"
click at [346, 248] on div "5:00 am" at bounding box center [330, 245] width 65 height 26
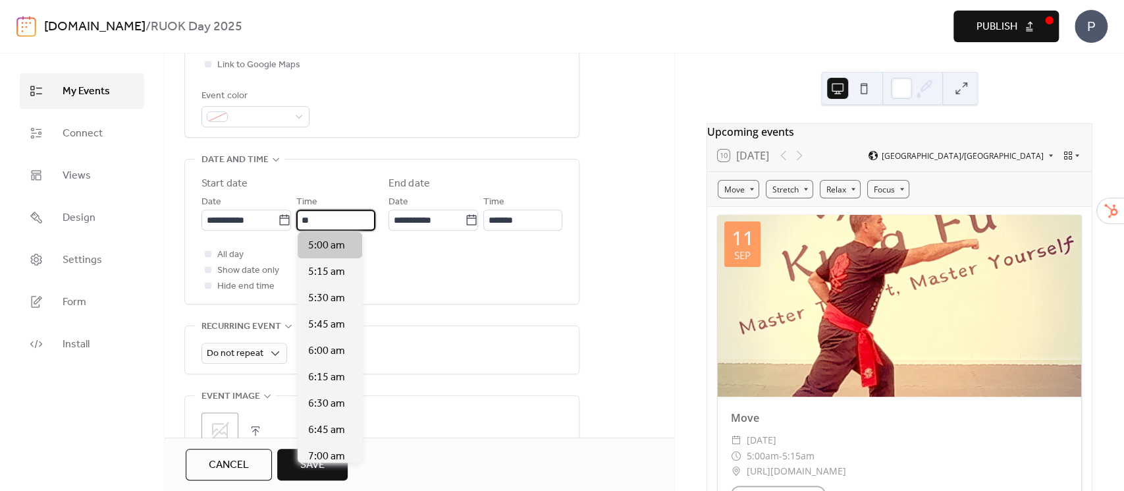
type input "*******"
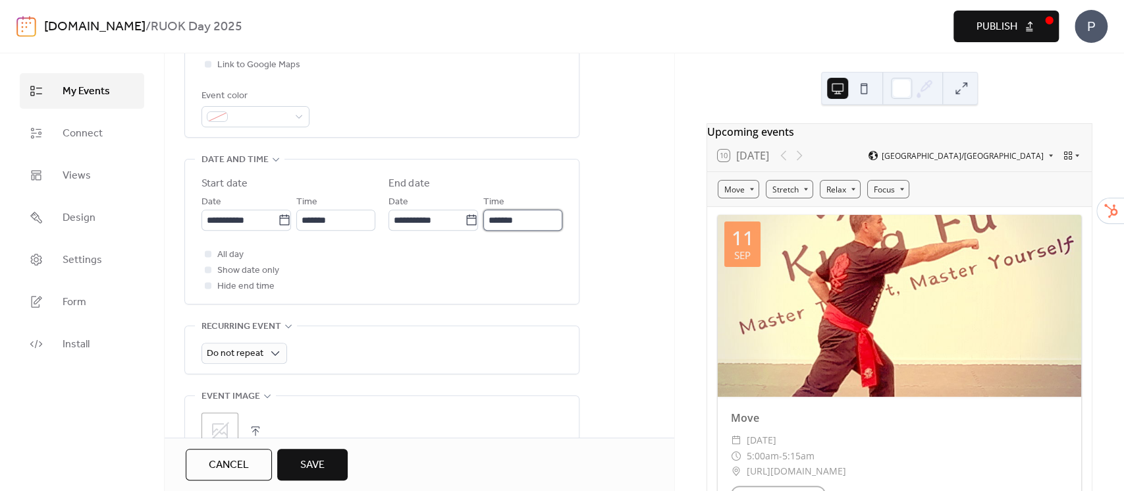
click at [537, 219] on input "*******" at bounding box center [522, 219] width 79 height 21
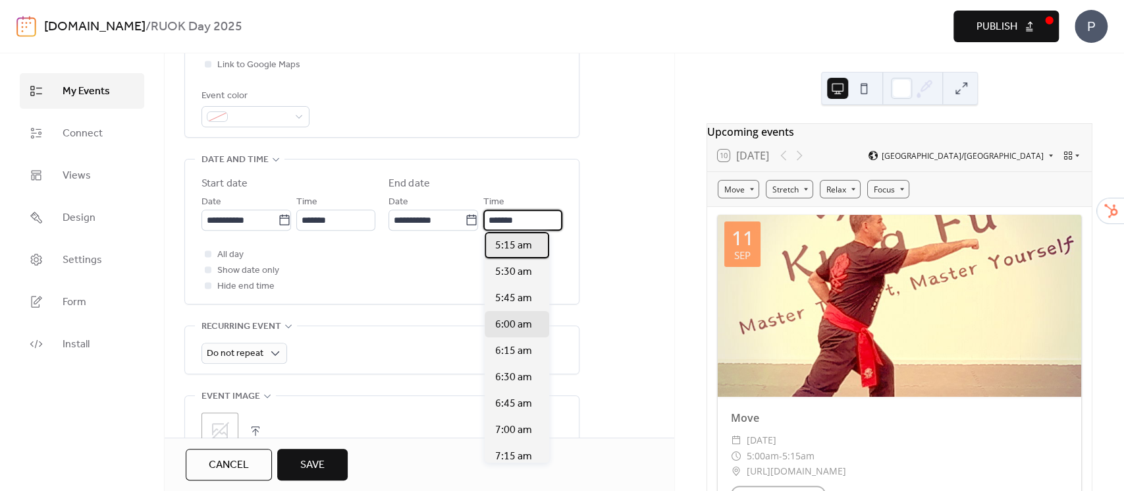
click at [517, 243] on span "5:15 am" at bounding box center [513, 246] width 37 height 16
type input "*******"
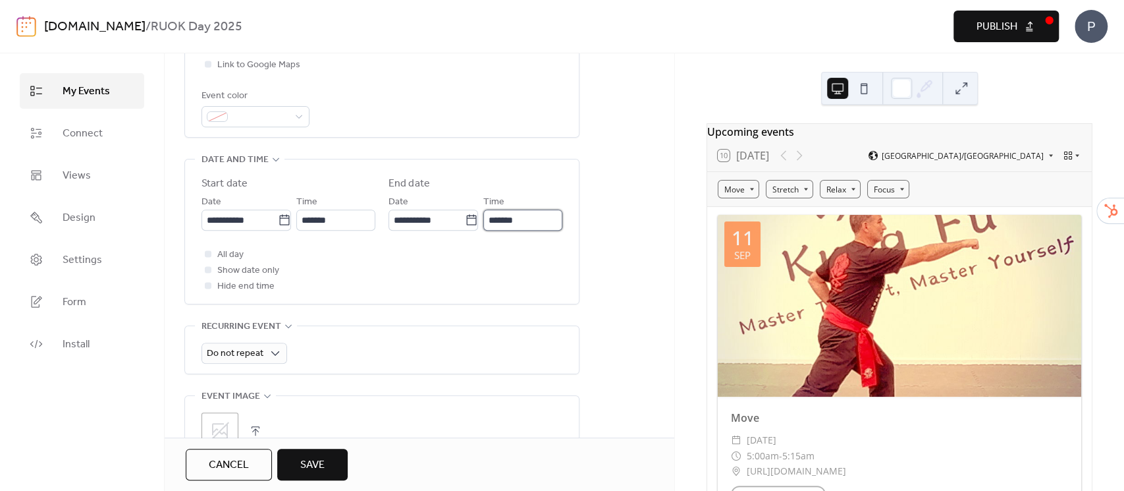
click at [522, 223] on input "*******" at bounding box center [522, 219] width 79 height 21
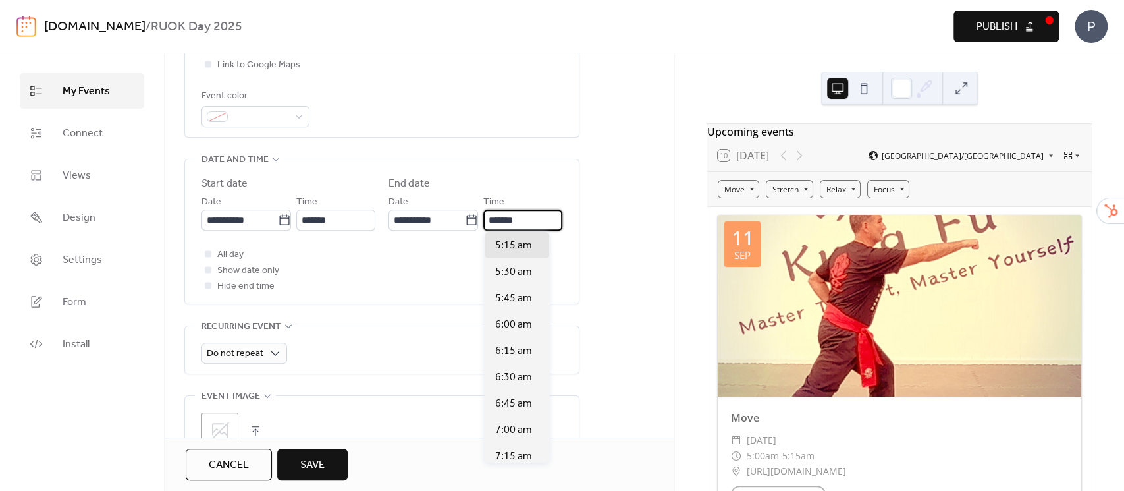
click at [522, 223] on input "*******" at bounding box center [522, 219] width 79 height 21
click at [441, 249] on div "All day Show date only Hide end time" at bounding box center [382, 269] width 361 height 47
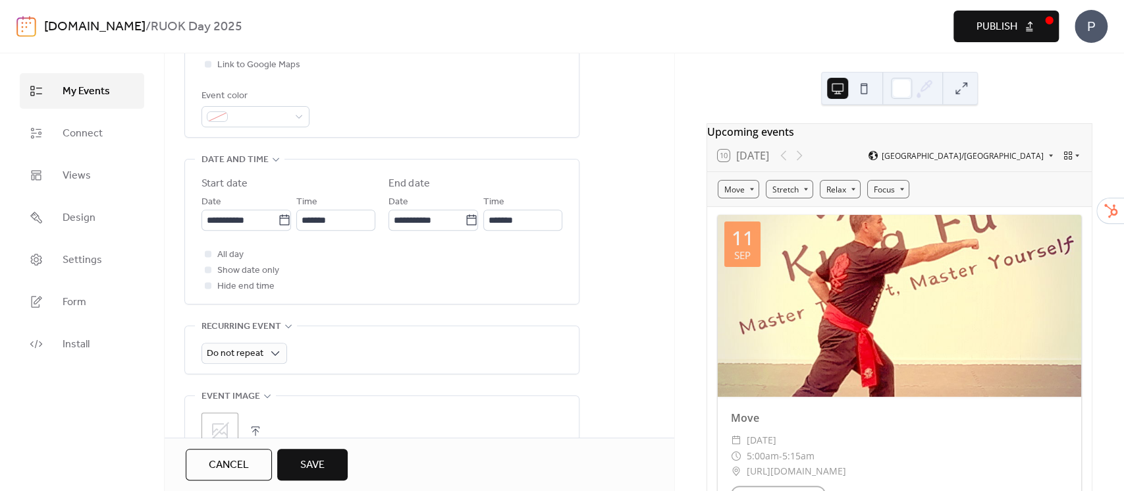
scroll to position [1, 0]
click at [246, 435] on div "Weekly" at bounding box center [244, 430] width 85 height 26
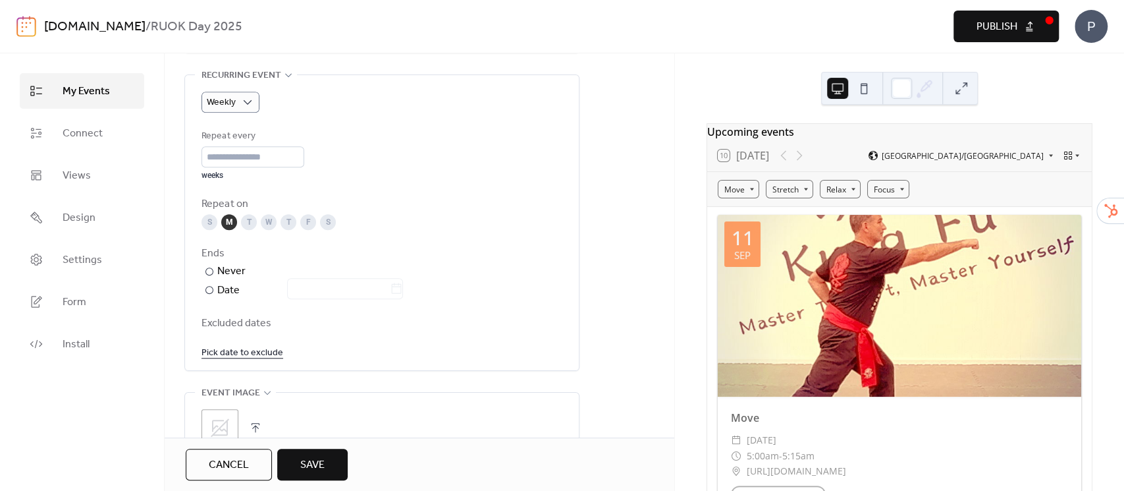
scroll to position [614, 0]
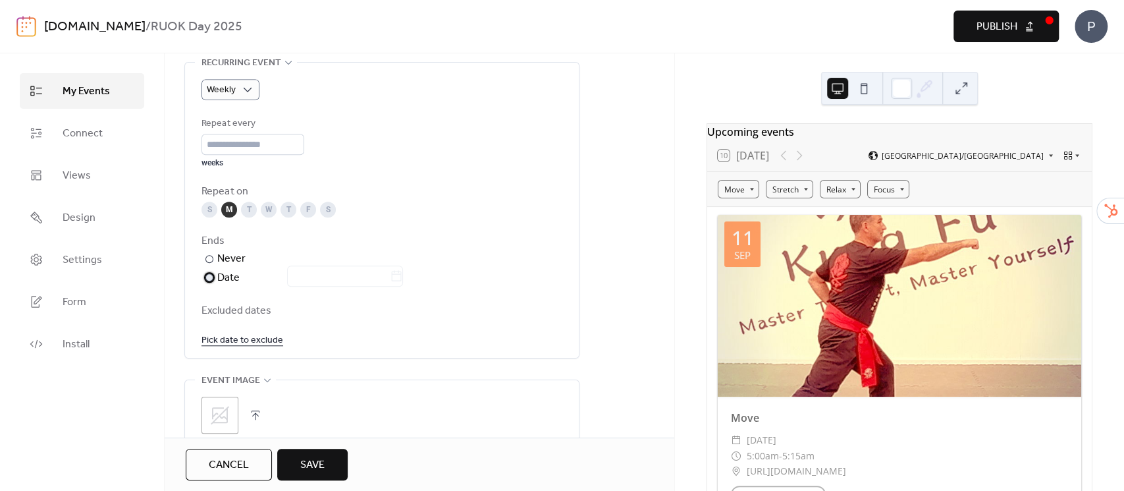
click at [222, 277] on div "Date" at bounding box center [310, 277] width 186 height 17
click at [402, 271] on icon at bounding box center [397, 275] width 10 height 11
click at [390, 271] on input "text" at bounding box center [338, 275] width 103 height 21
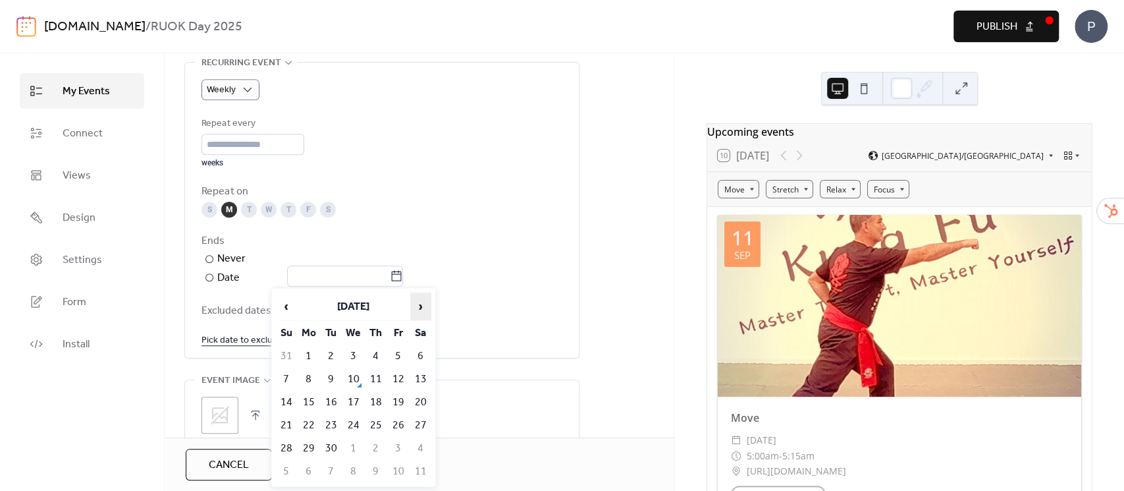
click at [423, 309] on span "›" at bounding box center [421, 306] width 20 height 26
click at [312, 448] on td "24" at bounding box center [308, 448] width 21 height 22
type input "**********"
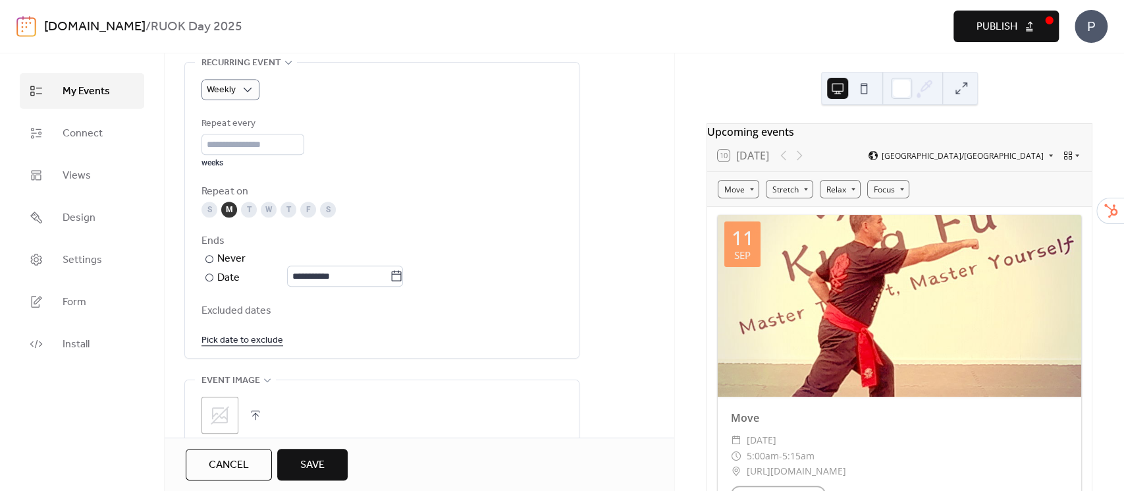
click at [308, 461] on span "Save" at bounding box center [312, 465] width 24 height 16
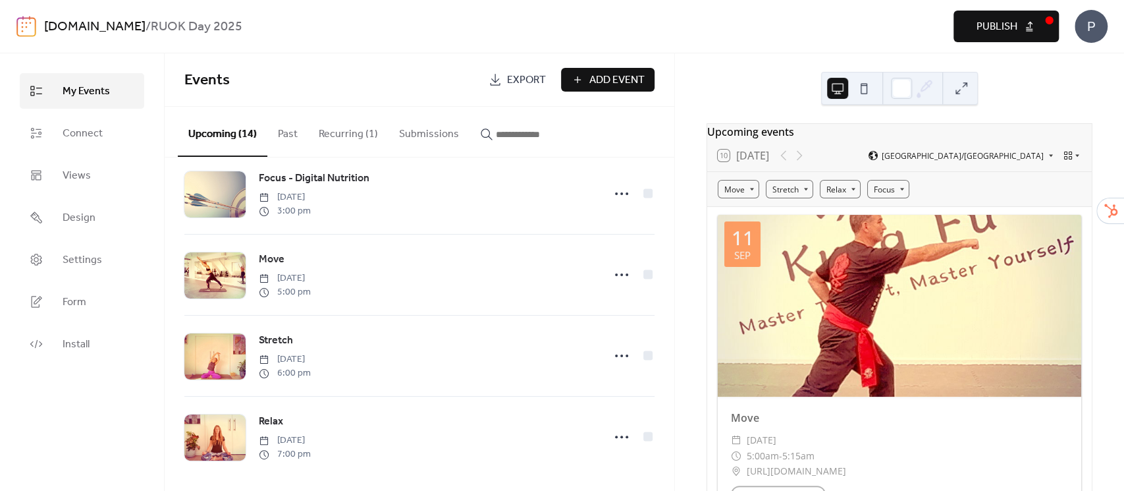
scroll to position [842, 0]
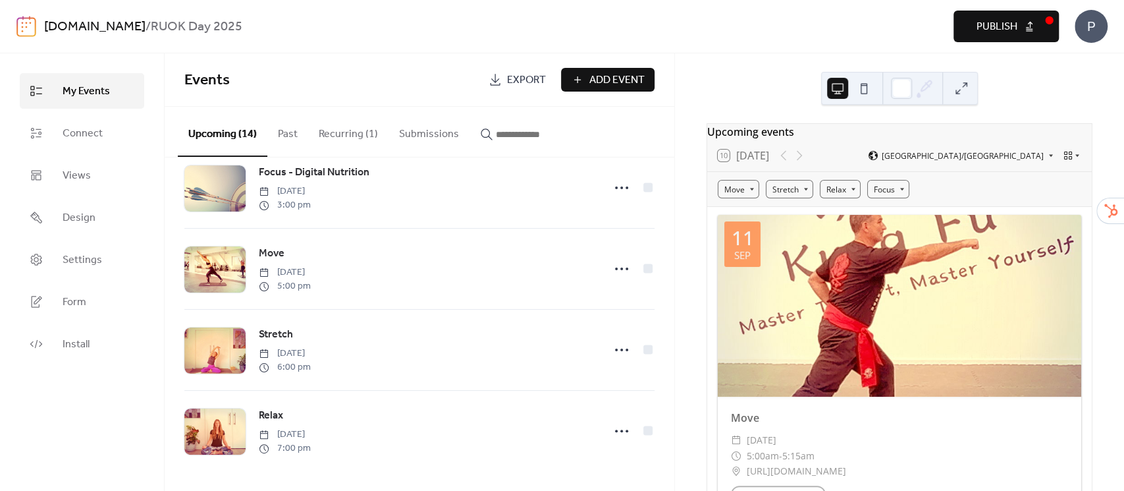
click at [351, 129] on button "Recurring (1)" at bounding box center [348, 131] width 80 height 49
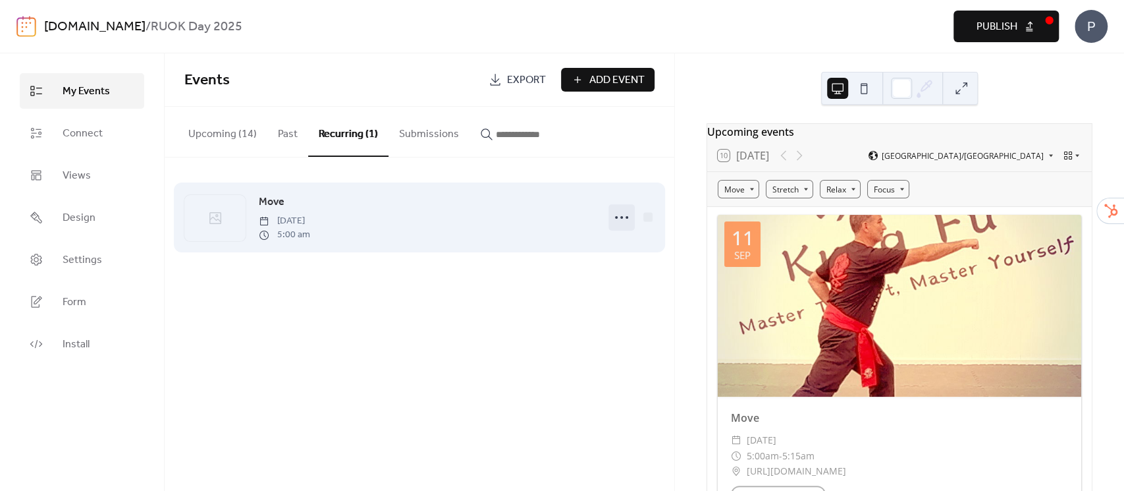
click at [621, 216] on circle at bounding box center [621, 217] width 3 height 3
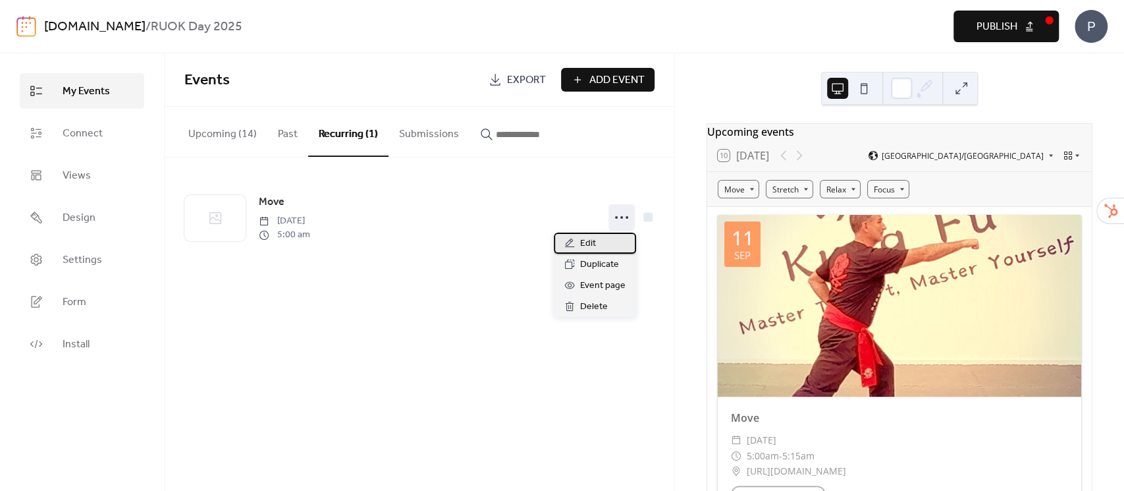
click at [583, 244] on span "Edit" at bounding box center [588, 244] width 16 height 16
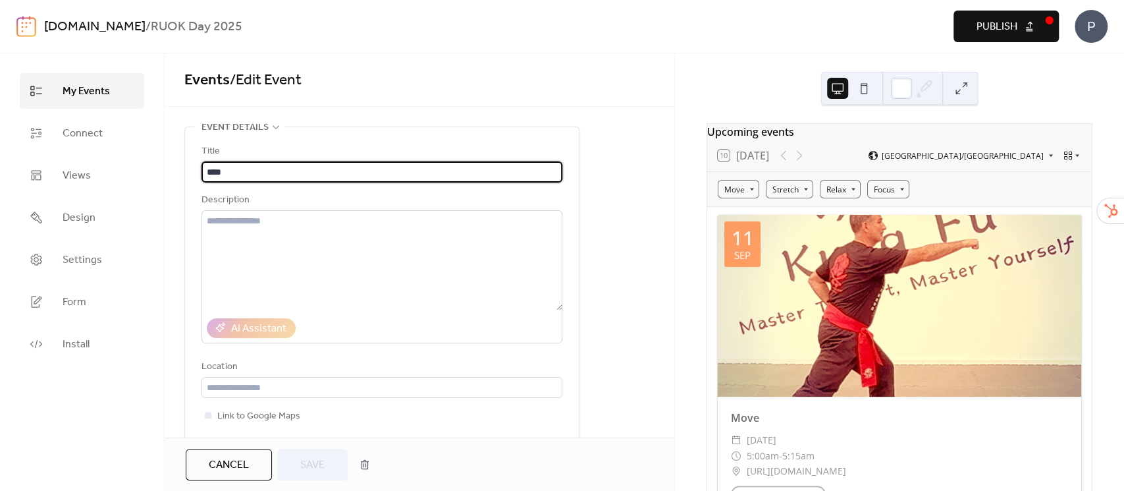
type input "**********"
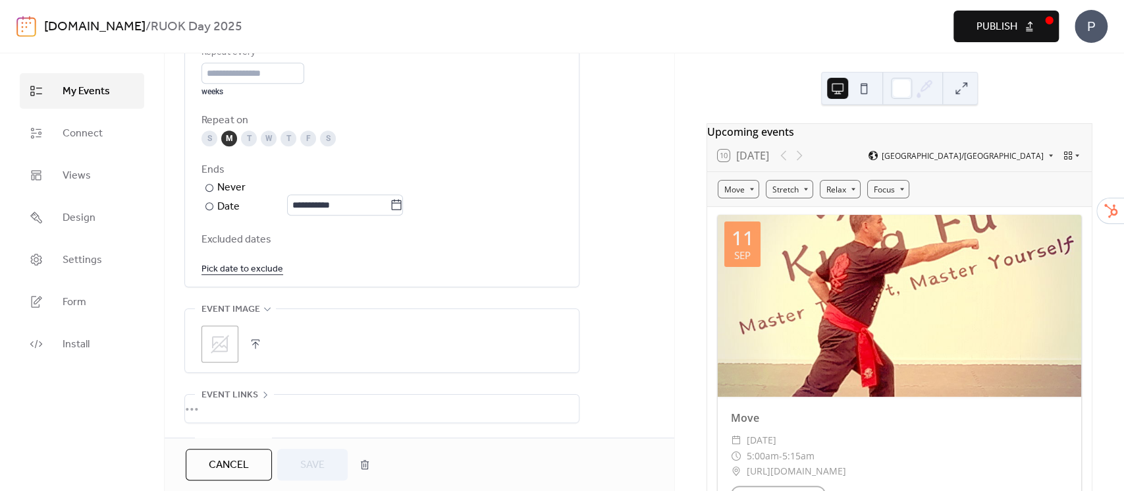
scroll to position [702, 0]
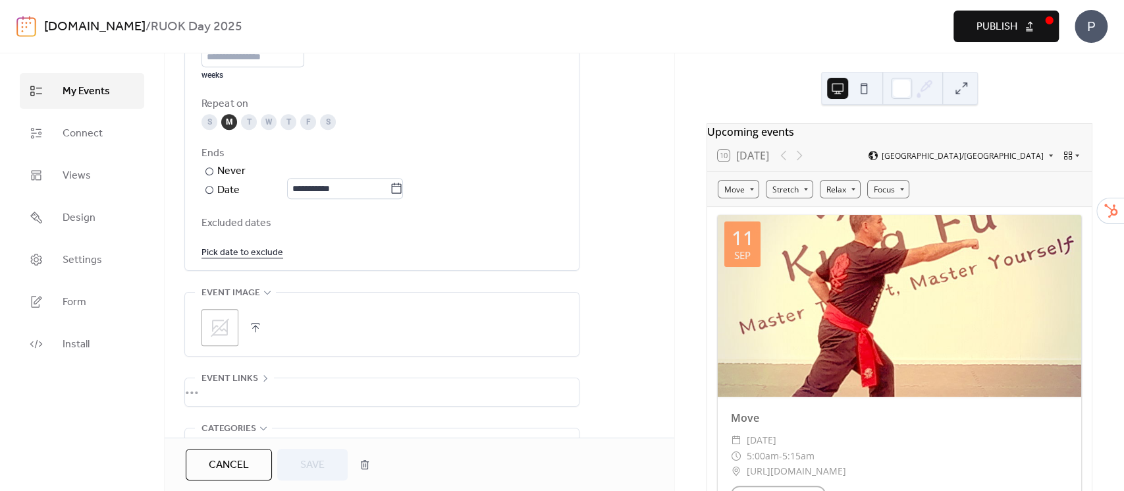
click at [227, 322] on icon at bounding box center [220, 327] width 18 height 18
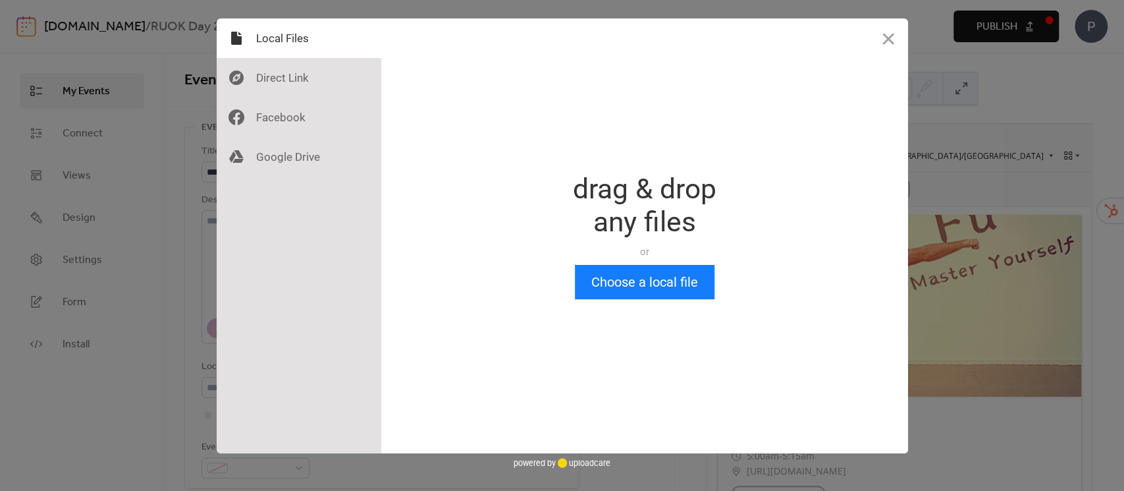
scroll to position [0, 0]
click at [276, 78] on div at bounding box center [299, 78] width 165 height 40
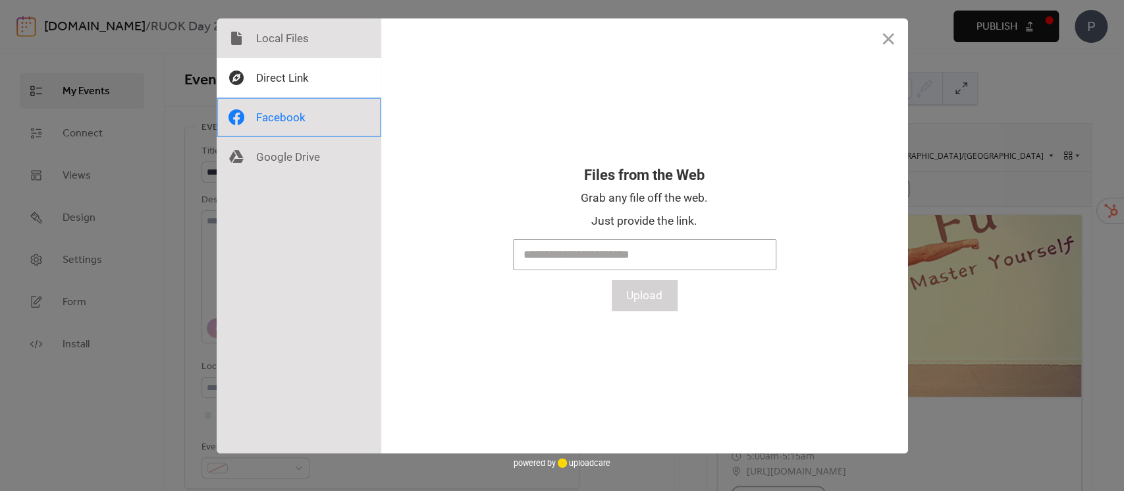
click at [265, 118] on div at bounding box center [299, 117] width 165 height 40
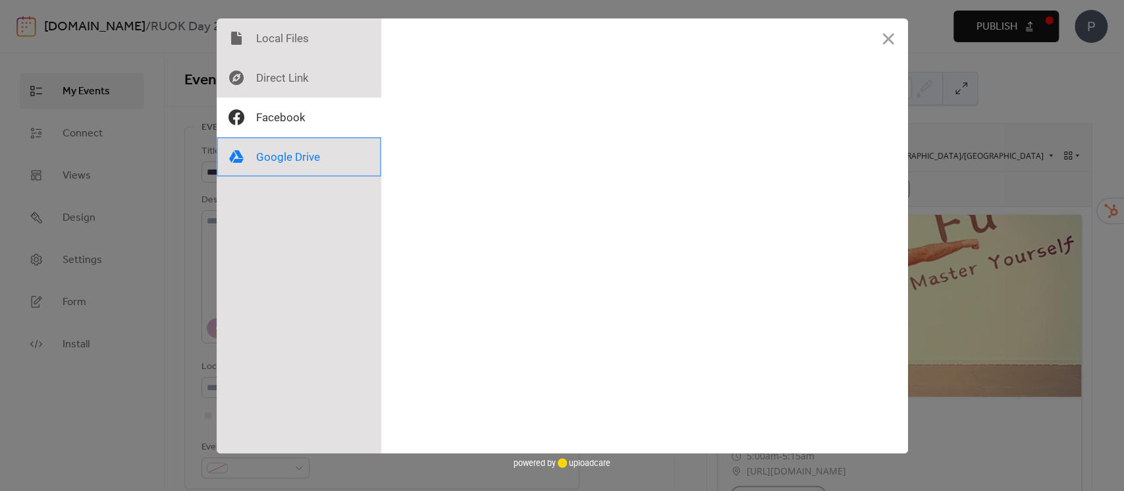
click at [267, 159] on div at bounding box center [299, 157] width 165 height 40
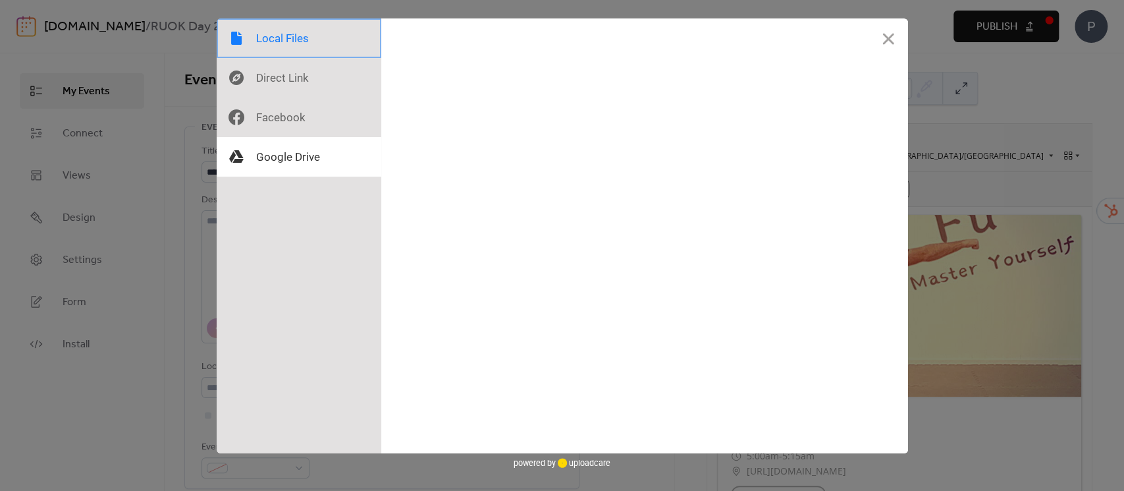
click at [271, 43] on div at bounding box center [299, 38] width 165 height 40
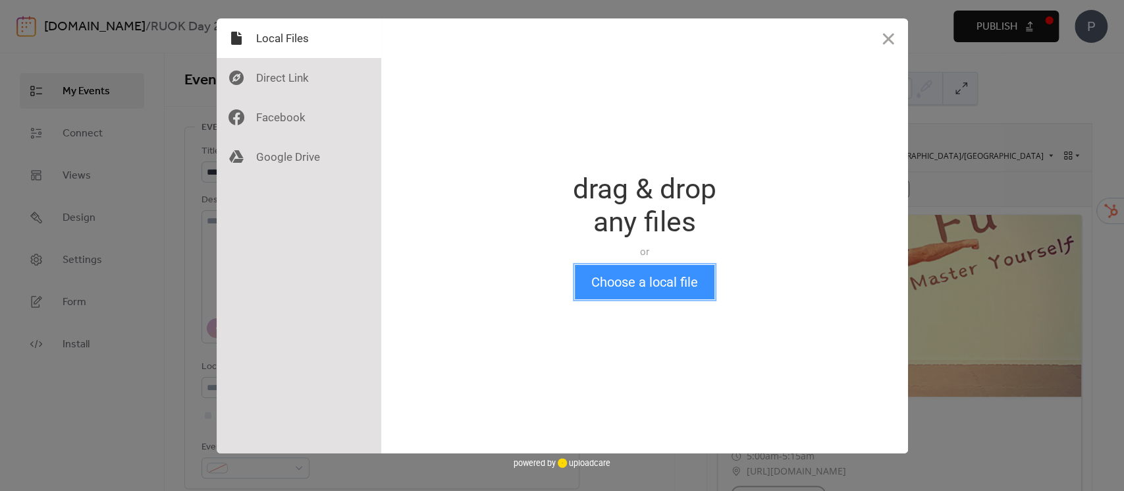
click at [632, 281] on button "Choose a local file" at bounding box center [645, 282] width 140 height 34
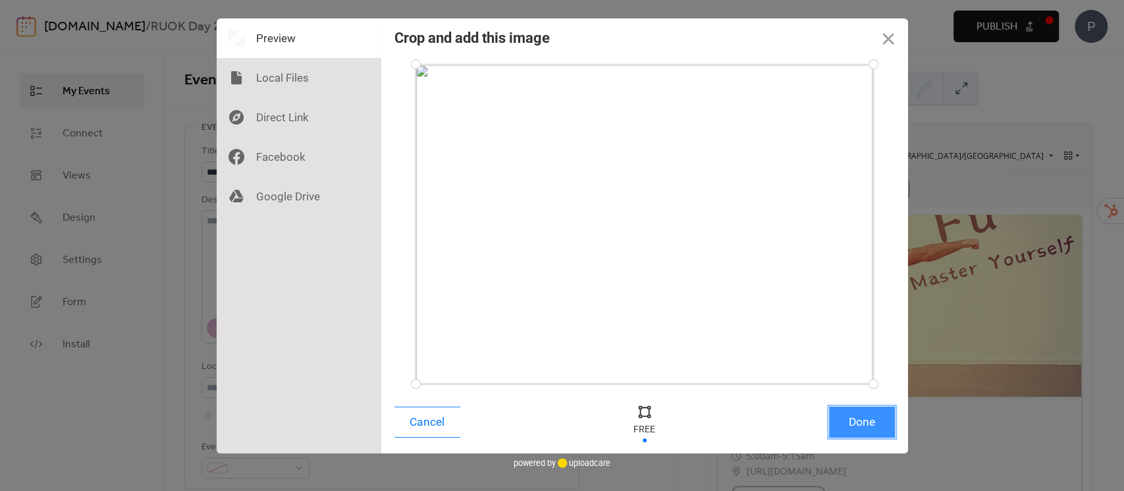
click at [864, 422] on button "Done" at bounding box center [862, 421] width 66 height 31
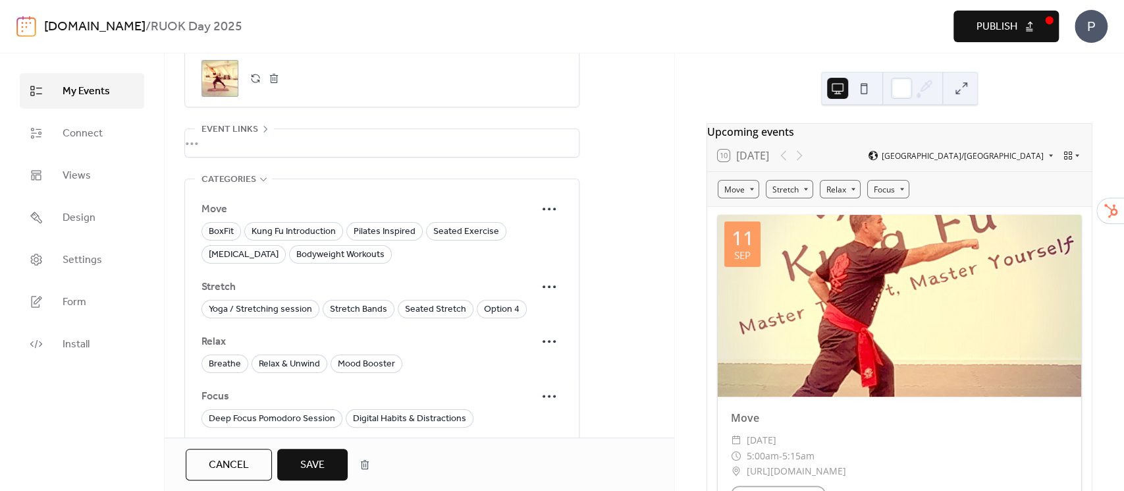
scroll to position [1054, 0]
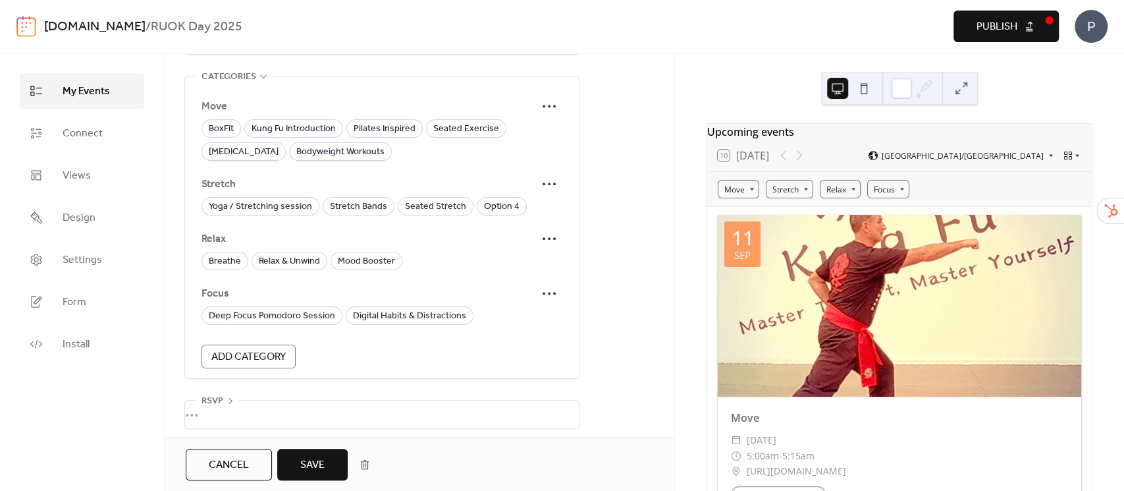
click at [317, 472] on span "Save" at bounding box center [312, 465] width 24 height 16
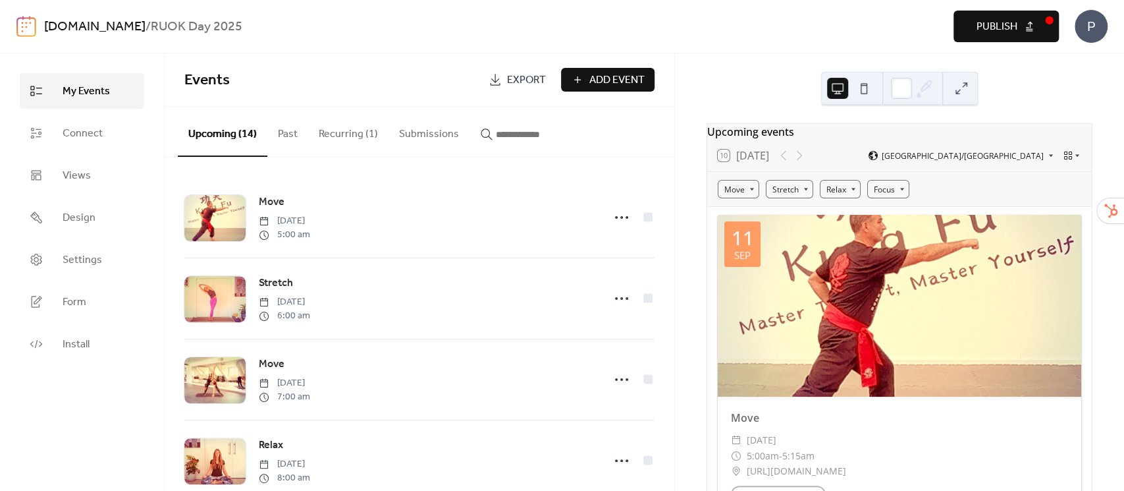
click at [992, 24] on span "Publish" at bounding box center [997, 27] width 41 height 16
click at [343, 129] on button "Recurring (1)" at bounding box center [348, 131] width 80 height 49
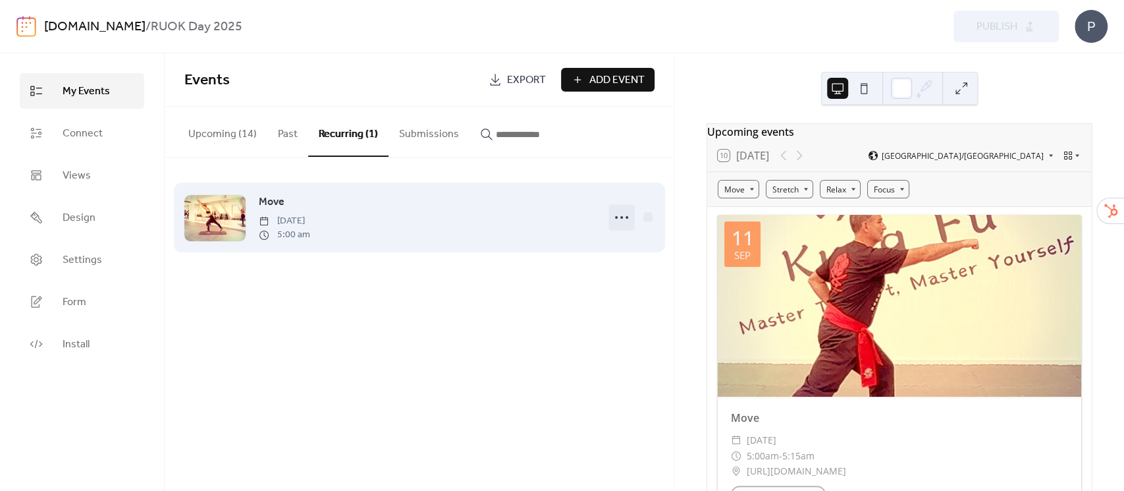
click at [618, 219] on icon at bounding box center [621, 217] width 21 height 21
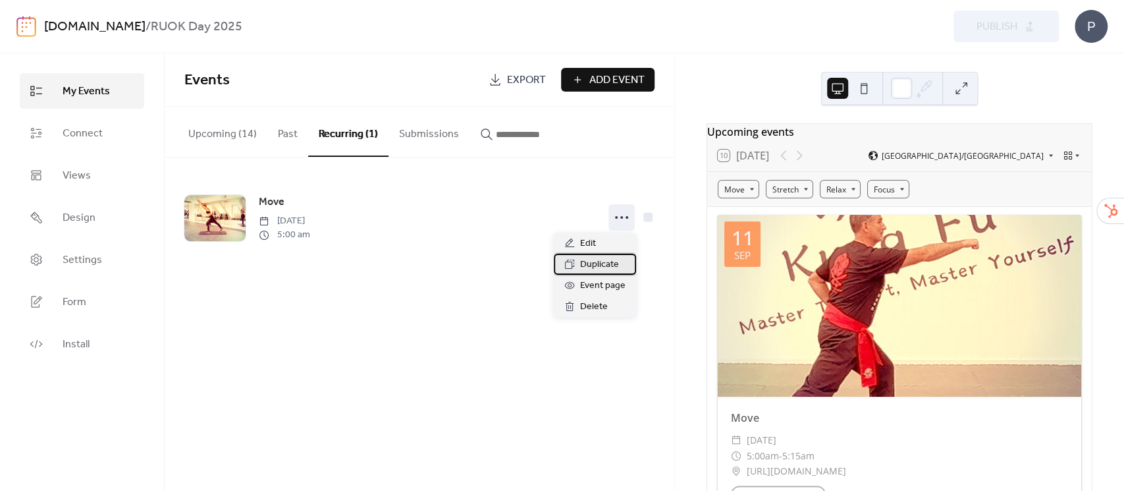
click at [589, 269] on span "Duplicate" at bounding box center [599, 265] width 39 height 16
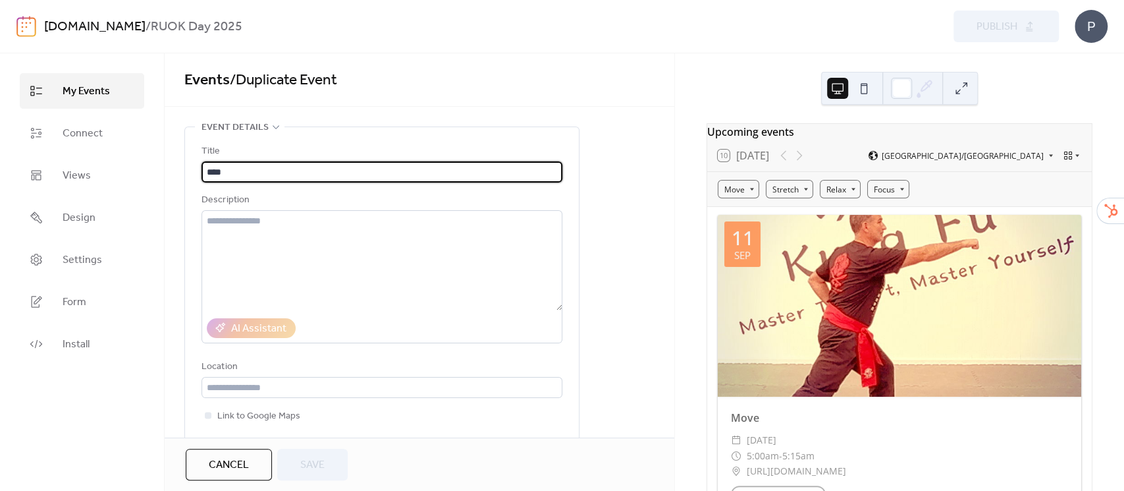
type input "**********"
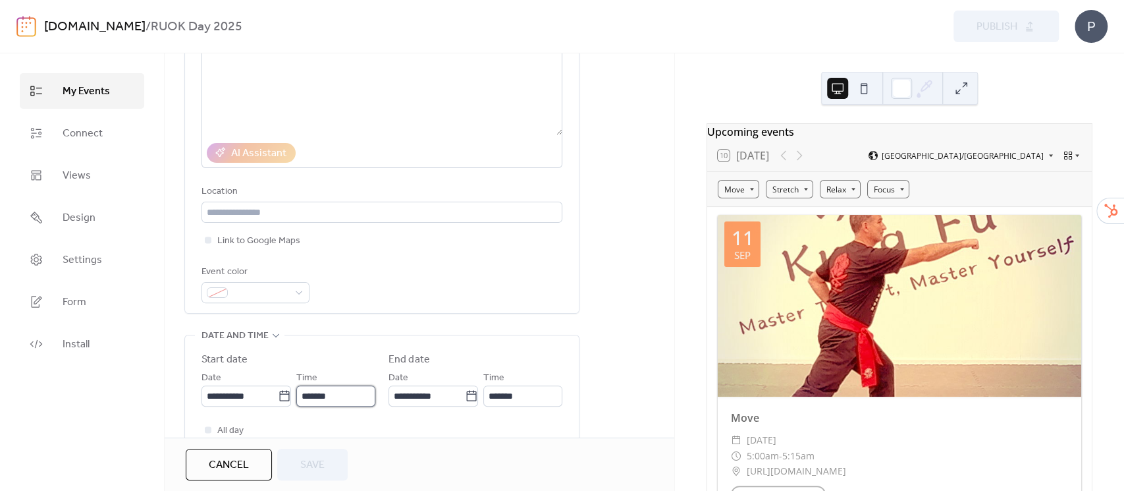
click at [338, 392] on input "*******" at bounding box center [335, 395] width 79 height 21
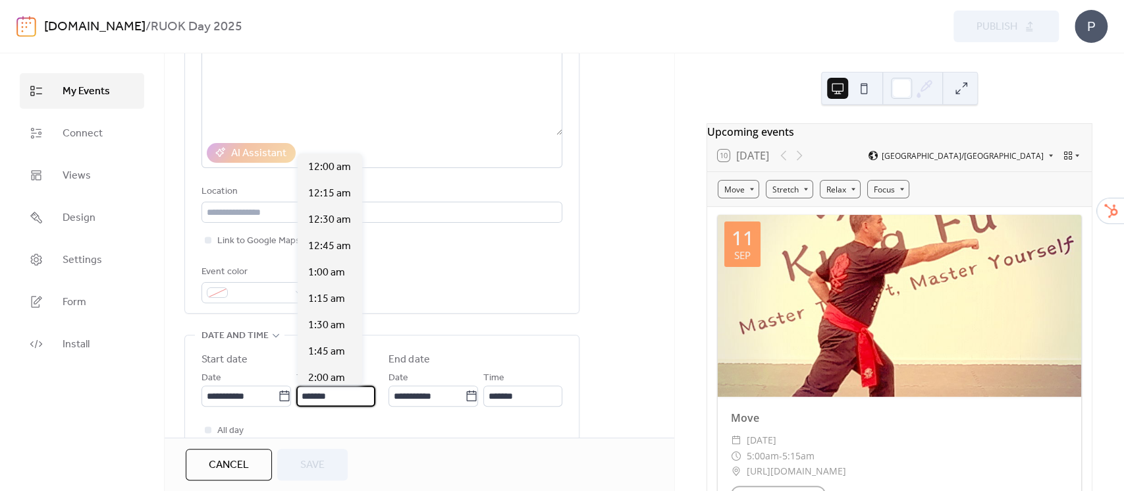
scroll to position [527, 0]
click at [329, 273] on span "6:00 am" at bounding box center [326, 273] width 37 height 16
type input "*******"
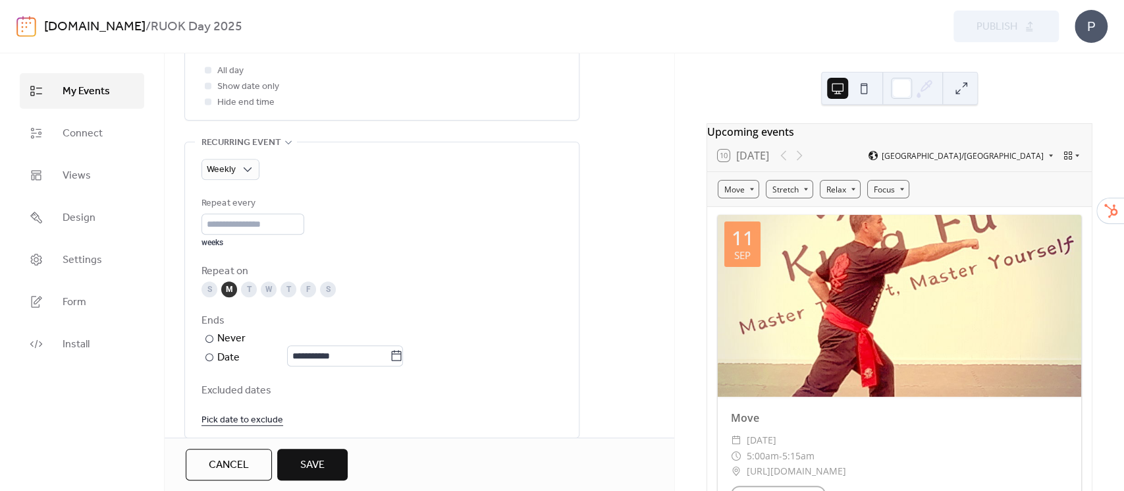
scroll to position [614, 0]
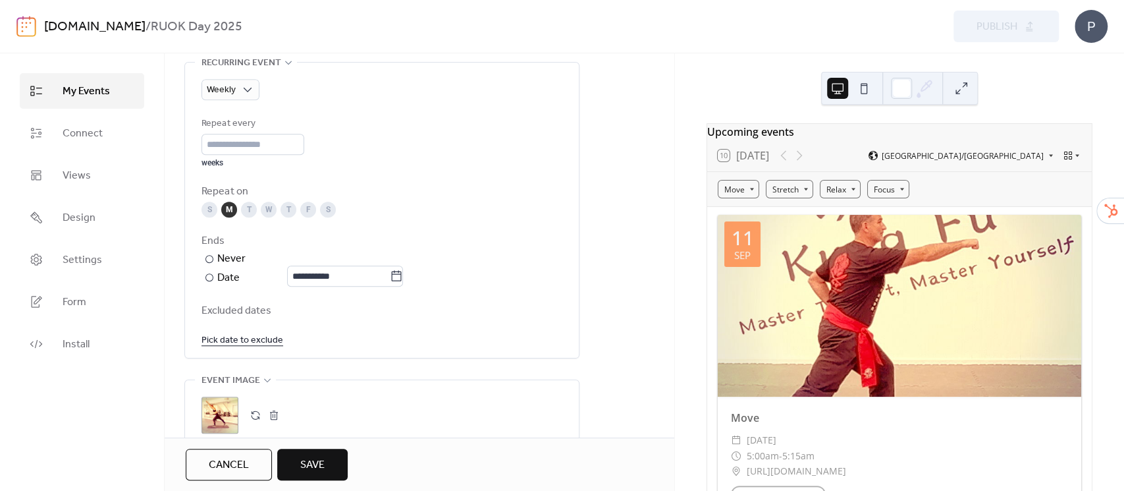
click at [318, 466] on span "Save" at bounding box center [312, 465] width 24 height 16
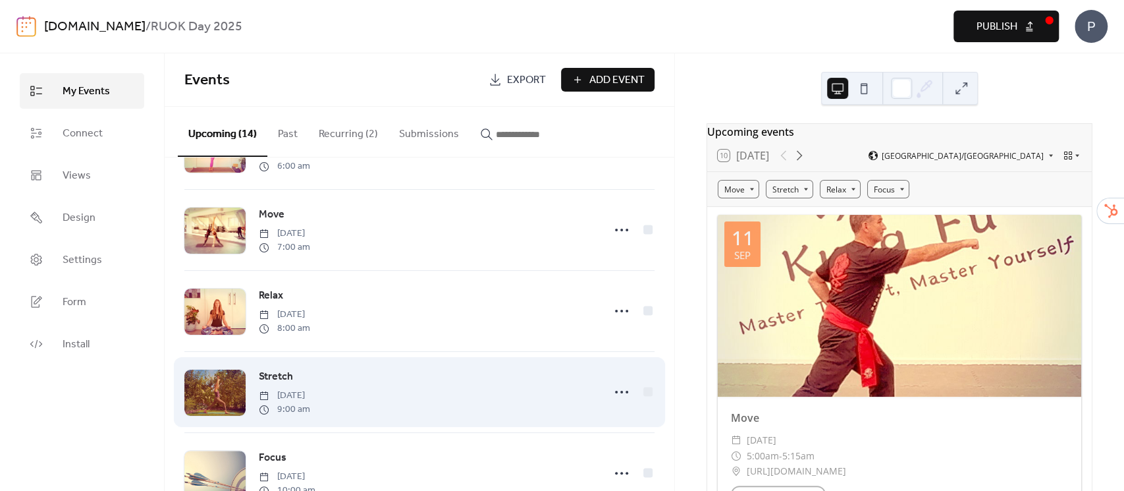
scroll to position [88, 0]
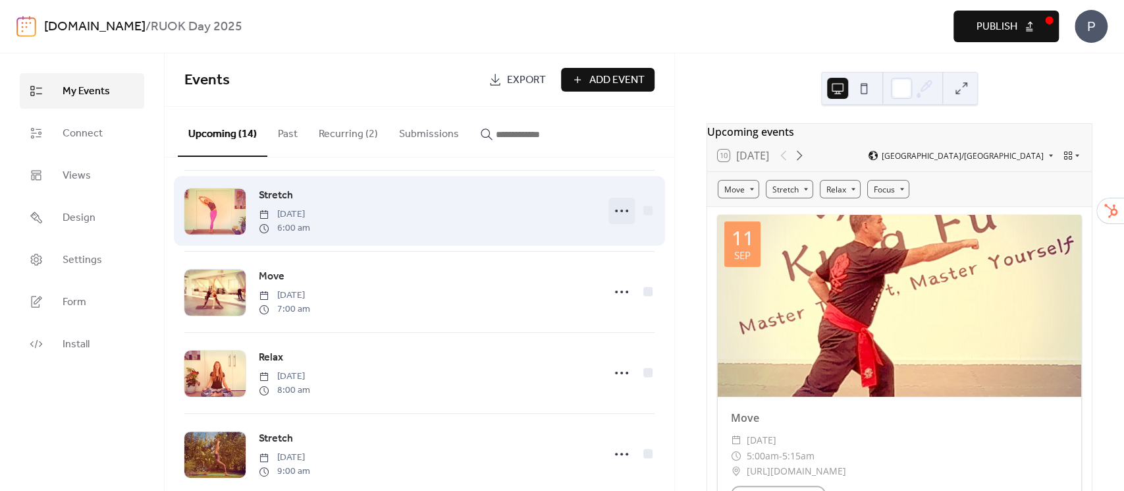
click at [615, 211] on circle at bounding box center [616, 210] width 3 height 3
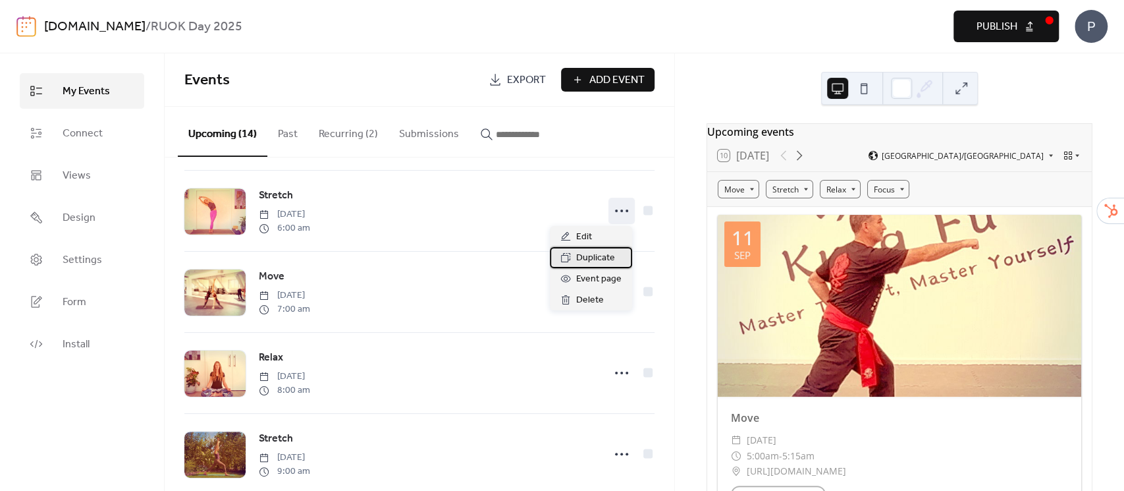
click at [607, 255] on span "Duplicate" at bounding box center [595, 258] width 39 height 16
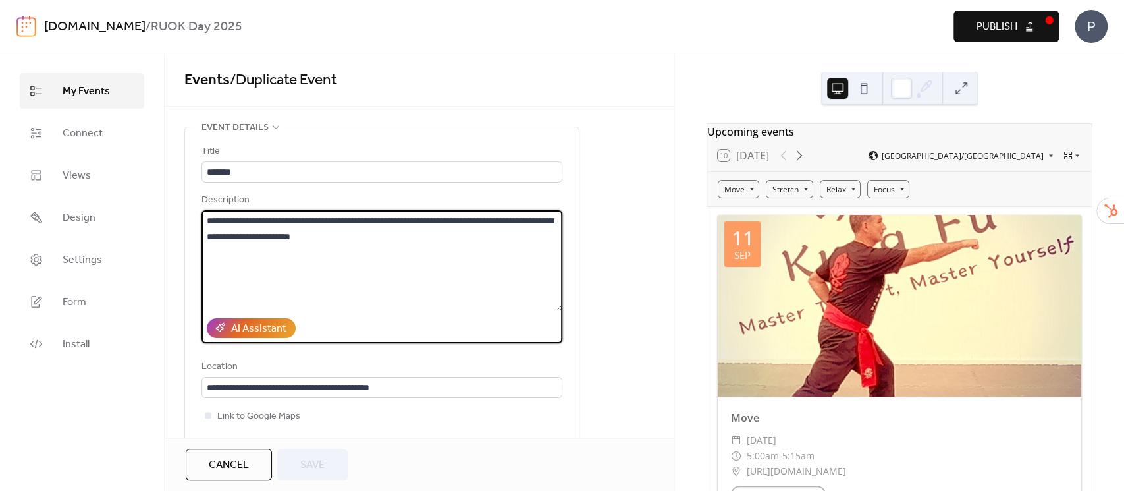
drag, startPoint x: 390, startPoint y: 242, endPoint x: 155, endPoint y: 207, distance: 238.3
click at [155, 207] on div "**********" at bounding box center [562, 271] width 1124 height 437
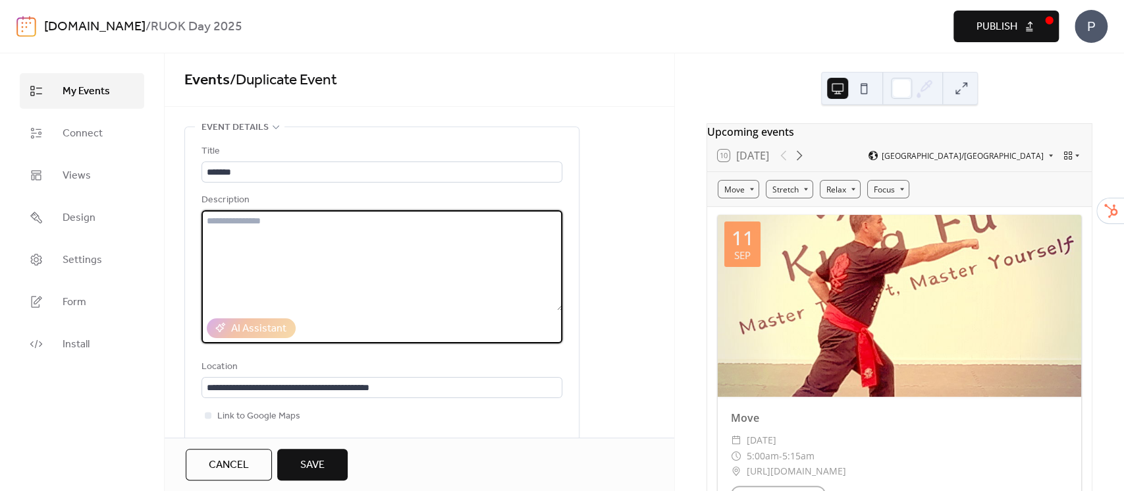
click at [990, 29] on span "Publish" at bounding box center [997, 27] width 41 height 16
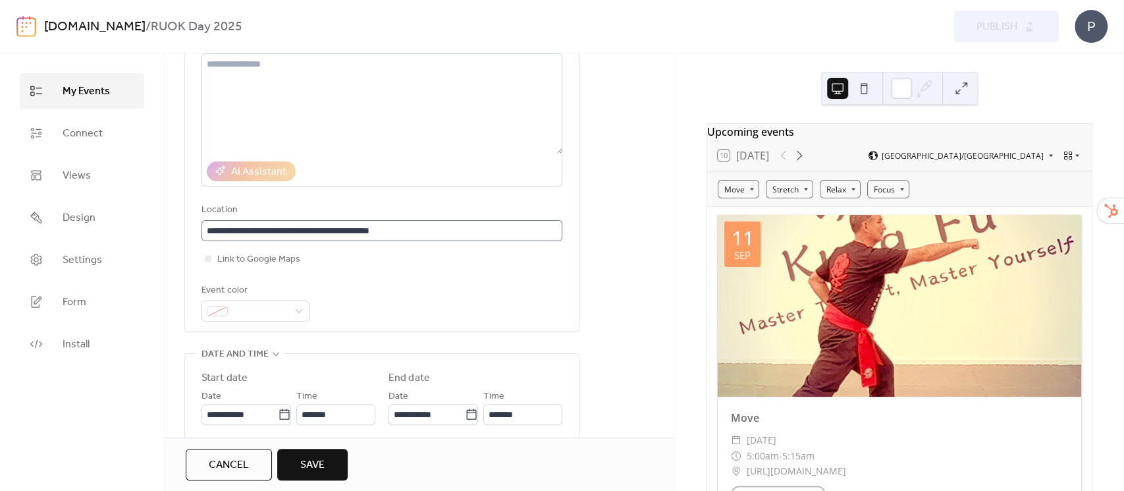
scroll to position [263, 0]
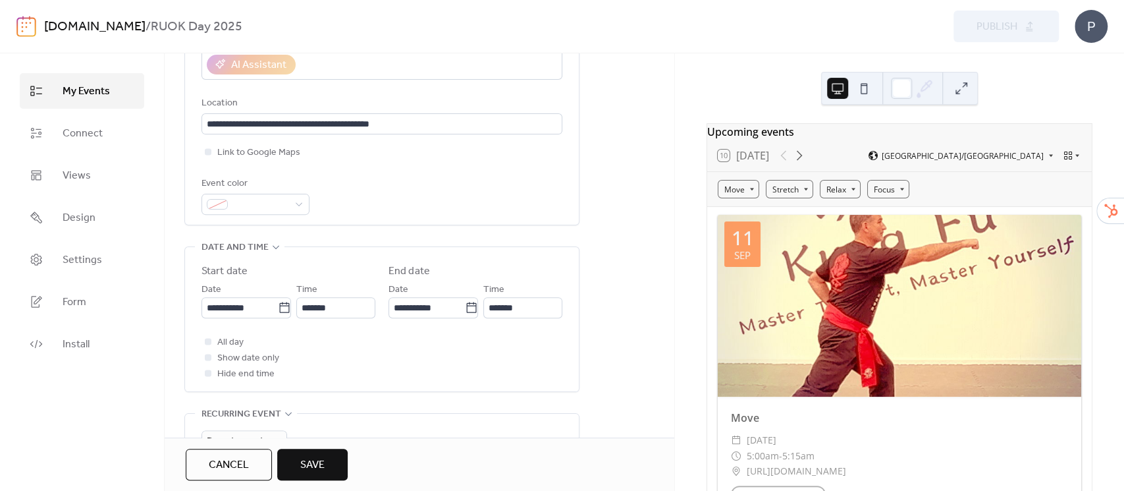
click at [239, 462] on span "Cancel" at bounding box center [229, 465] width 40 height 16
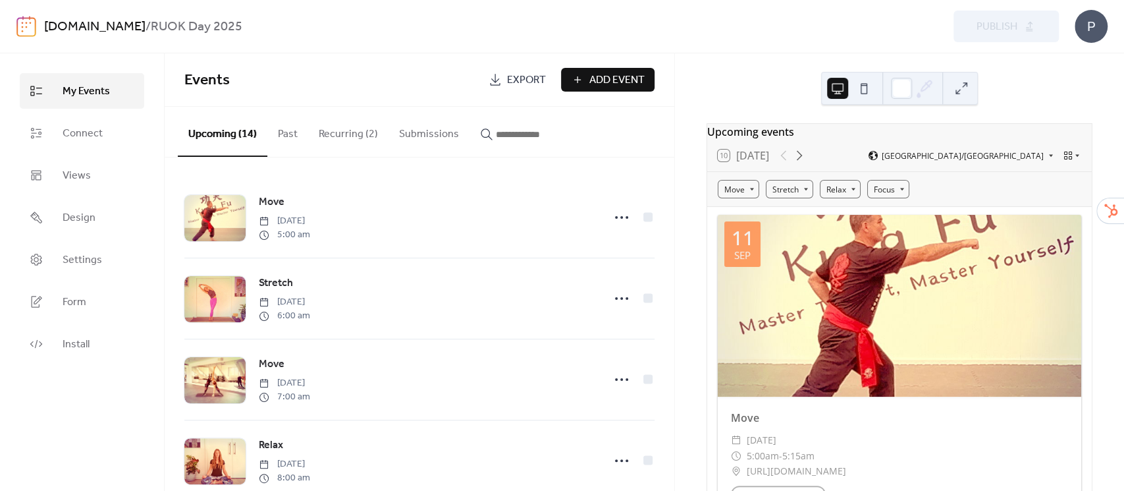
click at [344, 135] on button "Recurring (2)" at bounding box center [348, 131] width 80 height 49
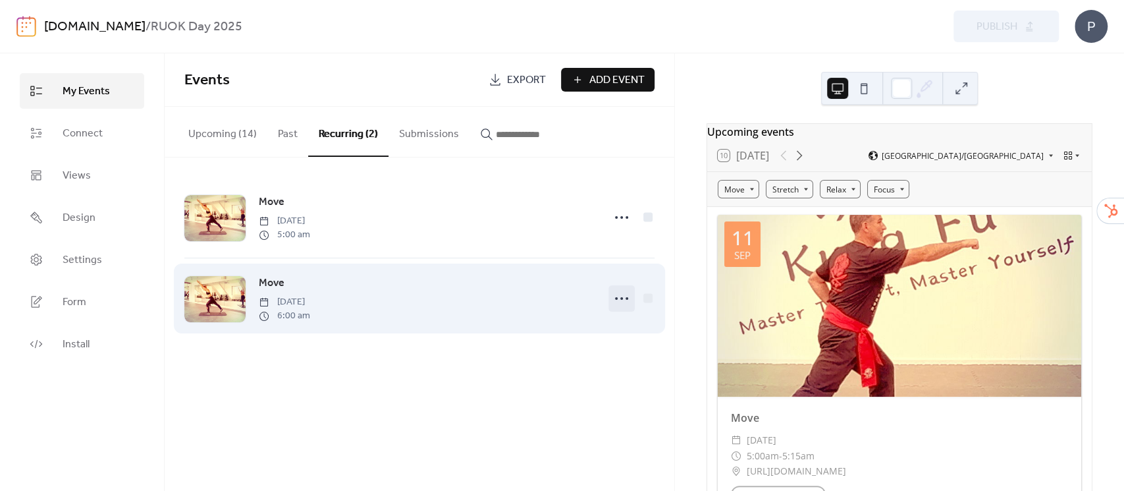
click at [618, 296] on icon at bounding box center [621, 298] width 21 height 21
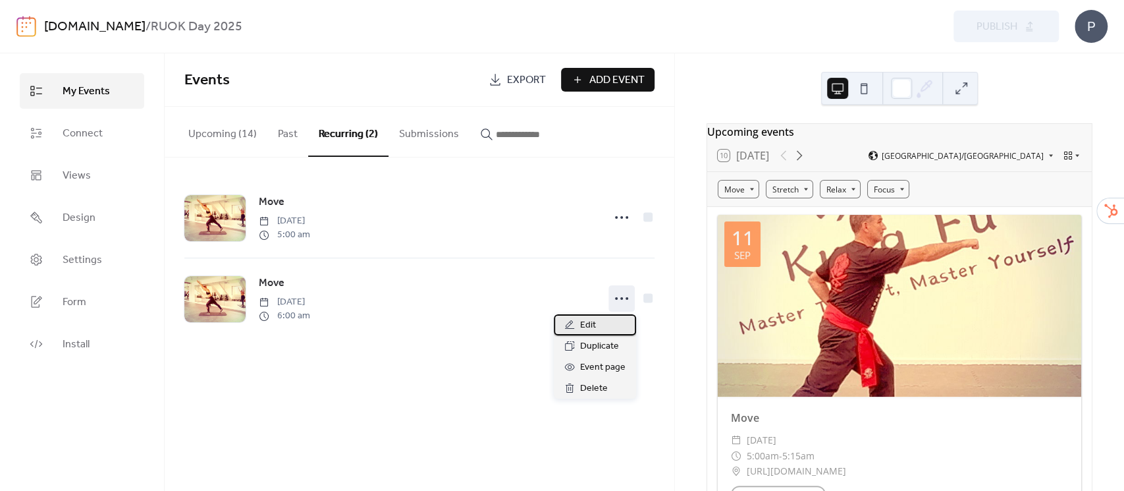
click at [600, 327] on div "Edit" at bounding box center [595, 324] width 82 height 21
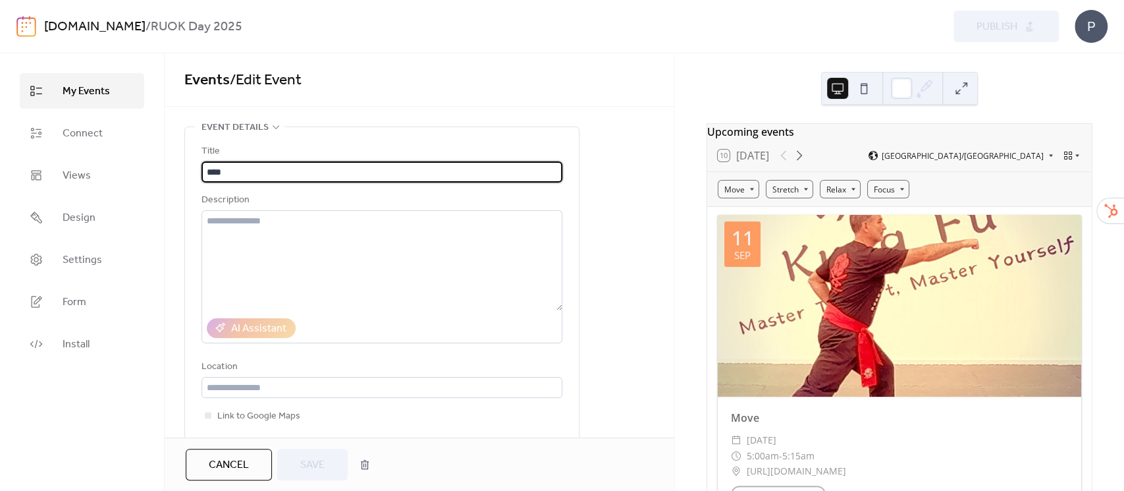
type input "**********"
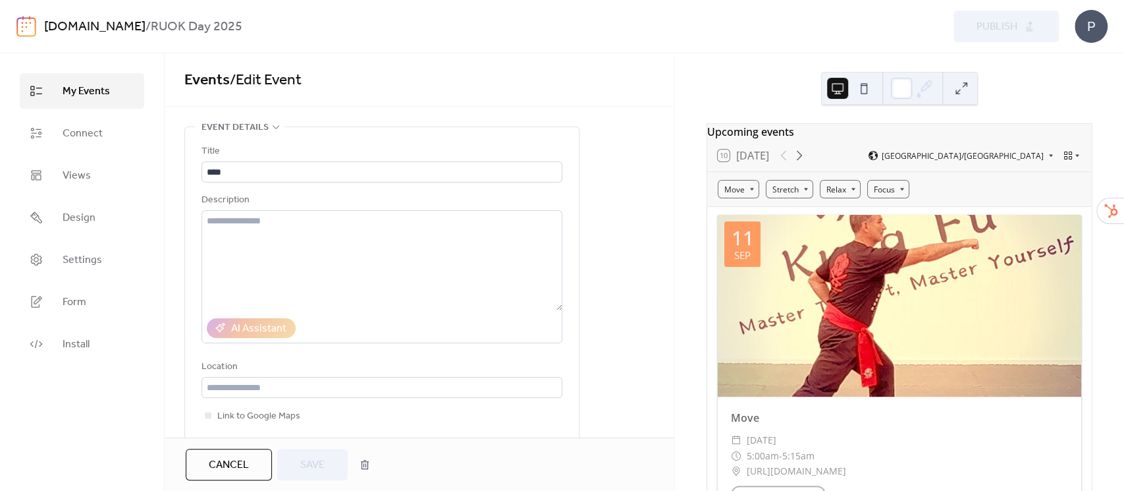
click at [234, 462] on span "Cancel" at bounding box center [229, 465] width 40 height 16
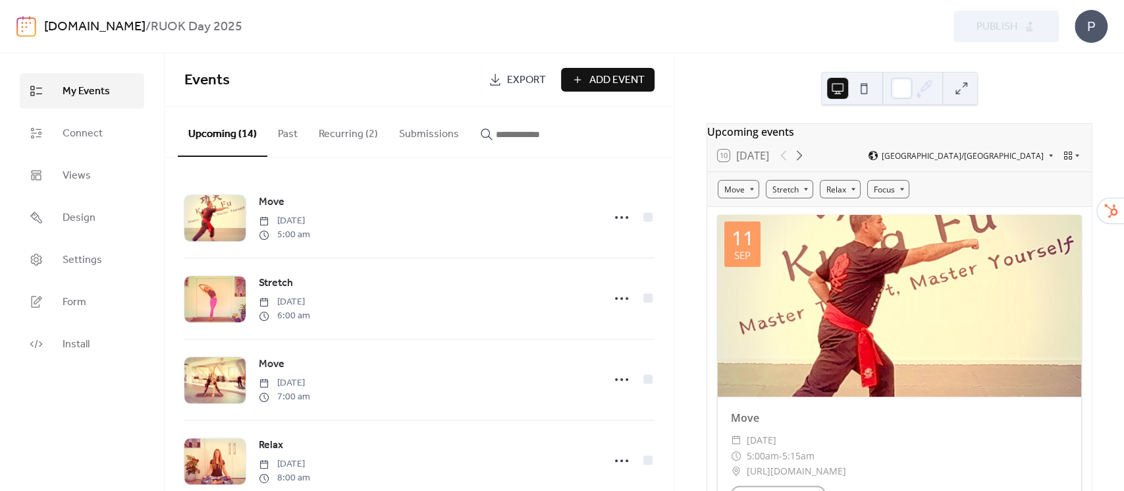
click at [338, 134] on button "Recurring (2)" at bounding box center [348, 131] width 80 height 49
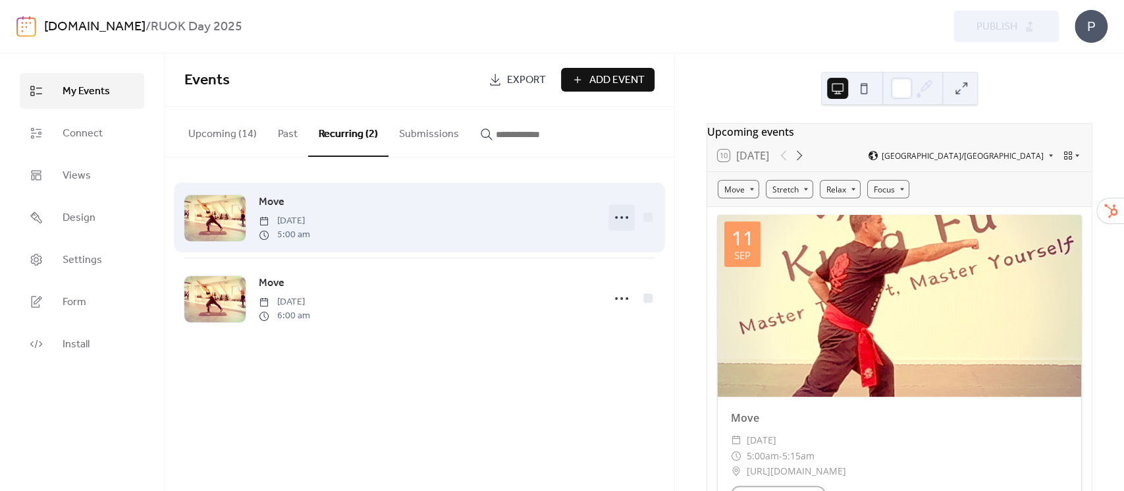
click at [622, 216] on circle at bounding box center [621, 217] width 3 height 3
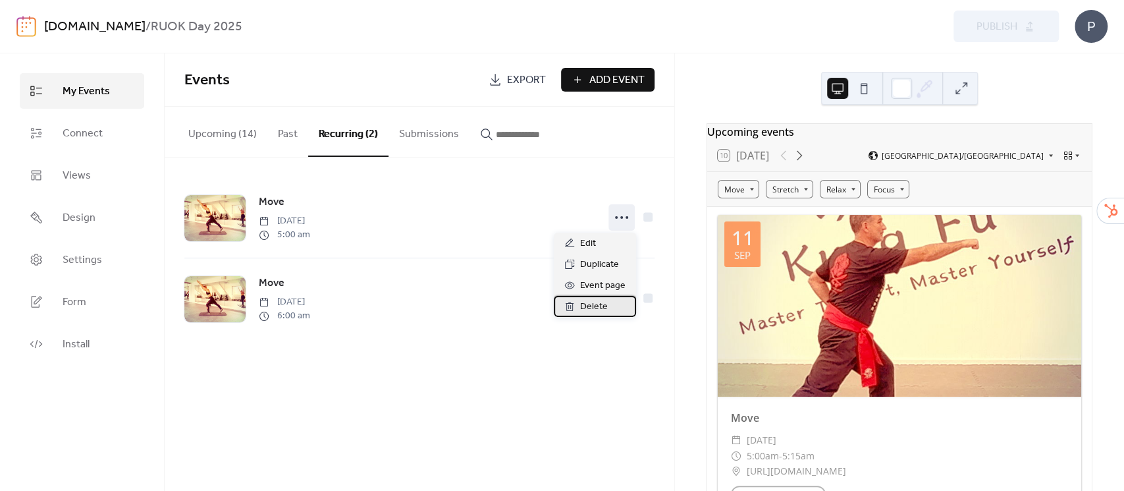
click at [586, 309] on span "Delete" at bounding box center [594, 307] width 28 height 16
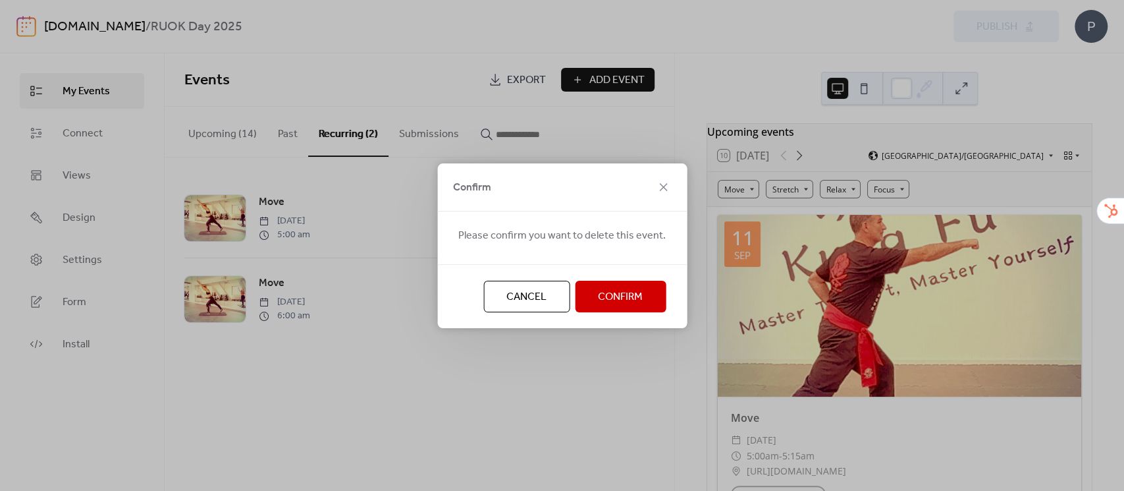
click at [593, 298] on button "Confirm" at bounding box center [620, 297] width 91 height 32
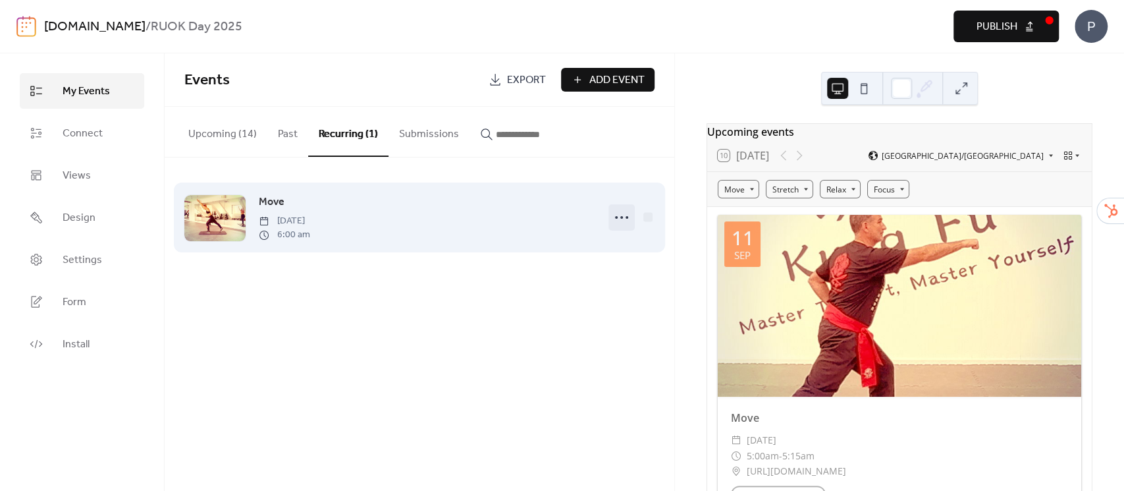
click at [614, 217] on icon at bounding box center [621, 217] width 21 height 21
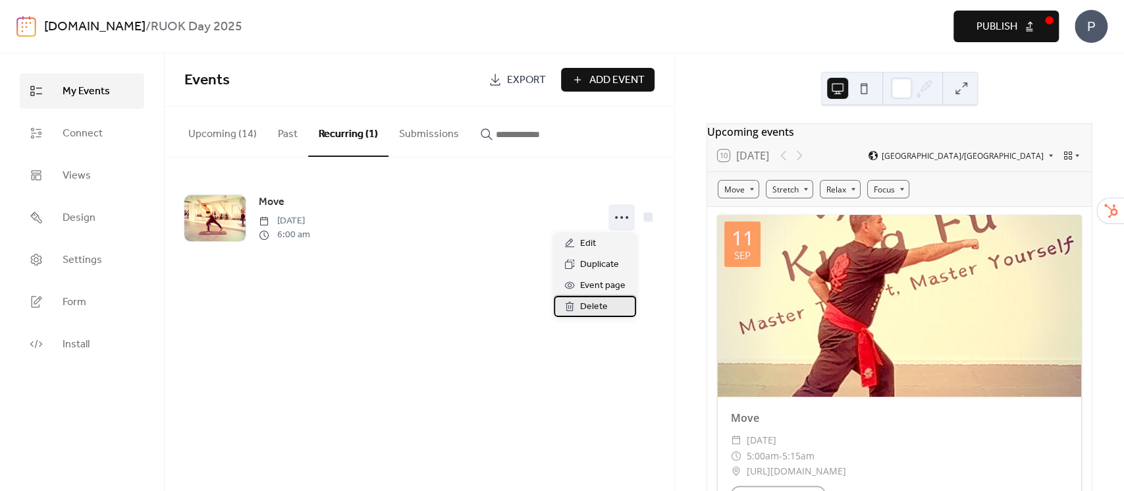
click at [593, 303] on span "Delete" at bounding box center [594, 307] width 28 height 16
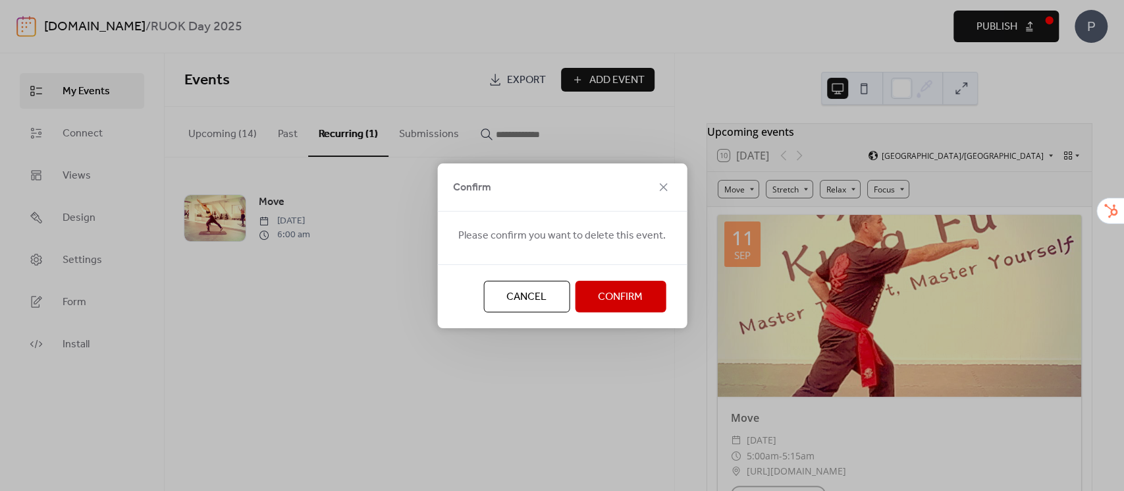
click at [613, 299] on span "Confirm" at bounding box center [620, 297] width 45 height 16
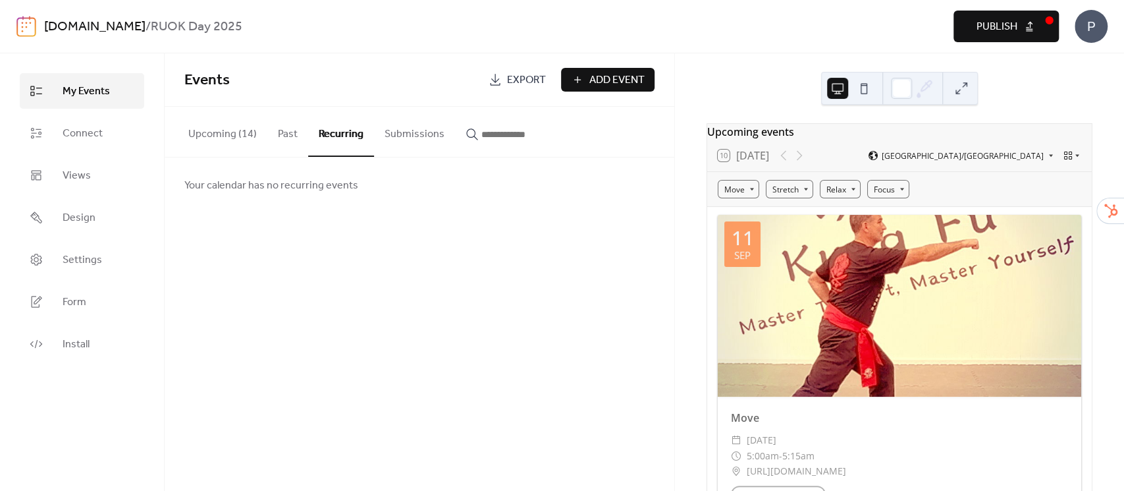
click at [995, 31] on span "Publish" at bounding box center [997, 27] width 41 height 16
